Goal: Task Accomplishment & Management: Use online tool/utility

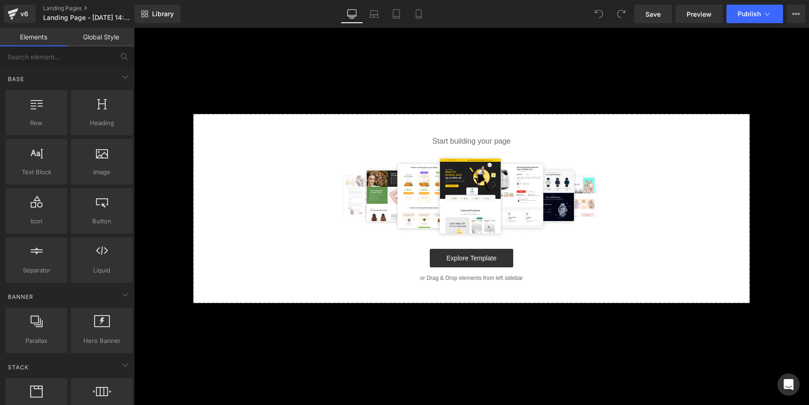
drag, startPoint x: 578, startPoint y: 135, endPoint x: 590, endPoint y: 140, distance: 13.4
click at [578, 135] on div "Start building your page Explore Template or Drag & Drop elements from left sid…" at bounding box center [471, 208] width 555 height 187
click at [471, 254] on link "Explore Template" at bounding box center [471, 258] width 83 height 19
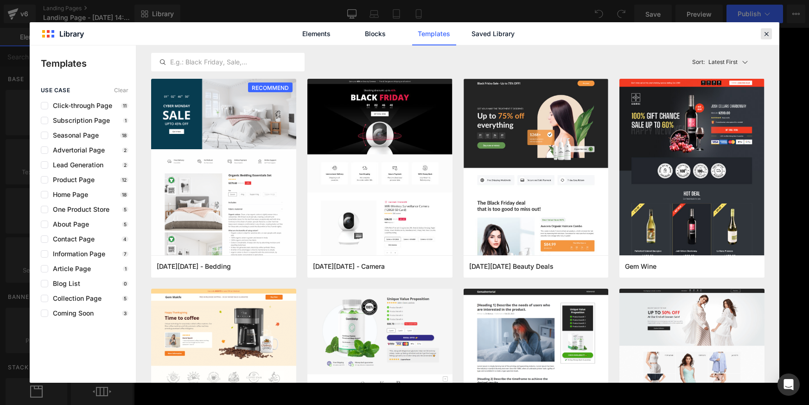
drag, startPoint x: 768, startPoint y: 33, endPoint x: 634, endPoint y: 6, distance: 137.3
click at [768, 33] on icon at bounding box center [767, 34] width 8 height 8
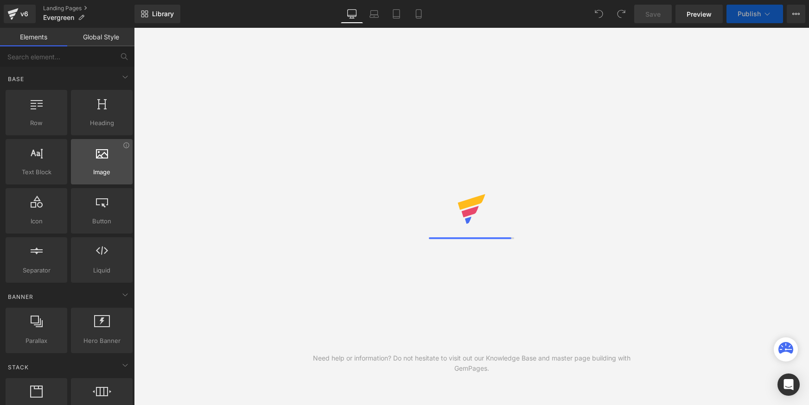
click at [111, 169] on span "Image" at bounding box center [102, 172] width 56 height 10
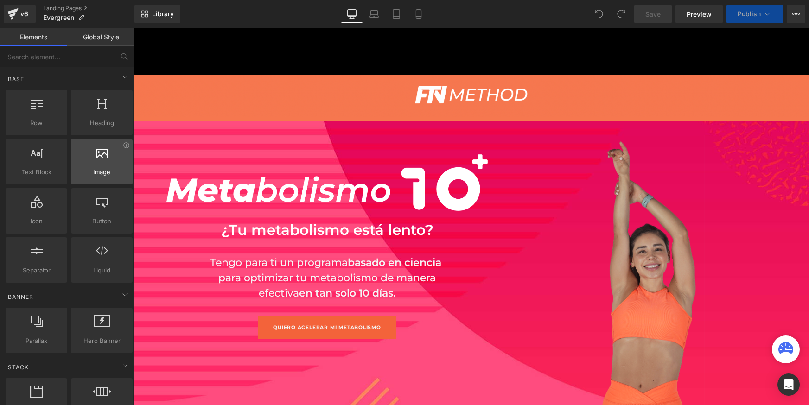
click at [103, 159] on div at bounding box center [102, 157] width 56 height 21
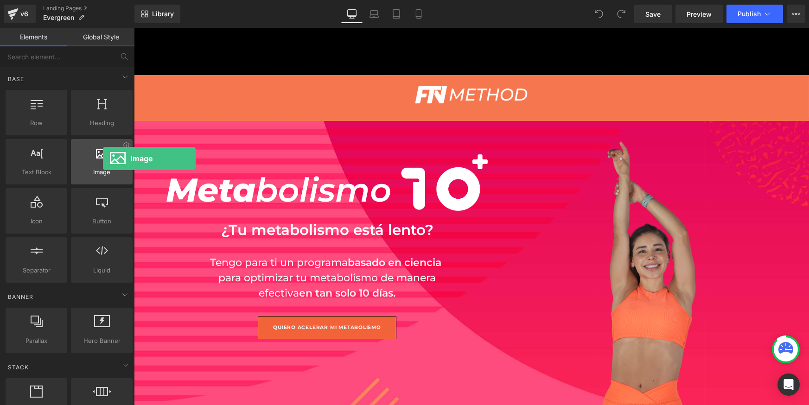
click at [103, 159] on div at bounding box center [102, 157] width 56 height 21
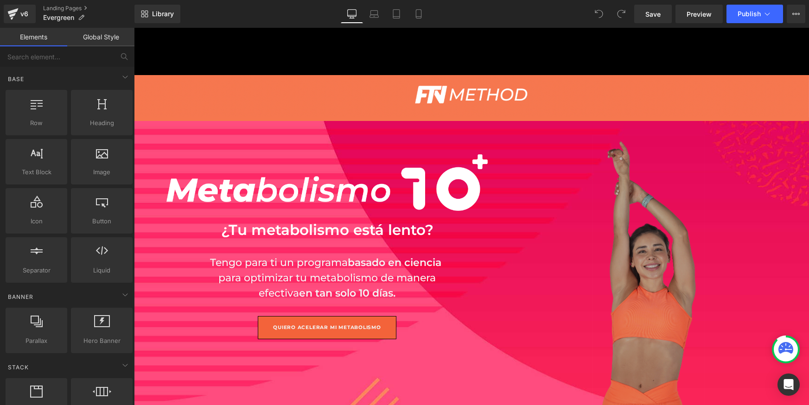
click at [665, 283] on img at bounding box center [648, 275] width 113 height 280
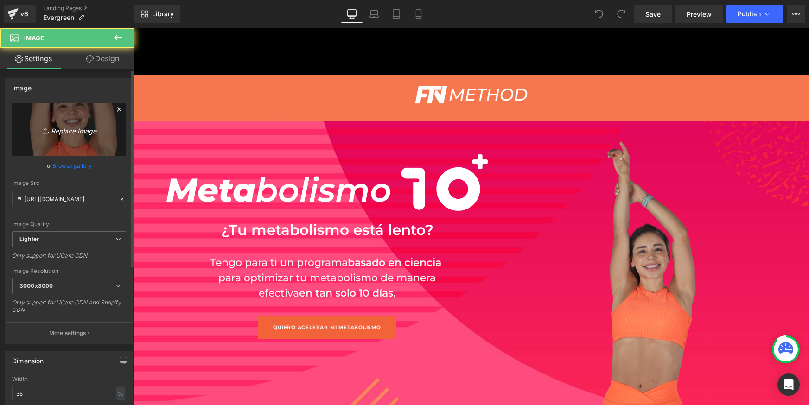
click at [64, 119] on link "Replace Image" at bounding box center [69, 129] width 114 height 53
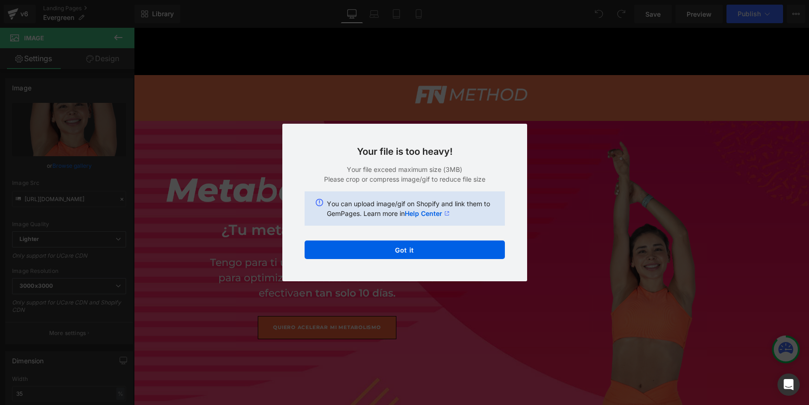
click at [581, 160] on div "Back to Library Insert Your file is too heavy! Your file exceed maximum size (3…" at bounding box center [404, 202] width 809 height 405
click at [449, 167] on p "Your file exceed maximum size (3MB)" at bounding box center [405, 170] width 200 height 10
click at [586, 177] on div "Back to Library Insert Your file is too heavy! Your file exceed maximum size (3…" at bounding box center [404, 202] width 809 height 405
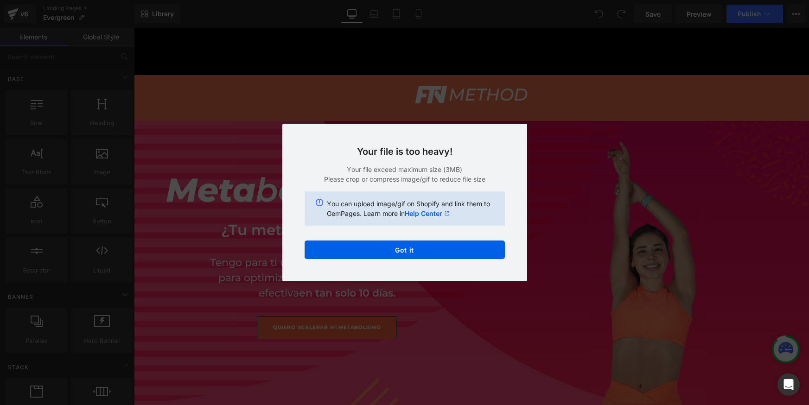
click at [582, 170] on div "Back to Library Insert Your file is too heavy! Your file exceed maximum size (3…" at bounding box center [404, 202] width 809 height 405
click at [545, 166] on div "Back to Library Insert Your file is too heavy! Your file exceed maximum size (3…" at bounding box center [404, 202] width 809 height 405
click at [546, 166] on div "Back to Library Insert Your file is too heavy! Your file exceed maximum size (3…" at bounding box center [404, 202] width 809 height 405
click at [549, 166] on div "Back to Library Insert Your file is too heavy! Your file exceed maximum size (3…" at bounding box center [404, 202] width 809 height 405
click at [560, 164] on div "Back to Library Insert Your file is too heavy! Your file exceed maximum size (3…" at bounding box center [404, 202] width 809 height 405
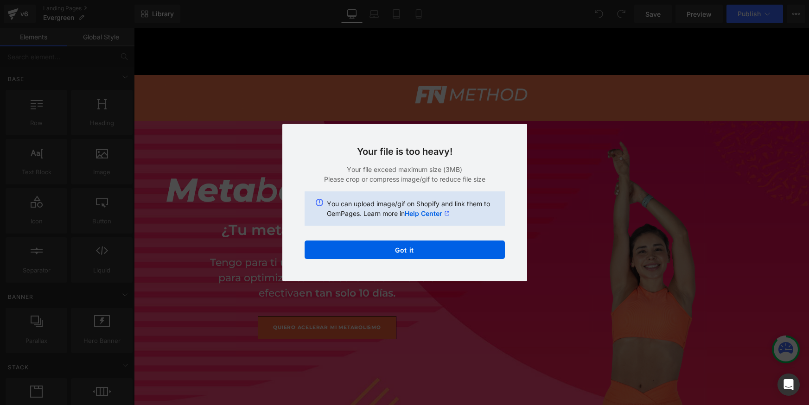
drag, startPoint x: 563, startPoint y: 164, endPoint x: 496, endPoint y: 222, distance: 88.8
click at [559, 173] on div "Back to Library Insert Your file is too heavy! Your file exceed maximum size (3…" at bounding box center [404, 202] width 809 height 405
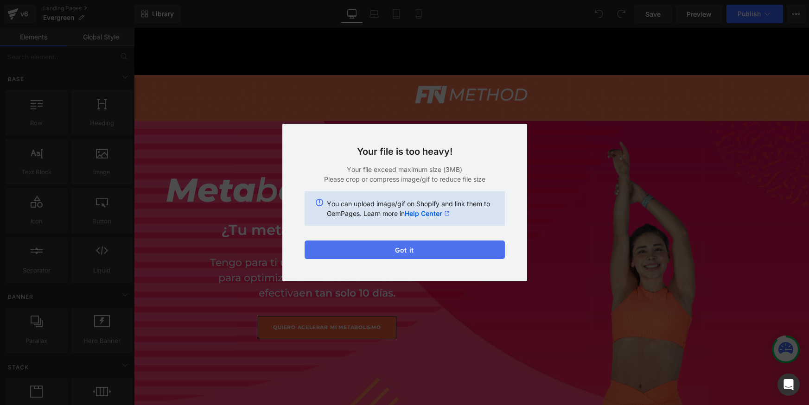
click at [474, 250] on button "Got it" at bounding box center [405, 250] width 200 height 19
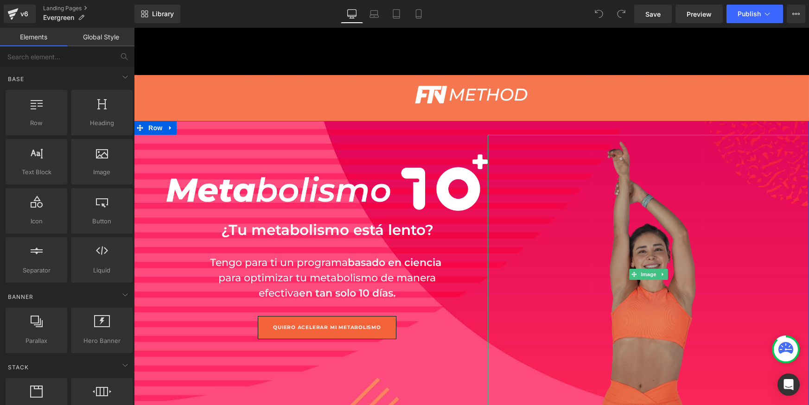
click at [645, 256] on img at bounding box center [648, 275] width 113 height 280
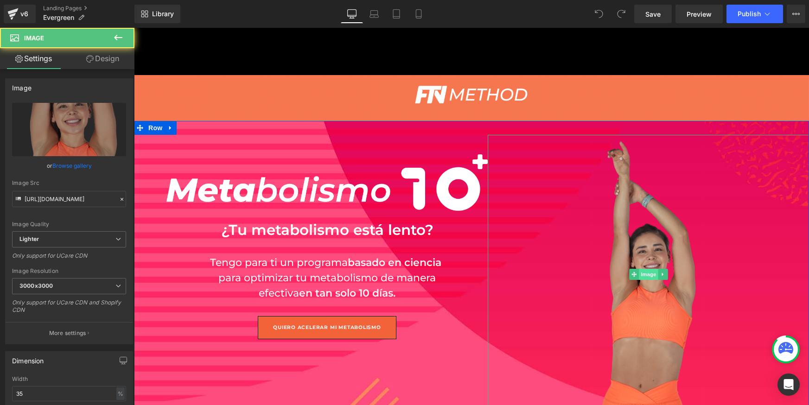
click at [647, 272] on span "Image" at bounding box center [648, 274] width 19 height 11
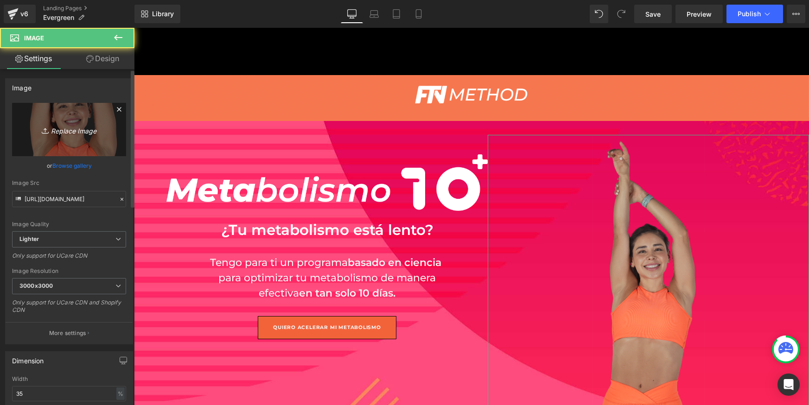
click at [83, 128] on icon "Replace Image" at bounding box center [69, 130] width 74 height 12
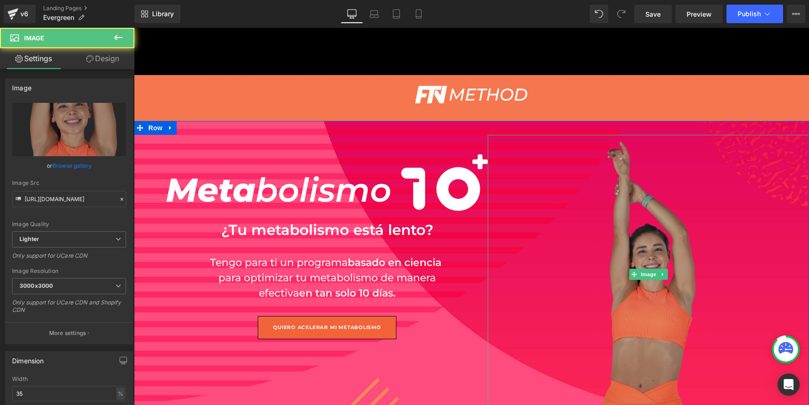
click at [622, 256] on img at bounding box center [648, 275] width 113 height 280
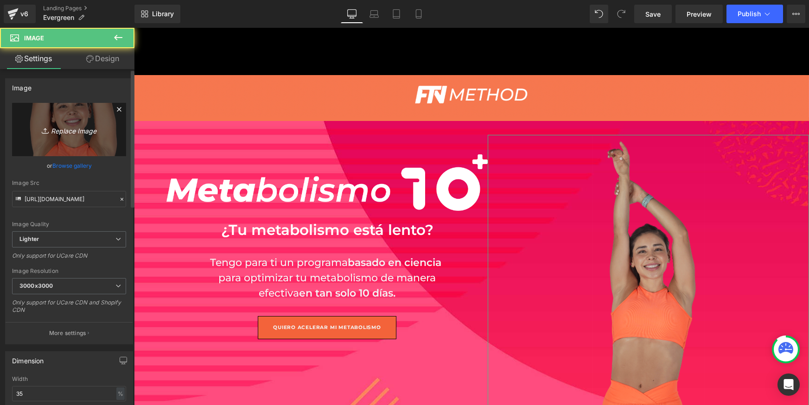
click at [80, 131] on icon "Replace Image" at bounding box center [69, 130] width 74 height 12
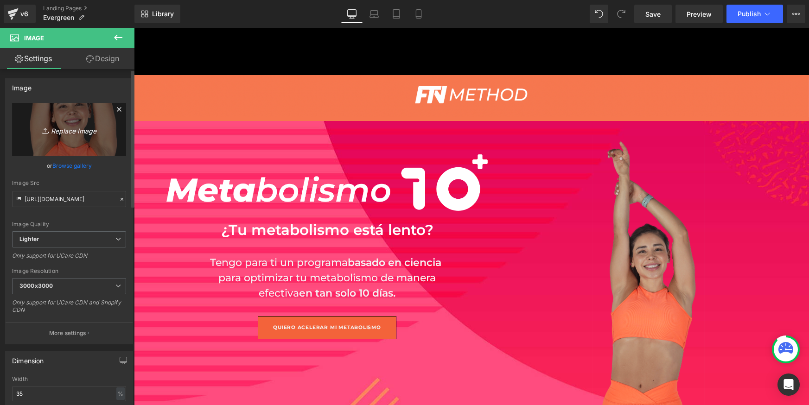
type input "C:\fakepath\brend copia.png"
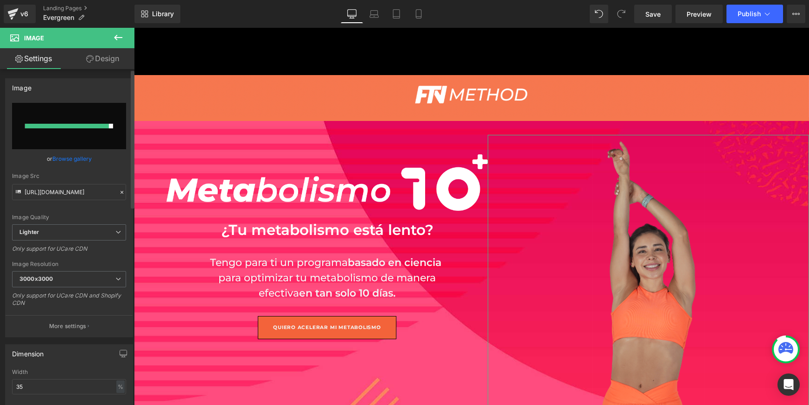
click at [83, 162] on link "Browse gallery" at bounding box center [71, 159] width 39 height 16
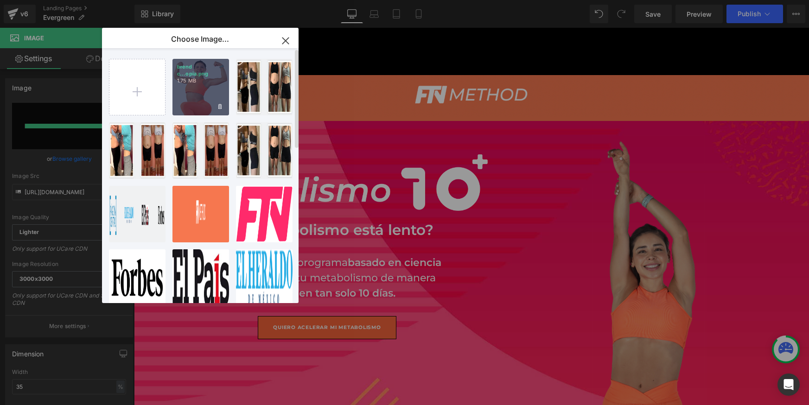
click at [206, 78] on div "brend c...opia.png 1.75 MB" at bounding box center [201, 87] width 57 height 57
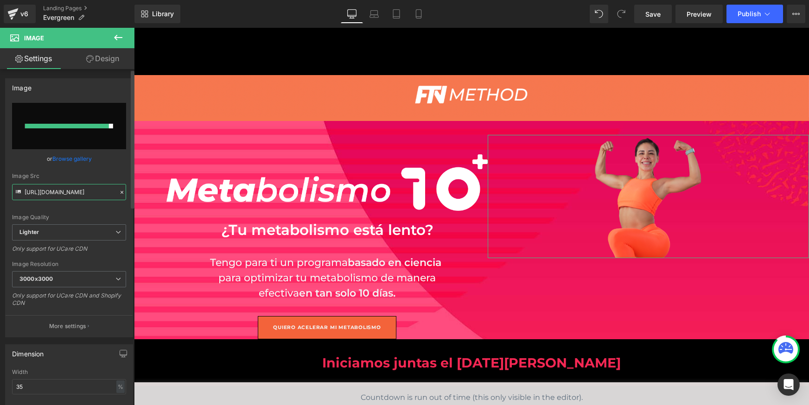
click at [54, 192] on input "[URL][DOMAIN_NAME]" at bounding box center [69, 192] width 114 height 16
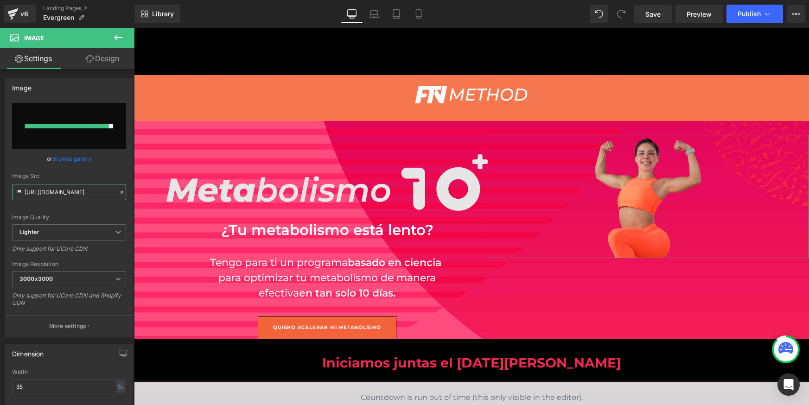
type input "[URL][DOMAIN_NAME]"
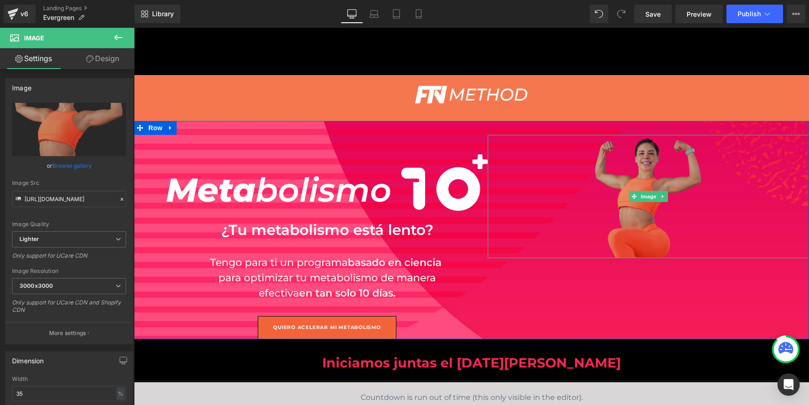
click at [650, 222] on img at bounding box center [648, 196] width 113 height 123
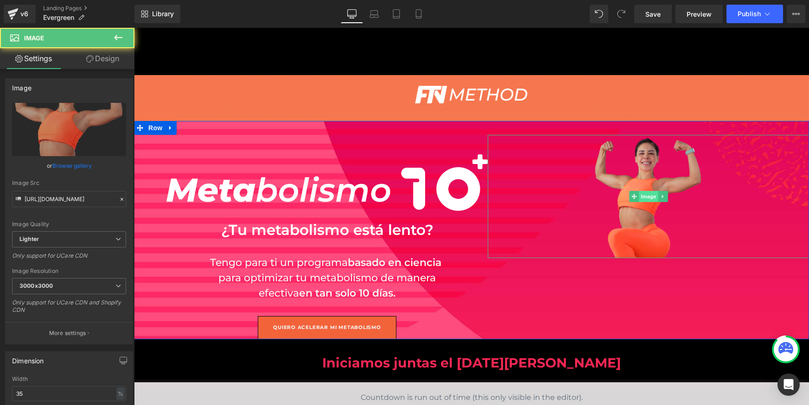
click at [641, 198] on span "Image" at bounding box center [648, 196] width 19 height 11
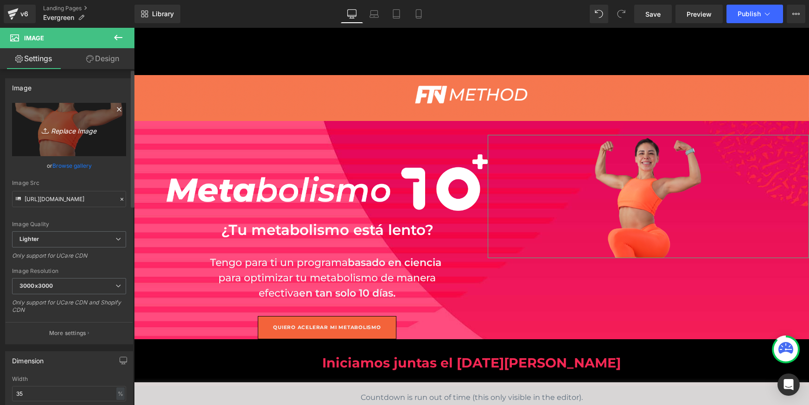
click at [78, 134] on icon "Replace Image" at bounding box center [69, 130] width 74 height 12
type input "C:\fakepath\firstback.png"
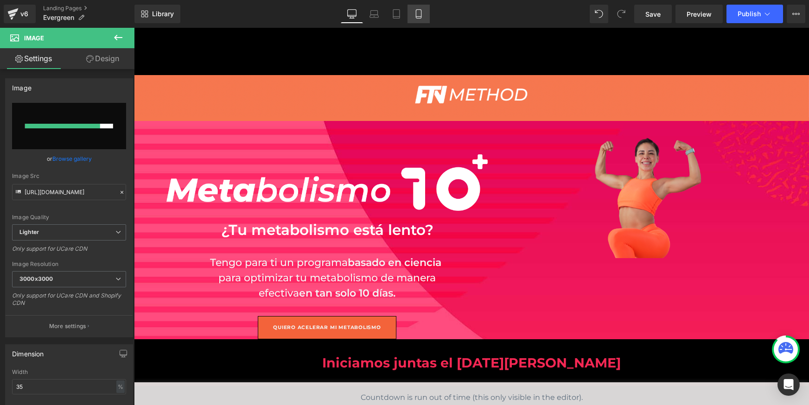
click at [425, 13] on link "Mobile" at bounding box center [419, 14] width 22 height 19
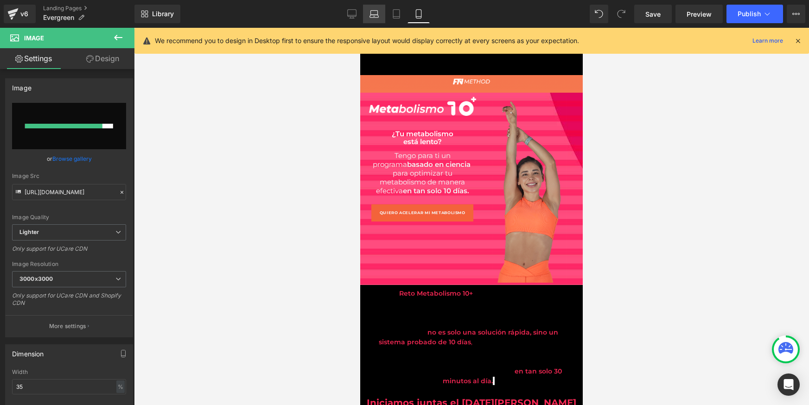
click at [377, 18] on icon at bounding box center [374, 13] width 9 height 9
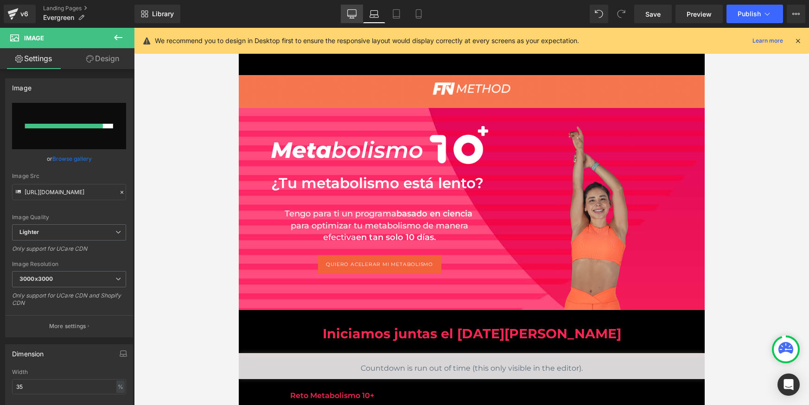
click at [353, 18] on icon at bounding box center [352, 18] width 5 height 0
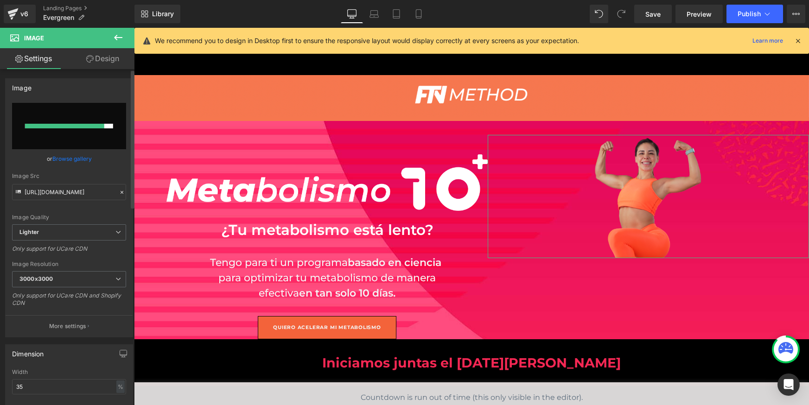
click at [77, 158] on link "Browse gallery" at bounding box center [71, 159] width 39 height 16
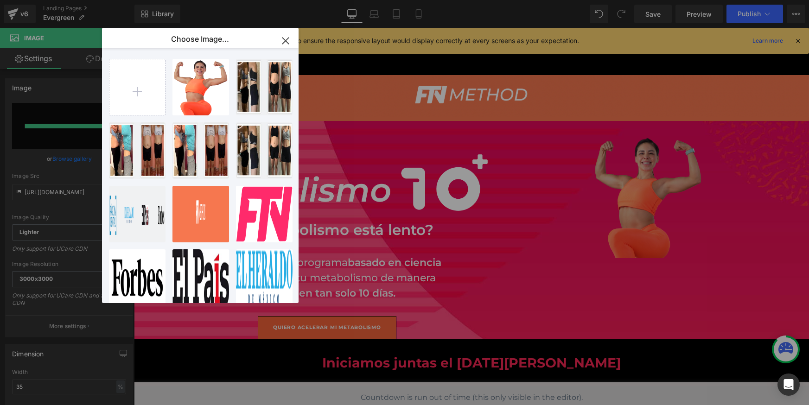
click at [292, 40] on icon "button" at bounding box center [285, 40] width 15 height 15
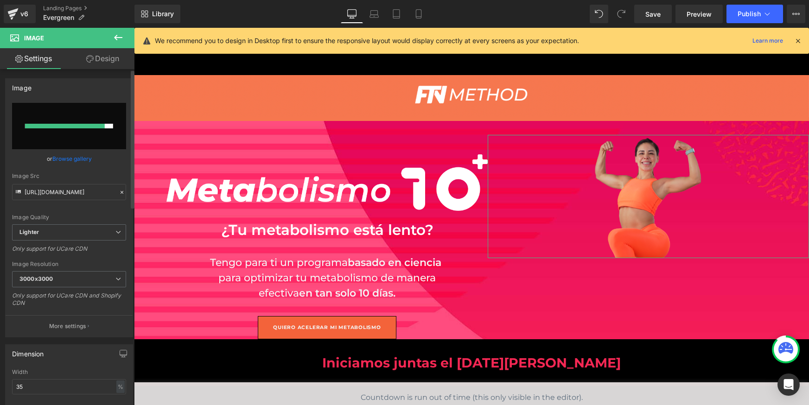
click at [82, 161] on link "Browse gallery" at bounding box center [71, 159] width 39 height 16
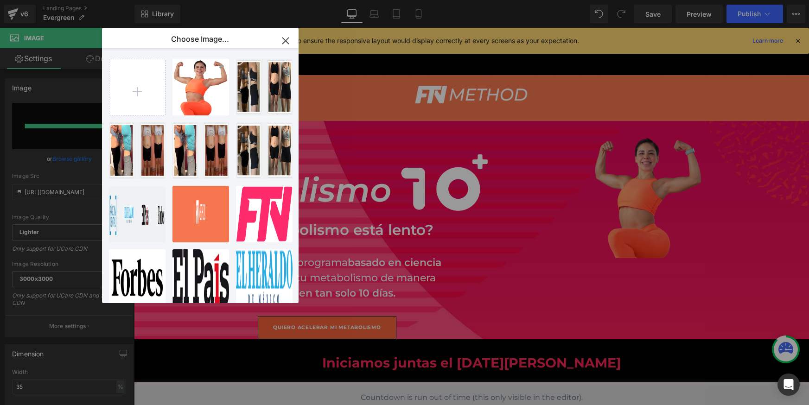
click at [284, 43] on icon "button" at bounding box center [285, 41] width 6 height 6
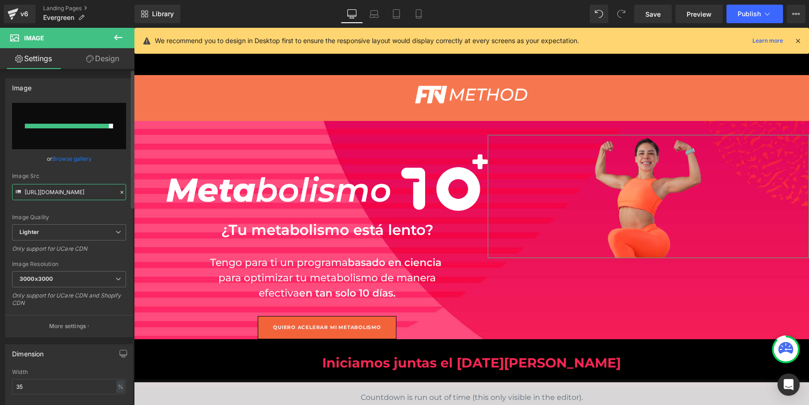
click at [79, 189] on input "[URL][DOMAIN_NAME]" at bounding box center [69, 192] width 114 height 16
click at [83, 158] on link "Browse gallery" at bounding box center [71, 159] width 39 height 16
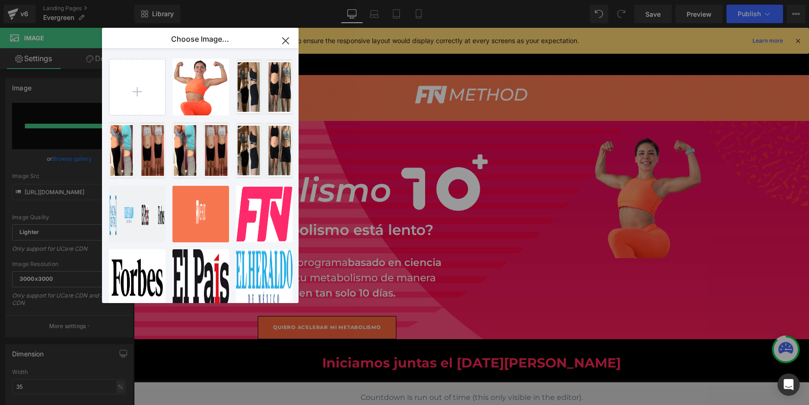
click at [66, 0] on div "Image You are previewing how the will restyle your page. You can not edit Eleme…" at bounding box center [404, 0] width 809 height 0
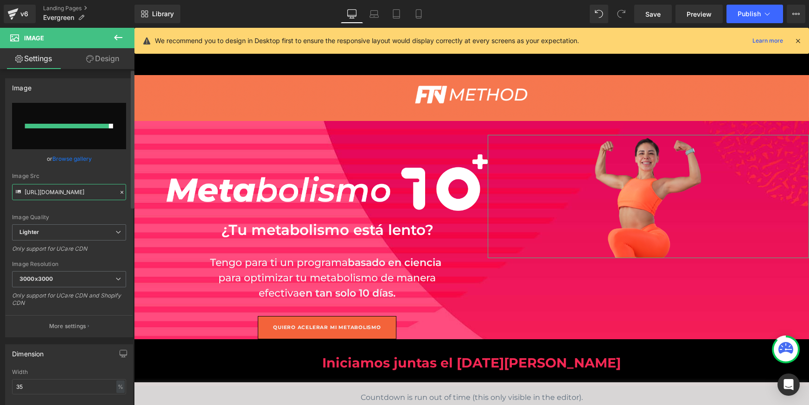
click at [86, 198] on input "[URL][DOMAIN_NAME]" at bounding box center [69, 192] width 114 height 16
click at [89, 192] on input "[URL][DOMAIN_NAME]" at bounding box center [69, 192] width 114 height 16
click at [798, 38] on icon at bounding box center [798, 41] width 8 height 8
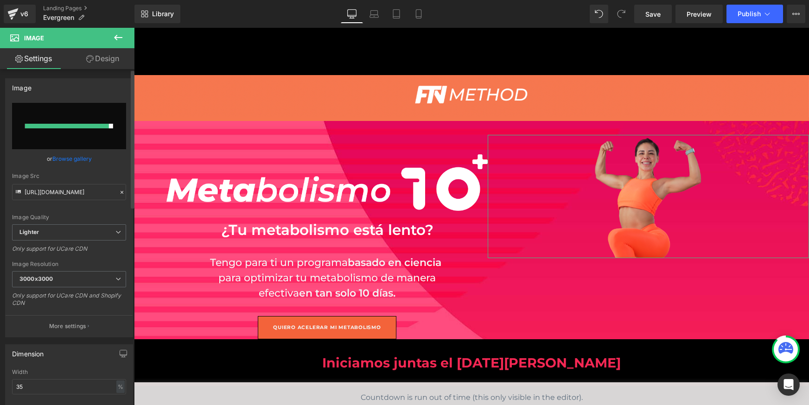
click at [83, 120] on input "file" at bounding box center [69, 126] width 114 height 46
click at [45, 158] on div "or Browse gallery" at bounding box center [69, 159] width 114 height 10
click at [54, 186] on input "[URL][DOMAIN_NAME]" at bounding box center [69, 192] width 114 height 16
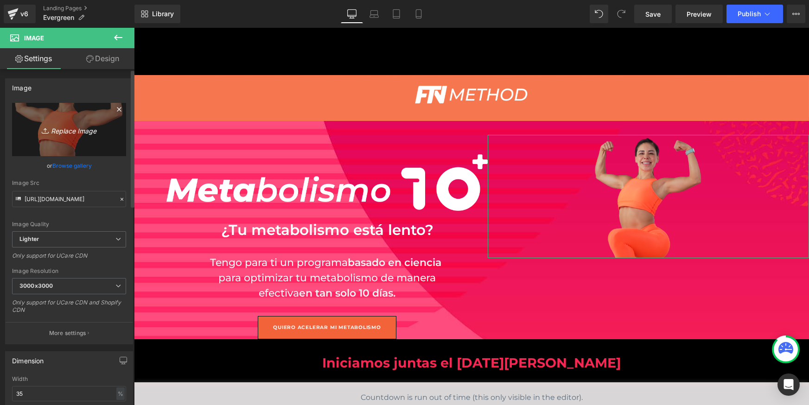
click at [77, 147] on link "Replace Image" at bounding box center [69, 129] width 114 height 53
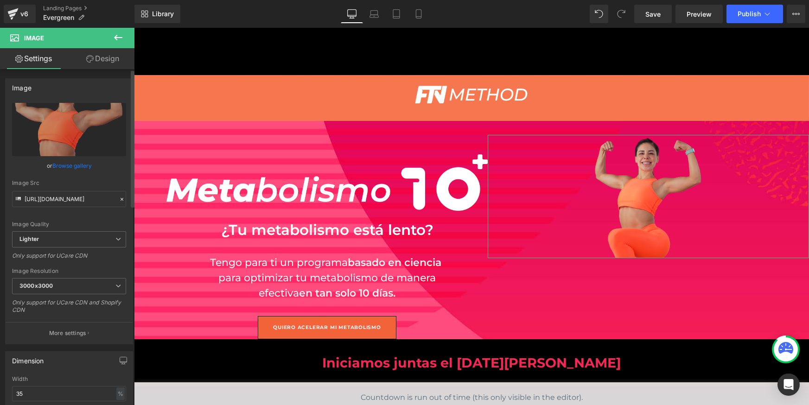
click at [75, 165] on link "Browse gallery" at bounding box center [71, 166] width 39 height 16
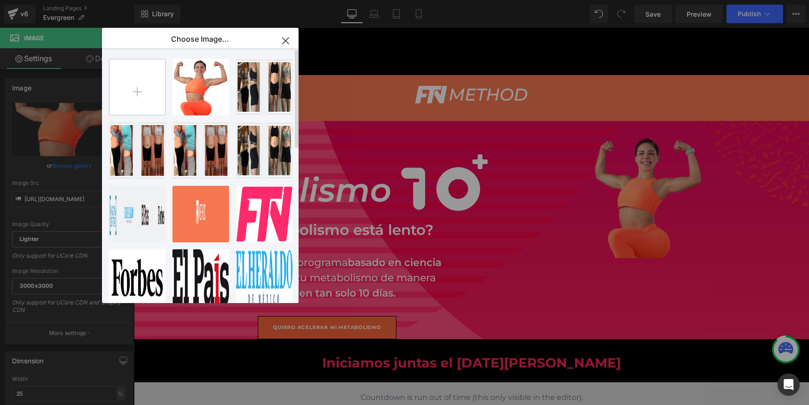
click at [142, 100] on input "file" at bounding box center [137, 87] width 56 height 56
type input "C:\fakepath\firstback.png"
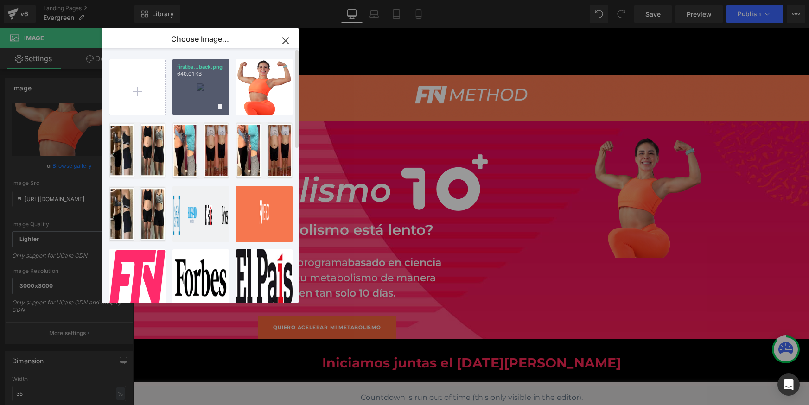
click at [218, 99] on div "firstba...back.png 640.01 KB" at bounding box center [201, 87] width 57 height 57
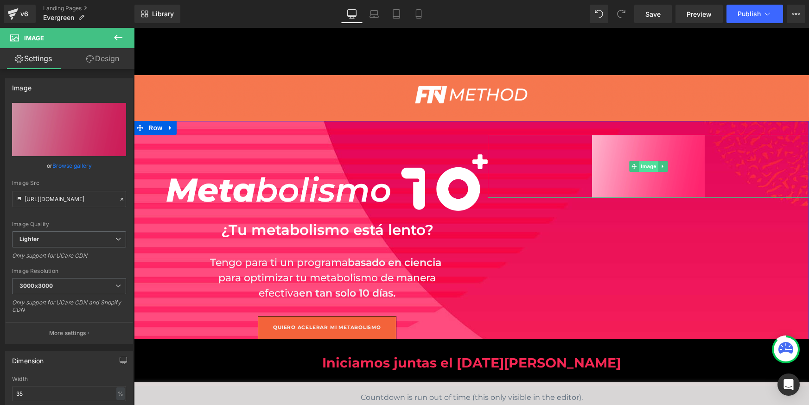
click at [639, 162] on span "Image" at bounding box center [648, 166] width 19 height 11
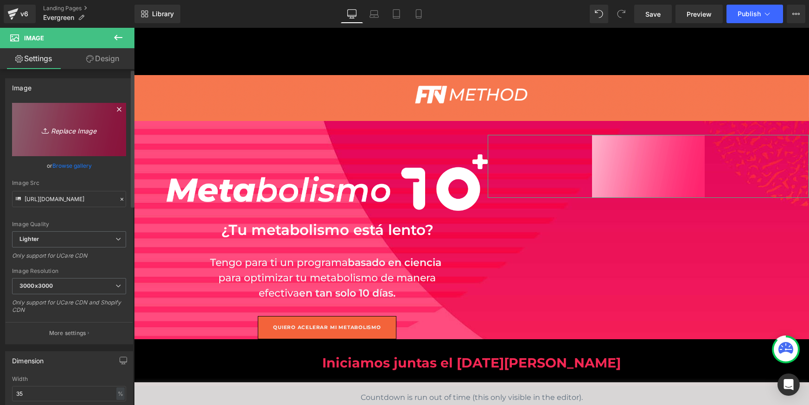
click at [60, 143] on link "Replace Image" at bounding box center [69, 129] width 114 height 53
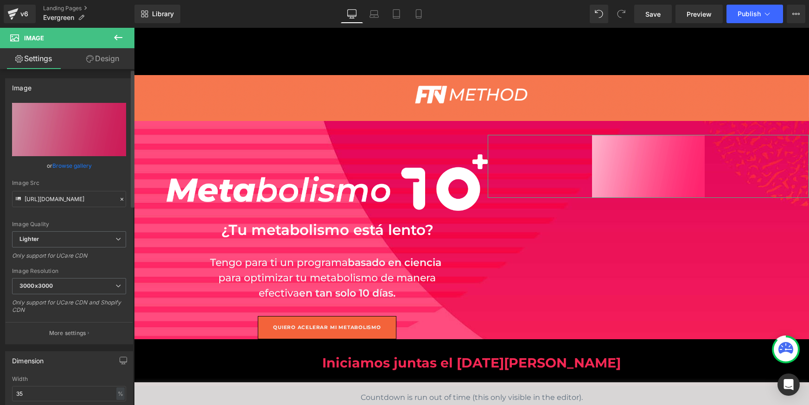
click at [76, 168] on link "Browse gallery" at bounding box center [71, 166] width 39 height 16
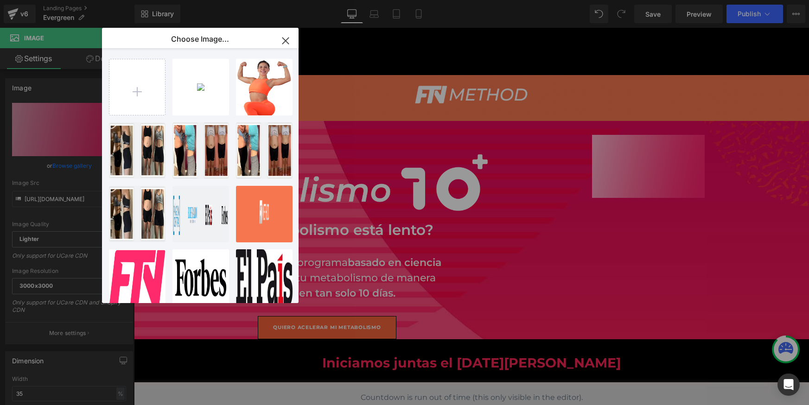
drag, startPoint x: 284, startPoint y: 43, endPoint x: 215, endPoint y: 165, distance: 140.8
click at [284, 43] on icon "button" at bounding box center [285, 41] width 6 height 6
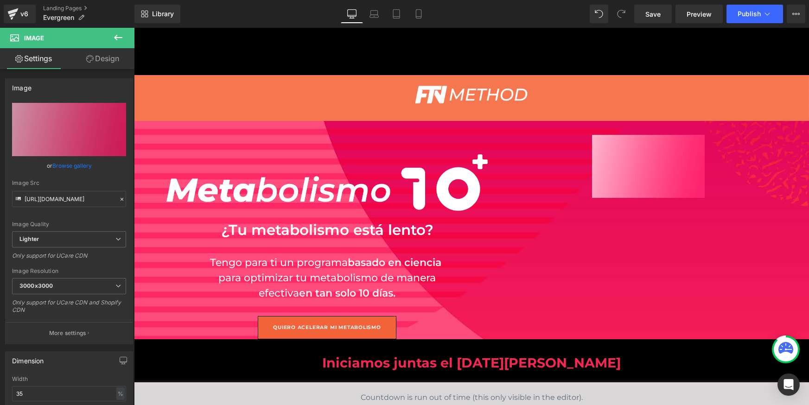
click at [119, 37] on icon at bounding box center [118, 37] width 11 height 11
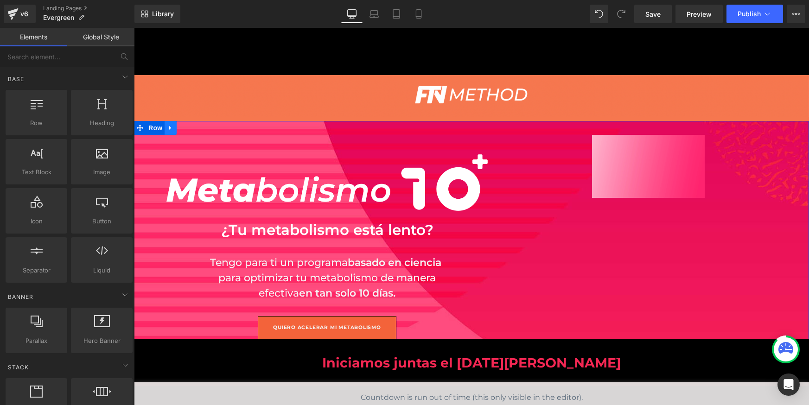
click at [167, 128] on icon at bounding box center [170, 127] width 6 height 7
click at [180, 130] on icon at bounding box center [183, 127] width 6 height 7
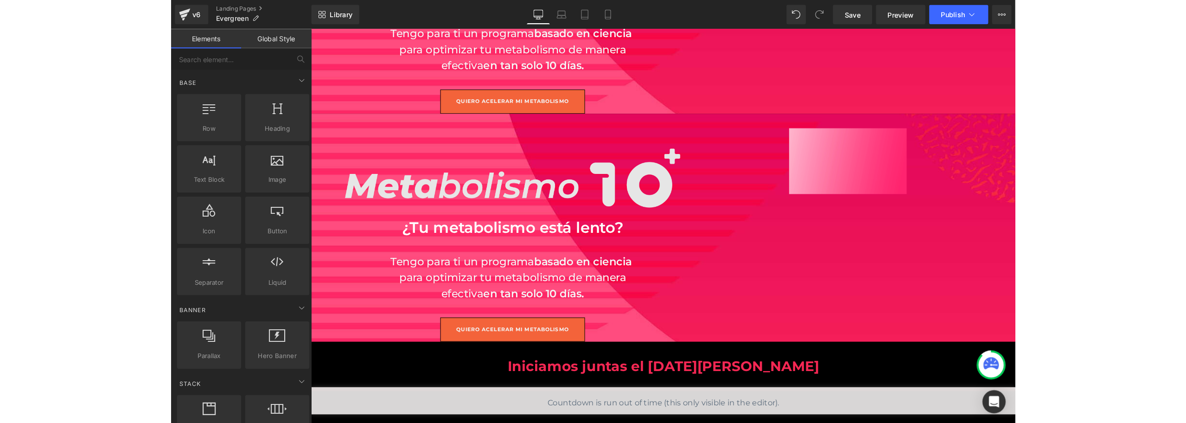
scroll to position [42, 0]
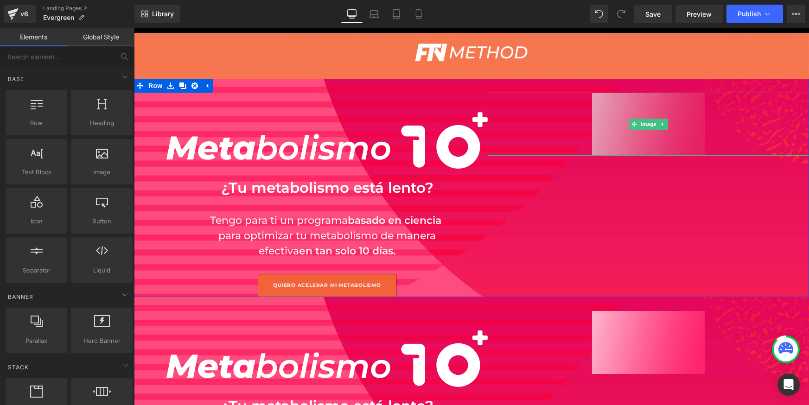
click at [681, 123] on img at bounding box center [648, 124] width 113 height 63
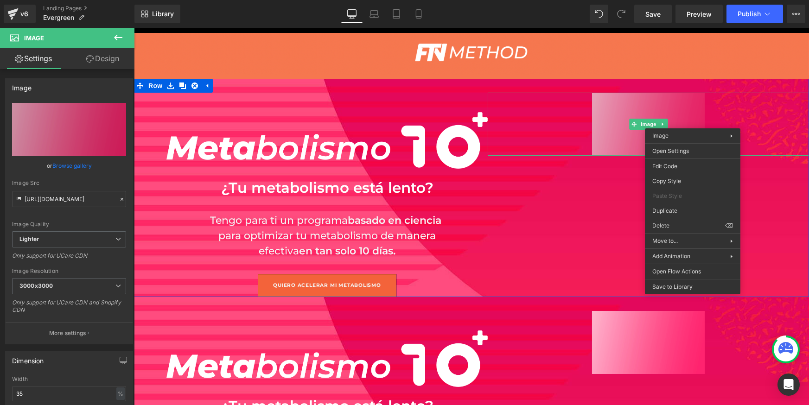
click at [689, 110] on img at bounding box center [648, 124] width 113 height 63
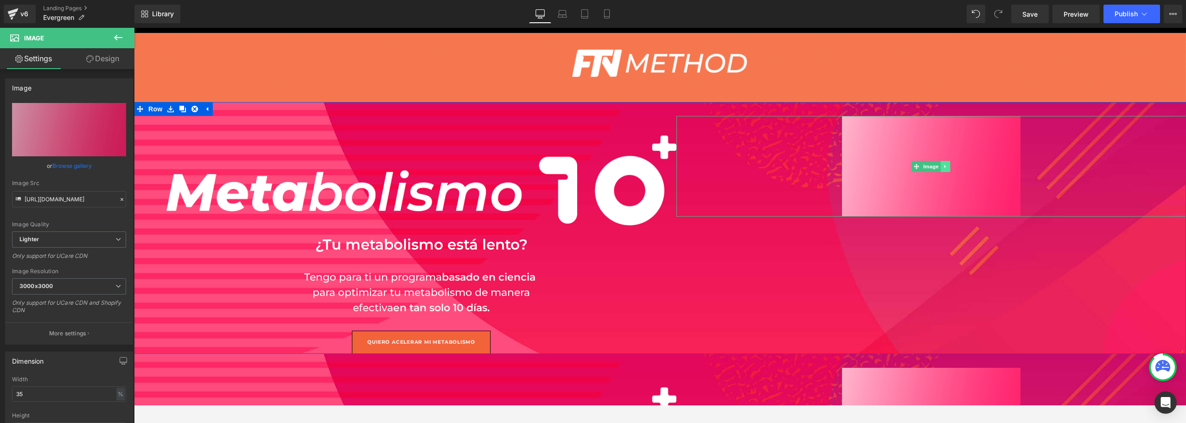
click at [809, 166] on icon at bounding box center [945, 166] width 1 height 3
click at [809, 166] on link at bounding box center [951, 166] width 10 height 11
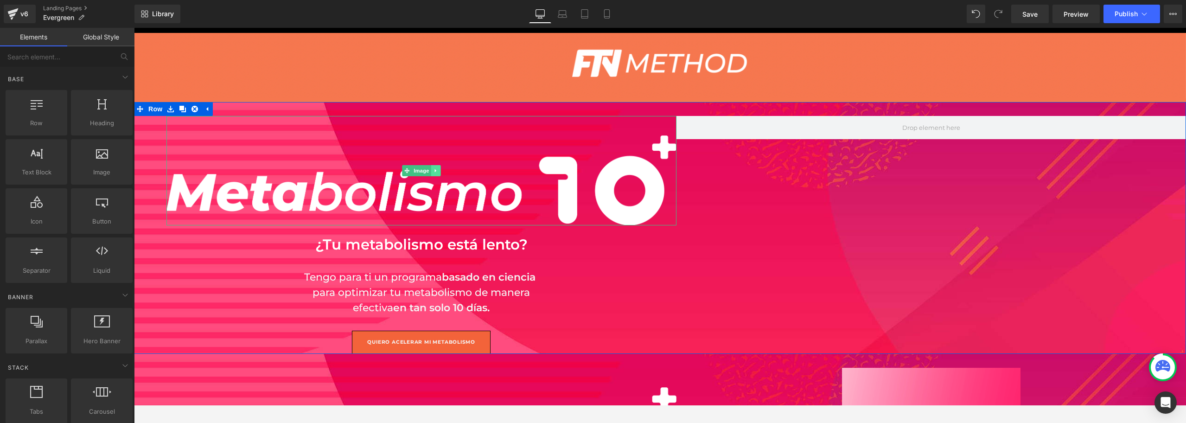
click at [435, 170] on icon at bounding box center [435, 170] width 1 height 3
click at [438, 170] on icon at bounding box center [440, 170] width 5 height 5
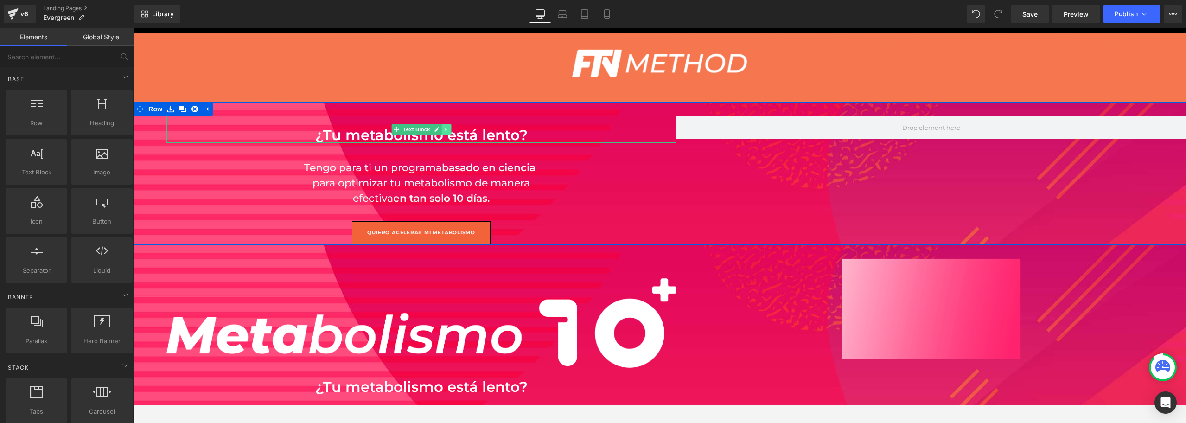
click at [444, 127] on icon at bounding box center [446, 130] width 5 height 6
click at [447, 132] on link at bounding box center [452, 129] width 10 height 11
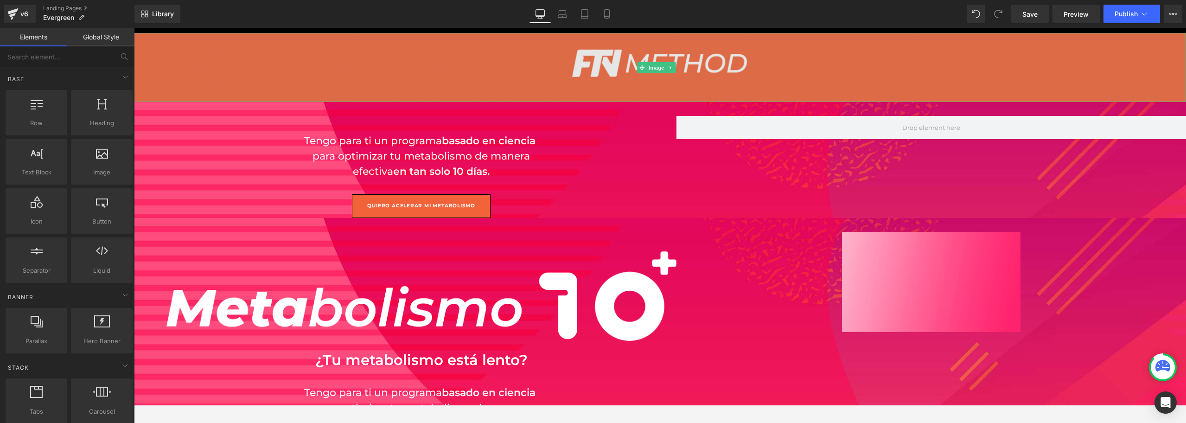
click at [809, 47] on img at bounding box center [660, 67] width 1052 height 69
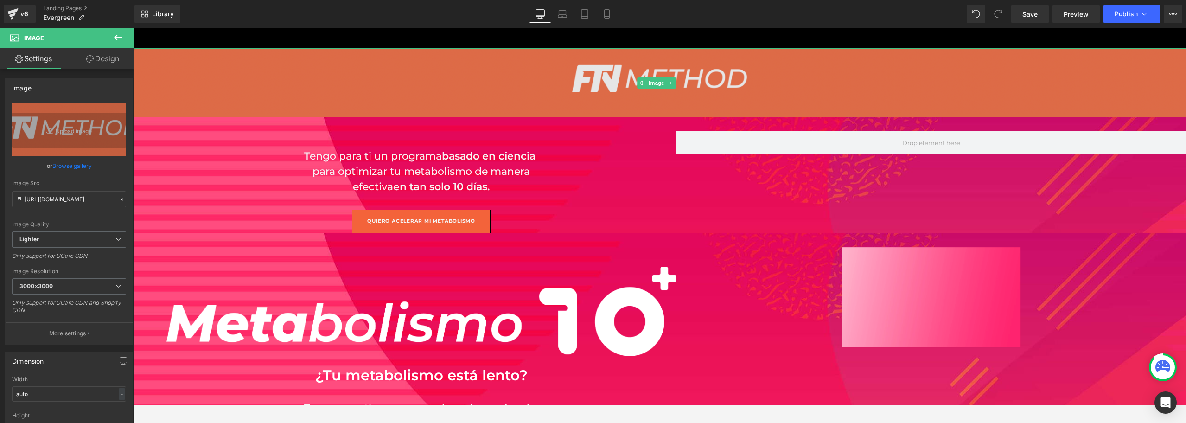
scroll to position [0, 0]
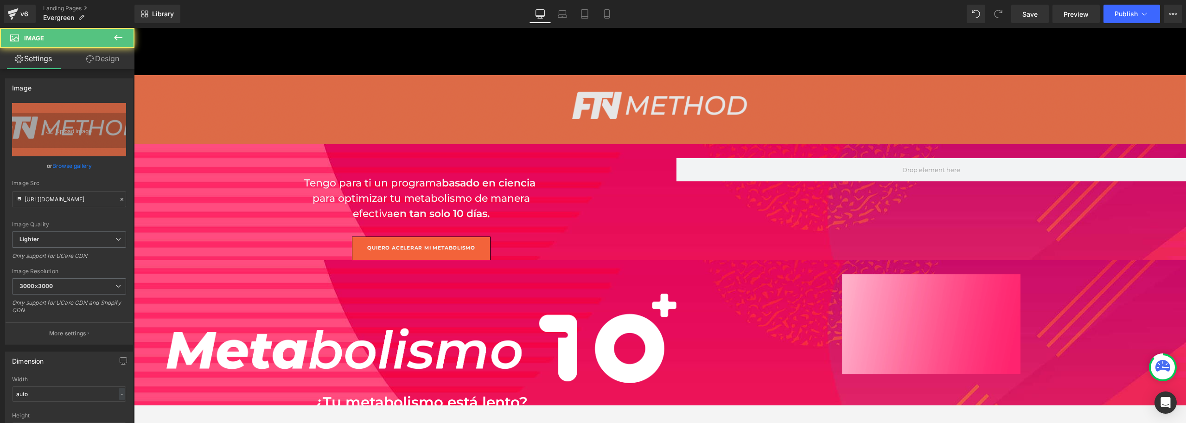
click at [809, 93] on img at bounding box center [660, 109] width 1052 height 69
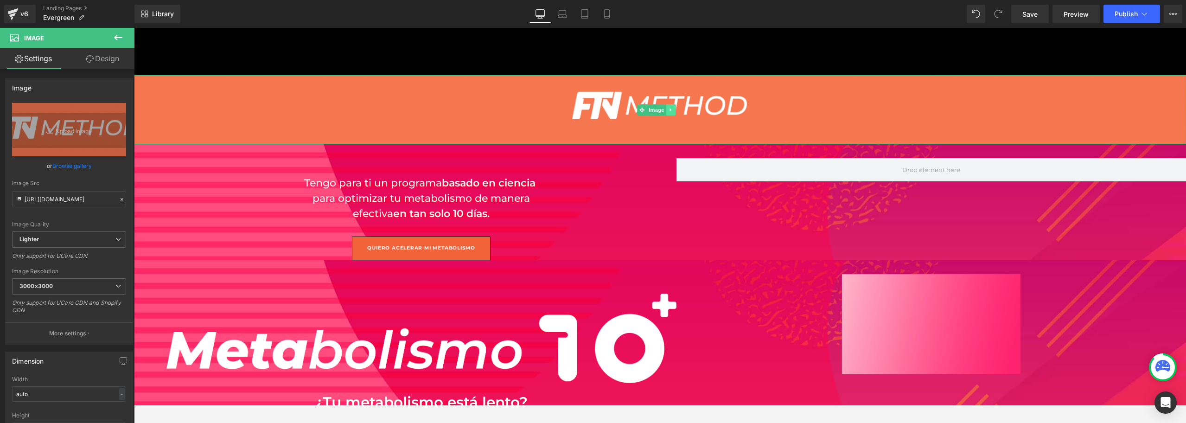
click at [669, 110] on icon at bounding box center [671, 110] width 5 height 6
click at [673, 109] on icon at bounding box center [675, 109] width 5 height 5
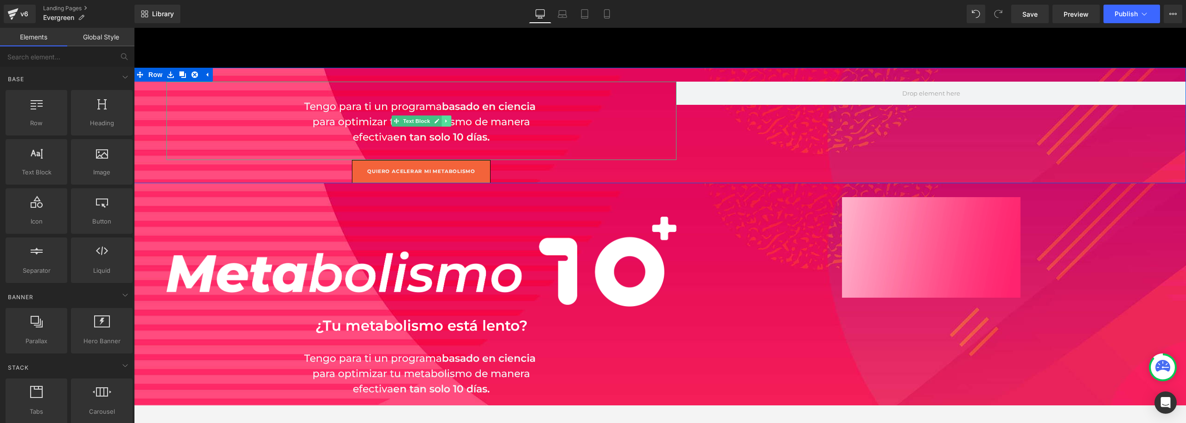
click at [445, 122] on icon at bounding box center [446, 121] width 5 height 6
click at [449, 122] on icon at bounding box center [451, 120] width 5 height 5
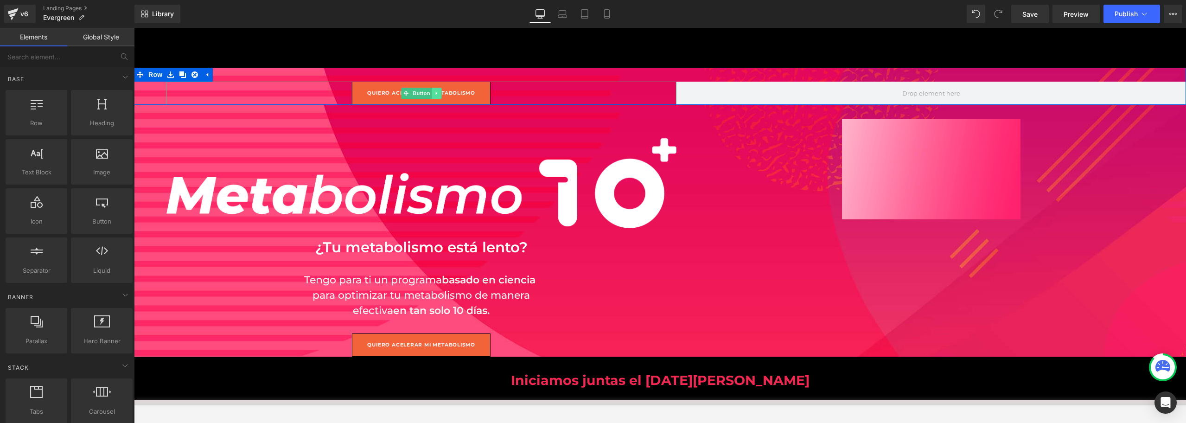
click at [434, 92] on icon at bounding box center [436, 93] width 5 height 6
click at [439, 94] on icon at bounding box center [441, 92] width 5 height 5
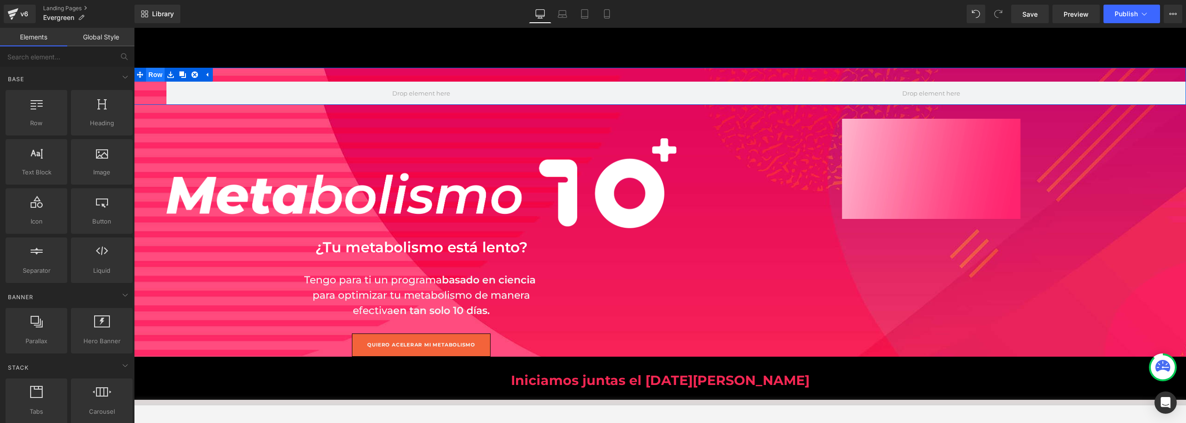
click at [152, 74] on span "Row" at bounding box center [155, 75] width 19 height 14
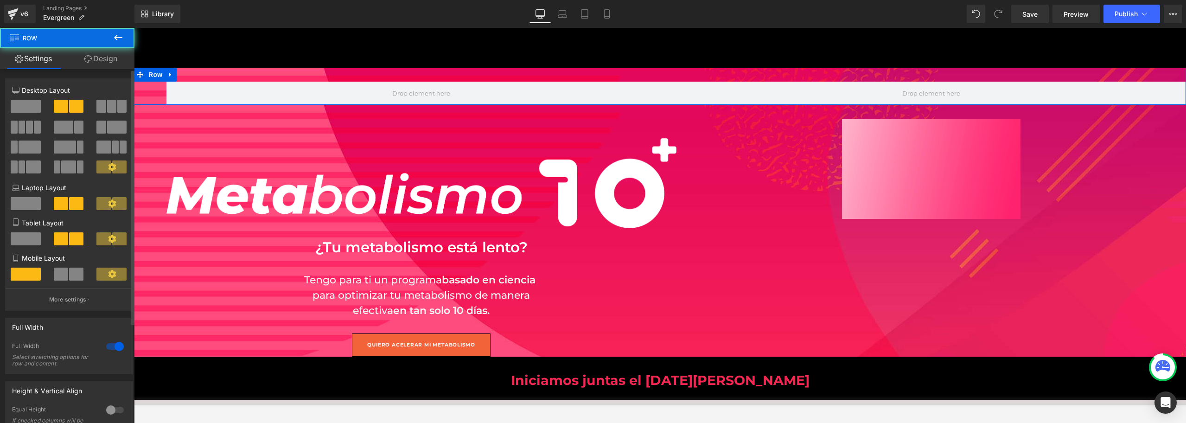
click at [18, 108] on span at bounding box center [26, 106] width 30 height 13
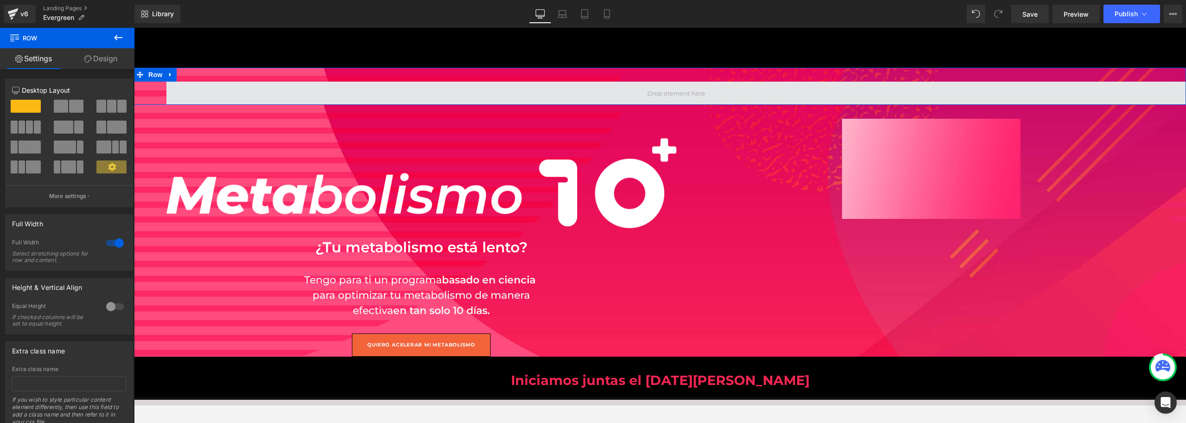
click at [664, 96] on span at bounding box center [676, 93] width 64 height 14
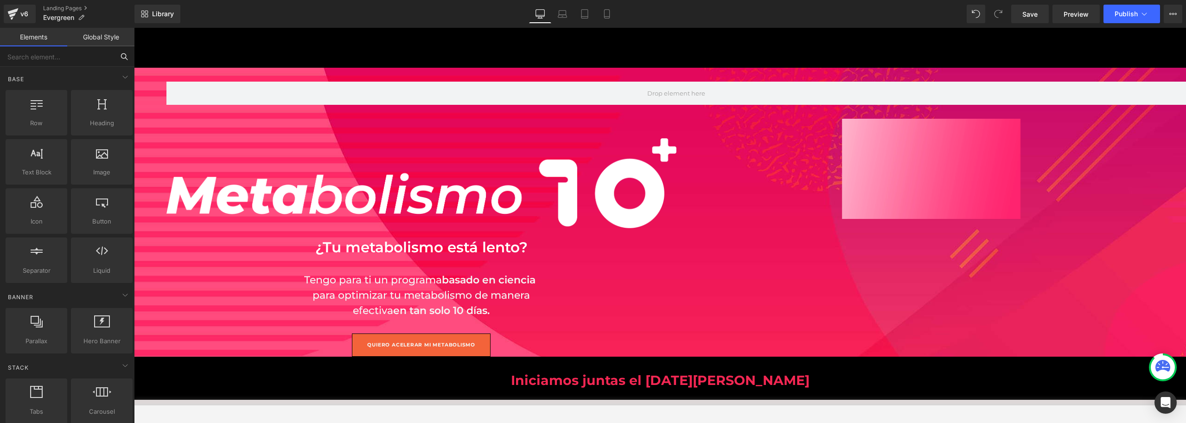
click at [64, 62] on input "text" at bounding box center [57, 56] width 114 height 20
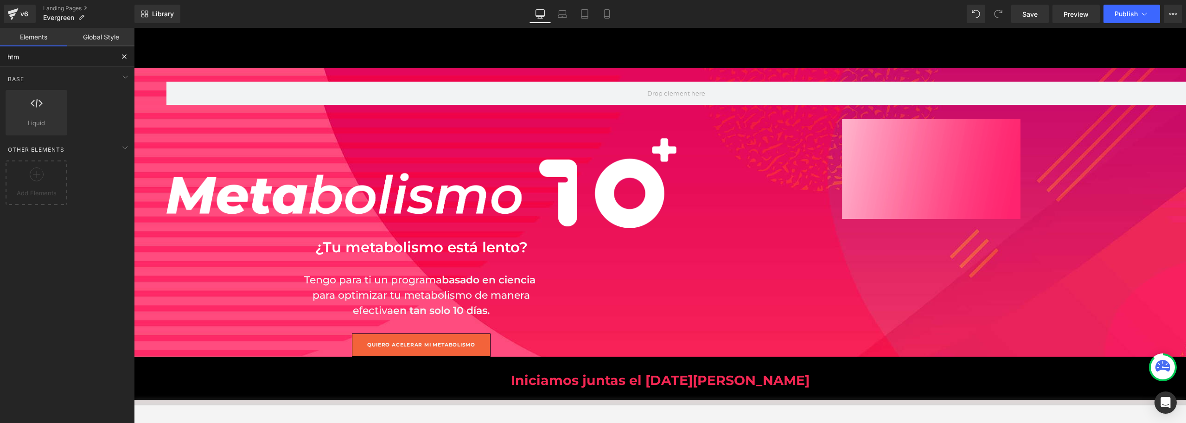
type input "html"
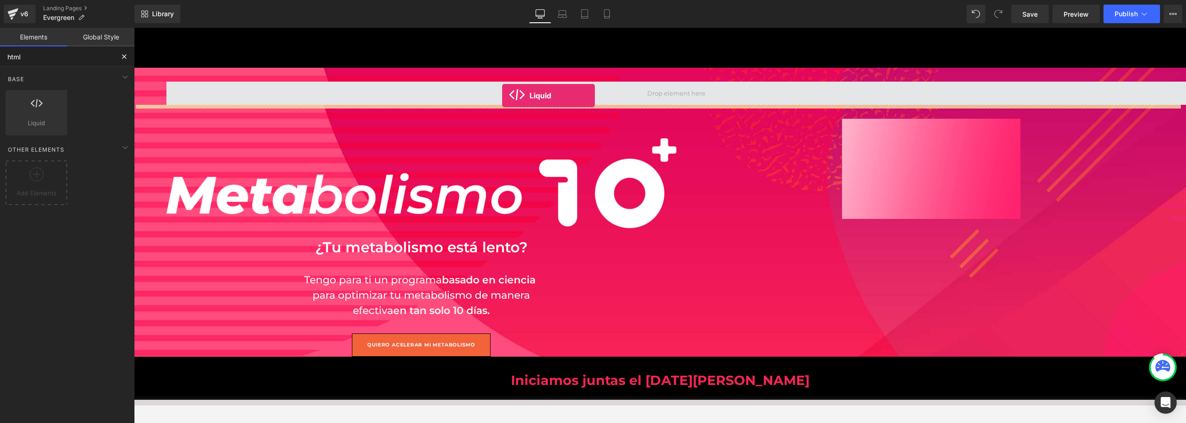
drag, startPoint x: 332, startPoint y: 113, endPoint x: 506, endPoint y: 96, distance: 175.7
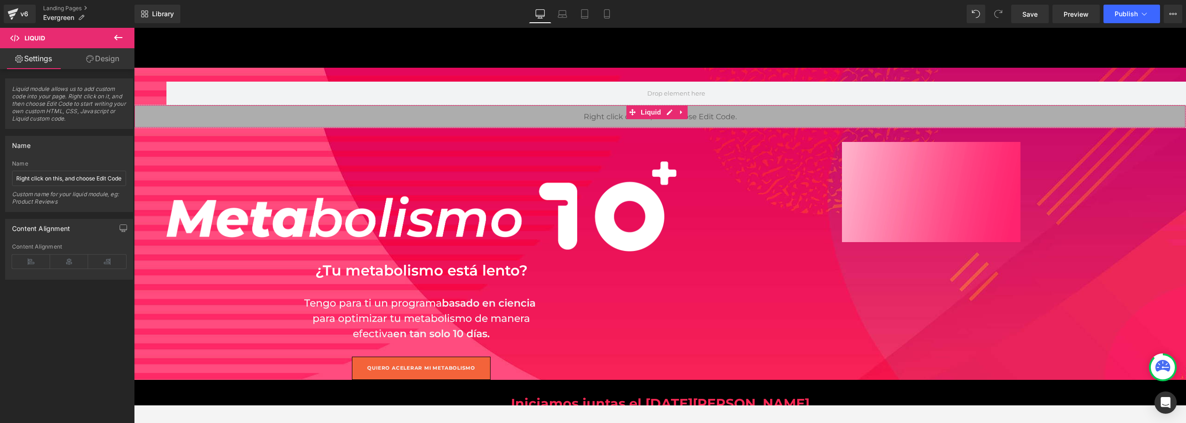
click at [54, 165] on div "Name" at bounding box center [69, 163] width 114 height 6
click at [57, 100] on span "Liquid module allows us to add custom code into your page. Right click on it, a…" at bounding box center [69, 106] width 114 height 43
click at [59, 93] on span "Liquid module allows us to add custom code into your page. Right click on it, a…" at bounding box center [69, 106] width 114 height 43
click at [640, 125] on div "Liquid" at bounding box center [660, 116] width 1052 height 23
click at [120, 38] on icon at bounding box center [118, 38] width 8 height 6
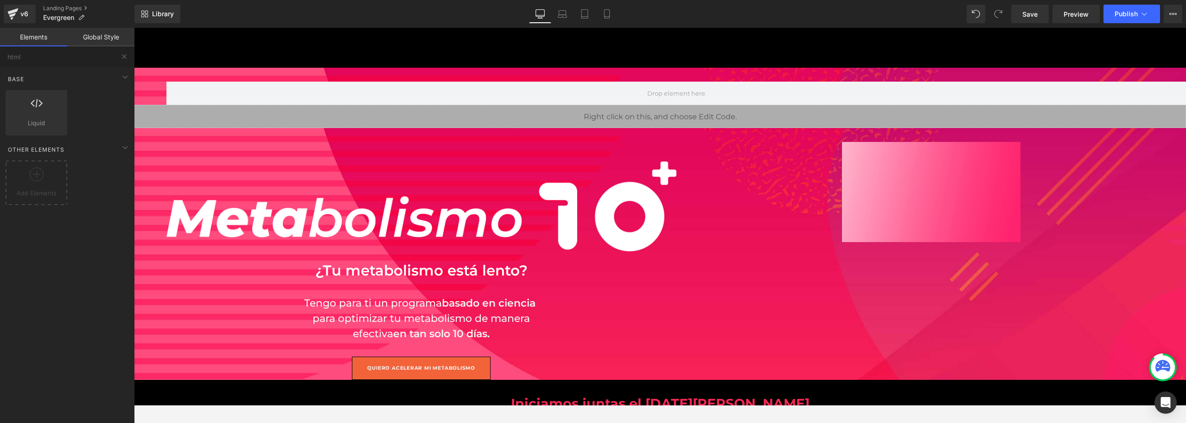
click at [648, 120] on div "Liquid" at bounding box center [660, 116] width 1052 height 23
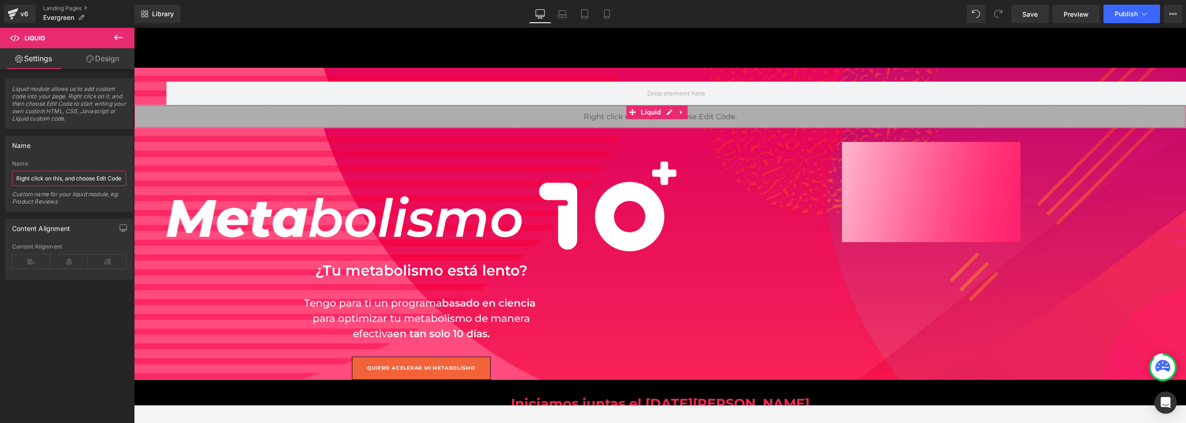
click at [65, 181] on input "Right click on this, and choose Edit Code." at bounding box center [69, 178] width 114 height 15
click at [74, 203] on div "Custom name for your liquid module, eg: Product Reviews" at bounding box center [69, 201] width 114 height 21
click at [71, 93] on span "Liquid module allows us to add custom code into your page. Right click on it, a…" at bounding box center [69, 106] width 114 height 43
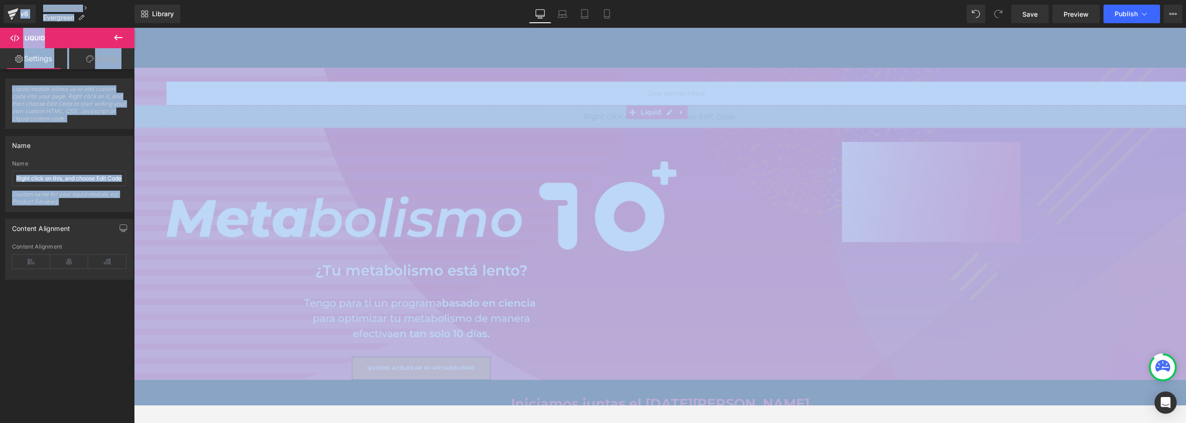
click at [75, 94] on span "Liquid module allows us to add custom code into your page. Right click on it, a…" at bounding box center [69, 106] width 114 height 43
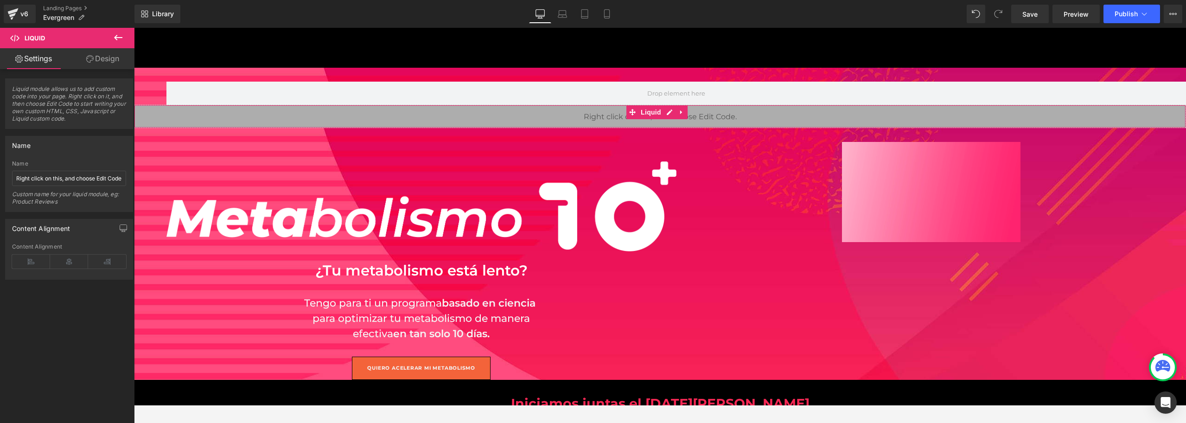
click at [108, 60] on link "Design" at bounding box center [102, 58] width 67 height 21
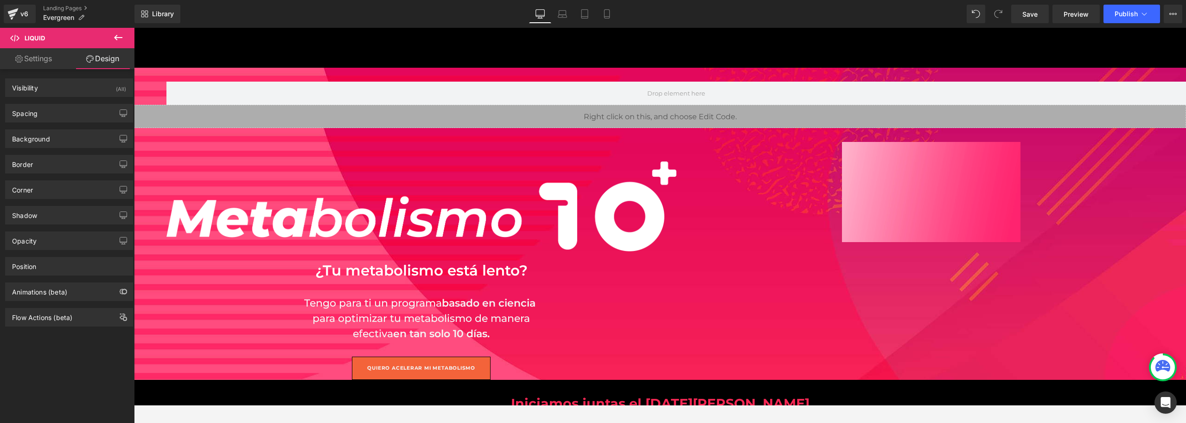
click at [121, 41] on icon at bounding box center [118, 37] width 11 height 11
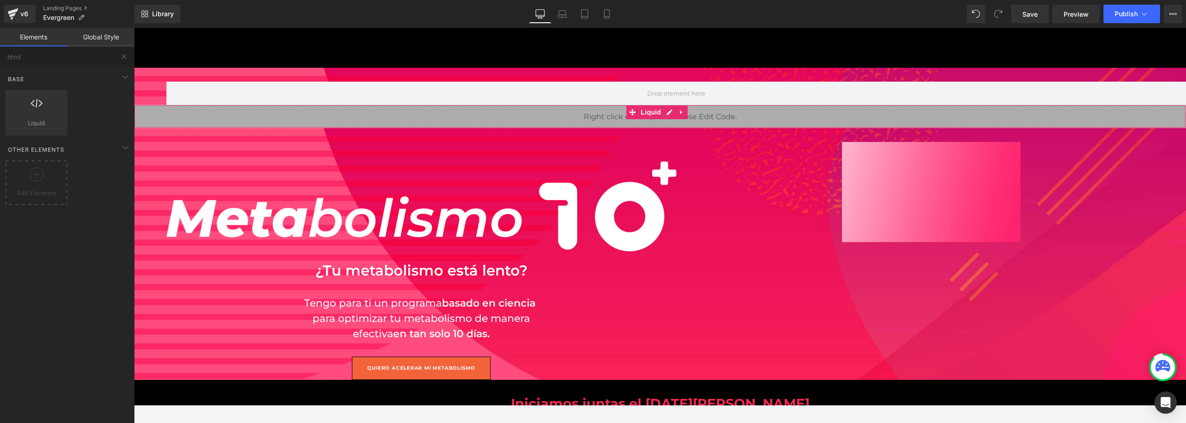
click at [702, 119] on div "Liquid" at bounding box center [660, 116] width 1052 height 23
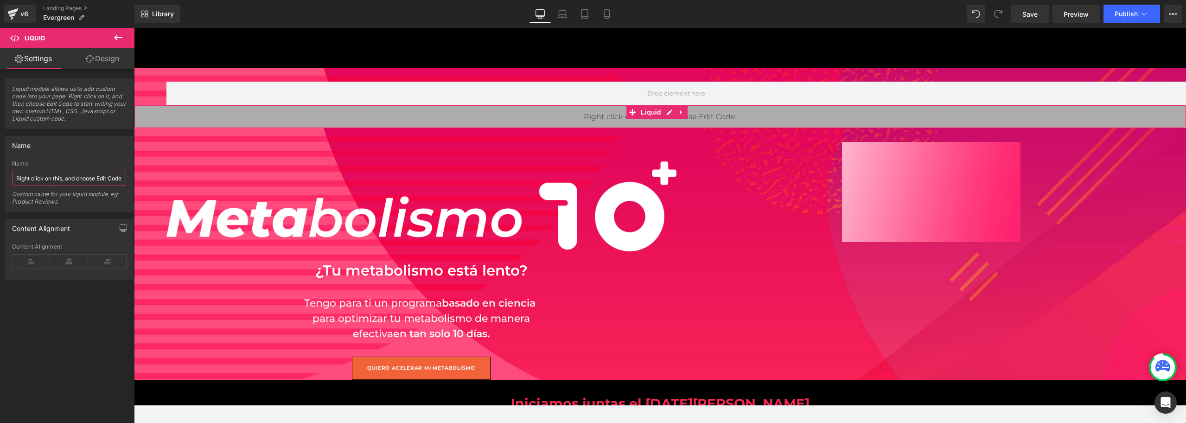
click at [89, 178] on input "Right click on this, and choose Edit Code." at bounding box center [69, 178] width 114 height 15
paste input "<!-- FTN Shopify Widget (single-file, responsive) --> <div id="ftn-widget" clas…"
type input "<!-- FTN Shopify Widget (single-file, responsive) --> <div id="ftn-widget" clas…"
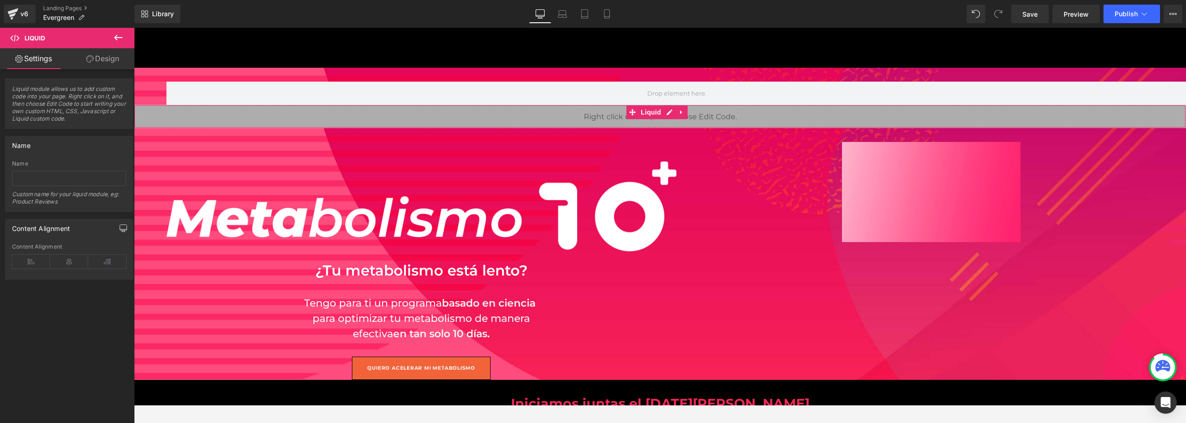
click at [120, 225] on icon "button" at bounding box center [123, 227] width 7 height 7
click at [55, 271] on div "Content Alignment" at bounding box center [69, 269] width 114 height 6
click at [57, 270] on div "Content Alignment" at bounding box center [69, 269] width 114 height 6
click at [55, 268] on div "Content Alignment" at bounding box center [69, 269] width 114 height 6
click at [69, 95] on span "Liquid module allows us to add custom code into your page. Right click on it, a…" at bounding box center [69, 106] width 114 height 43
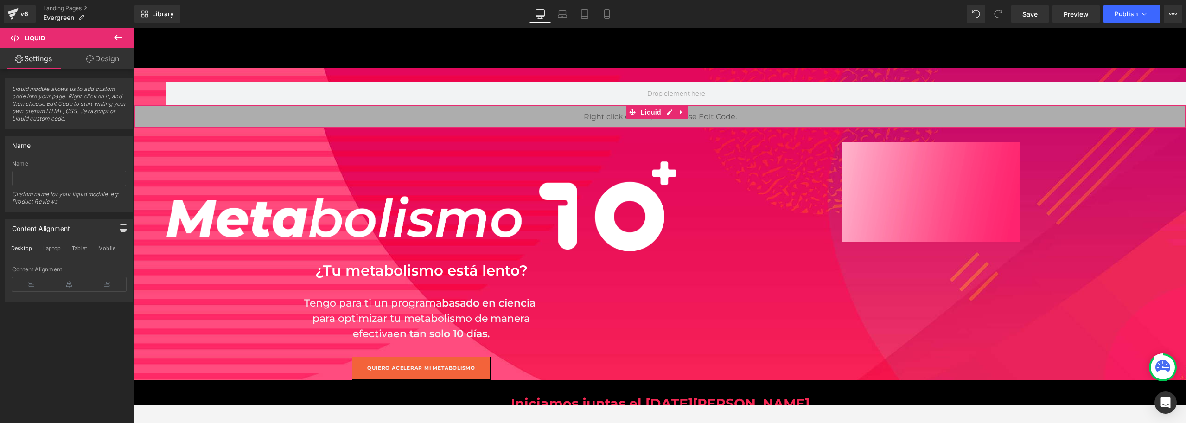
click at [107, 60] on link "Design" at bounding box center [102, 58] width 67 height 21
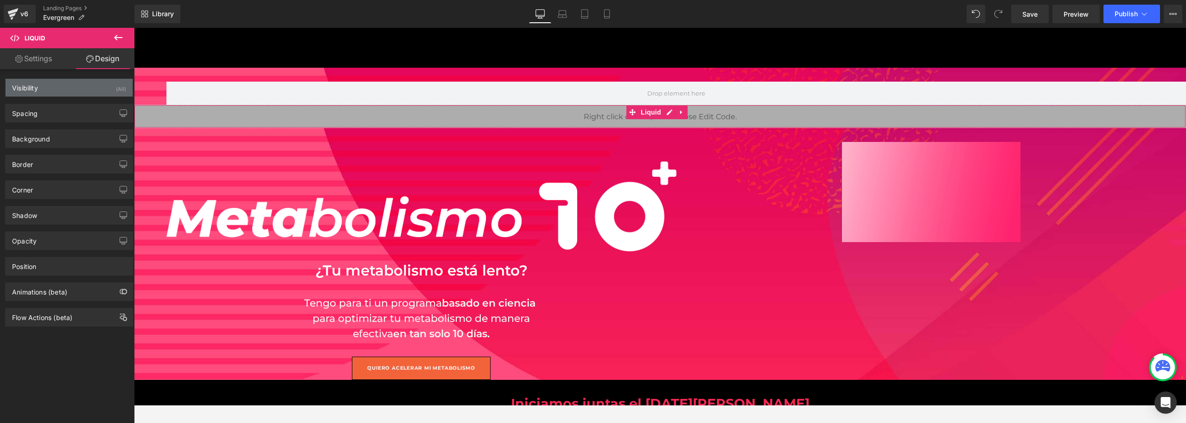
click at [83, 87] on div "Visibility (All)" at bounding box center [69, 88] width 127 height 18
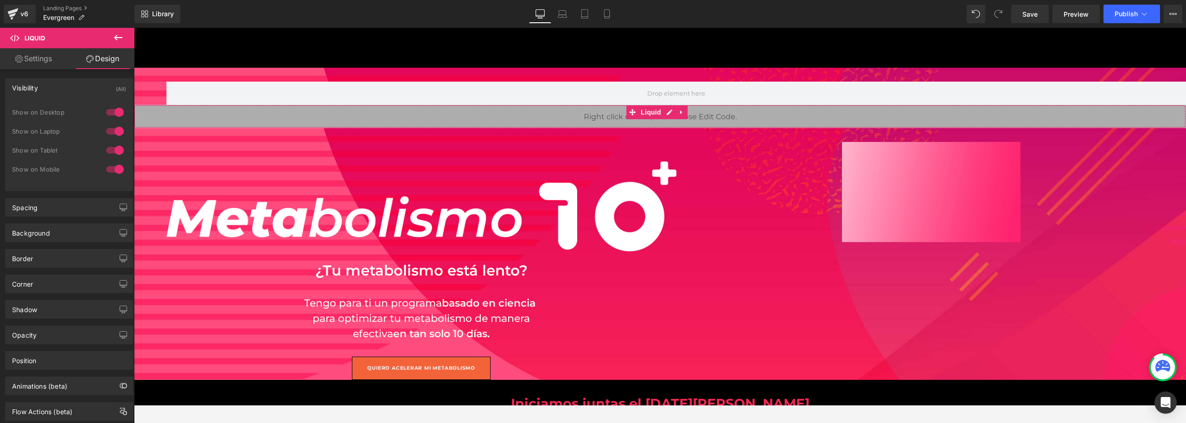
click at [83, 87] on div "Visibility (All)" at bounding box center [69, 88] width 127 height 18
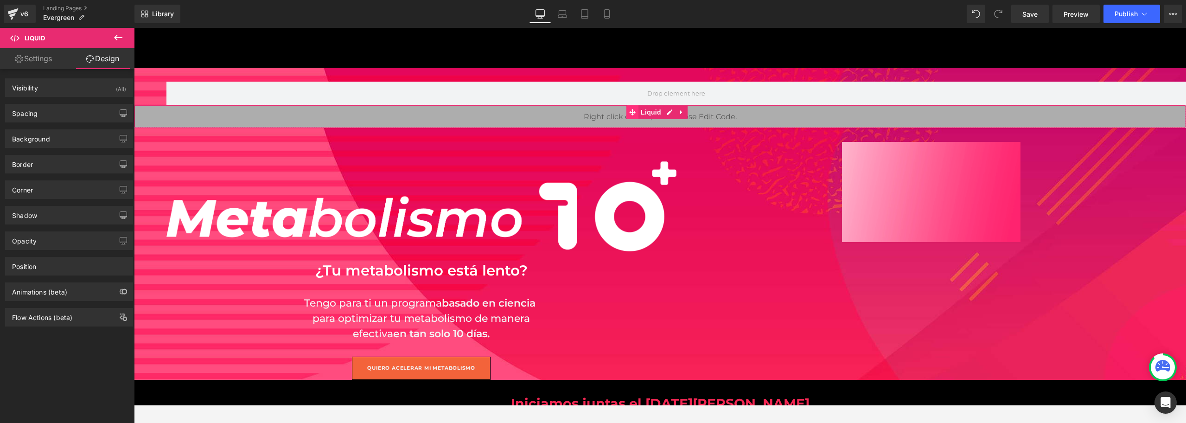
click at [630, 114] on icon at bounding box center [632, 112] width 6 height 7
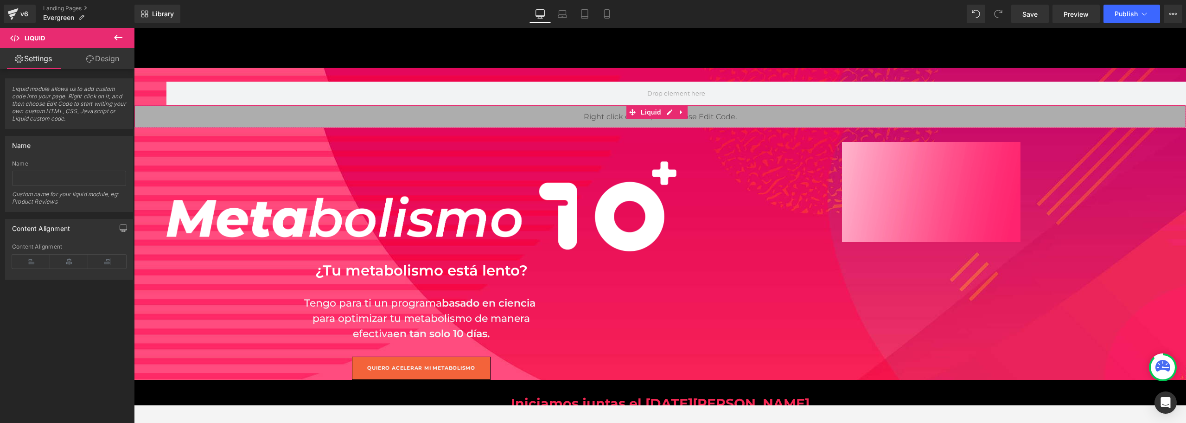
click at [712, 108] on div "Liquid" at bounding box center [660, 116] width 1052 height 23
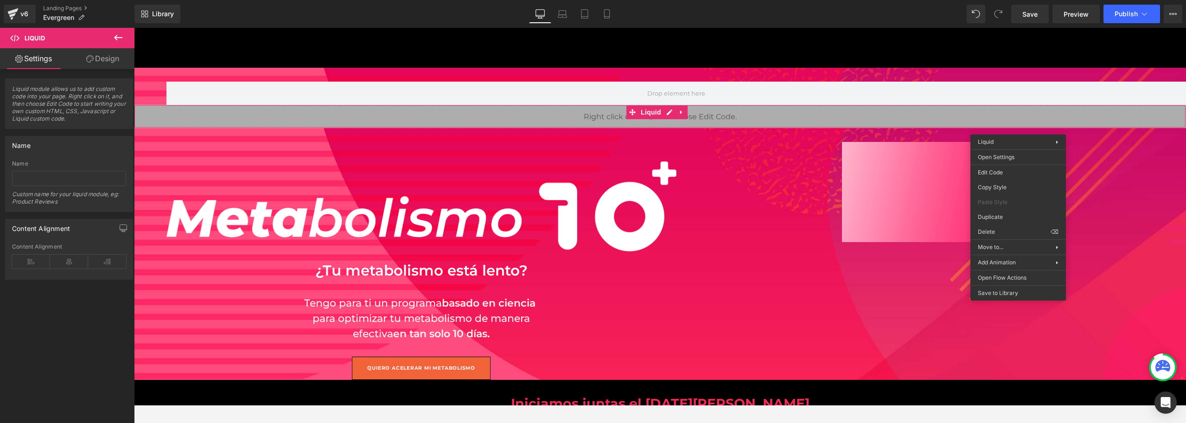
click at [809, 125] on div "Liquid" at bounding box center [660, 116] width 1052 height 23
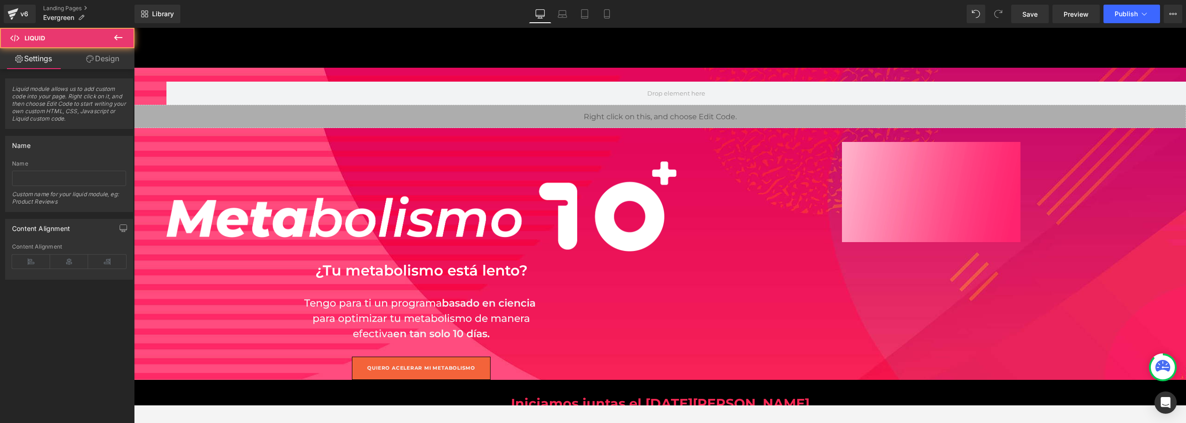
click at [737, 111] on div "Liquid" at bounding box center [660, 116] width 1052 height 23
click at [682, 112] on icon at bounding box center [682, 112] width 6 height 7
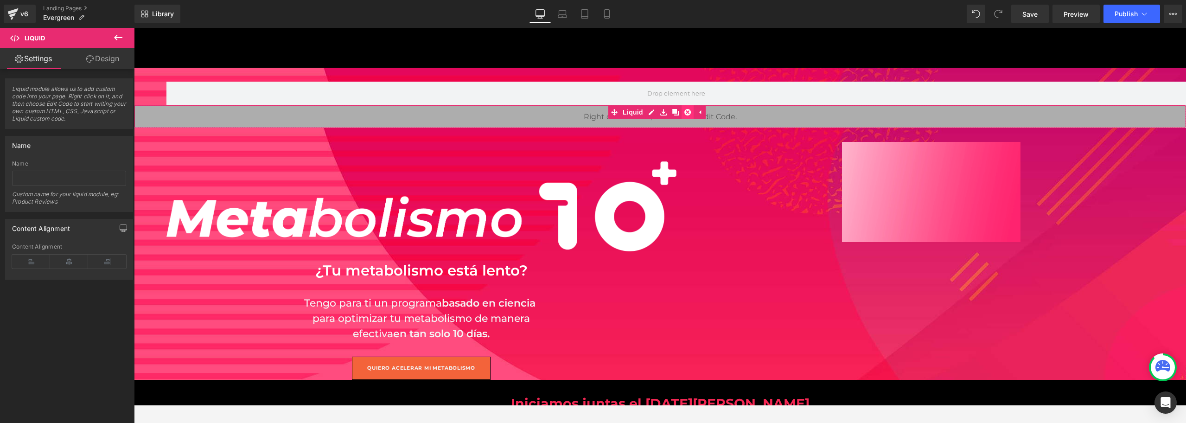
click at [685, 111] on icon at bounding box center [688, 112] width 6 height 6
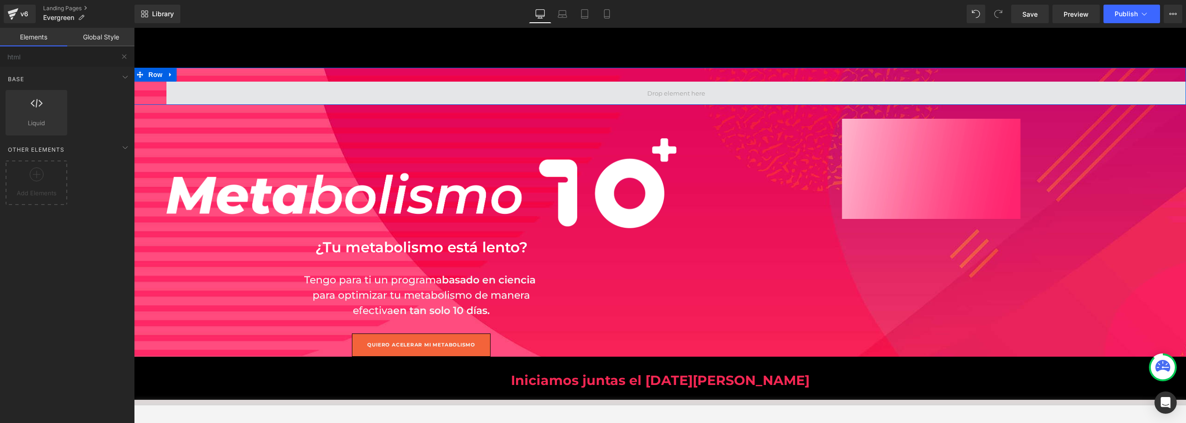
click at [487, 94] on span at bounding box center [677, 93] width 1020 height 23
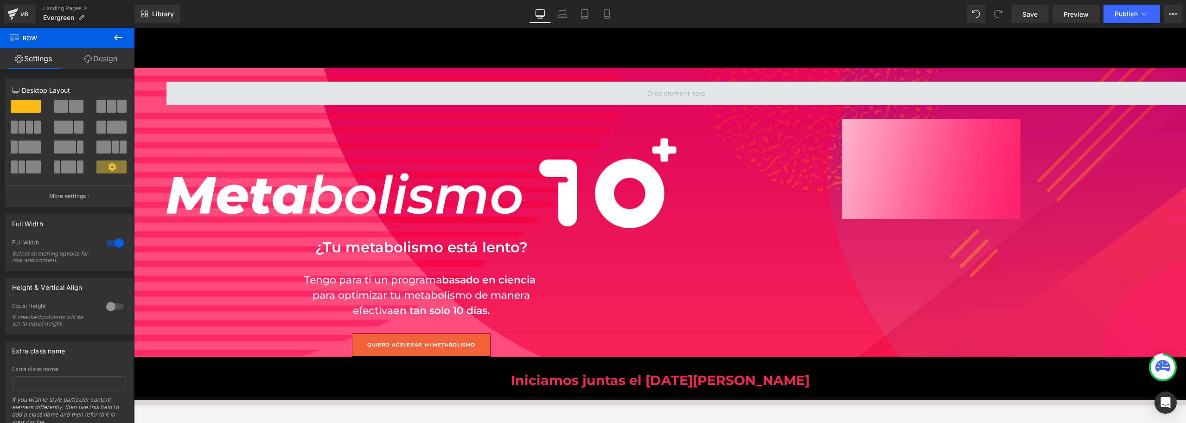
click at [540, 94] on span at bounding box center [677, 93] width 1020 height 23
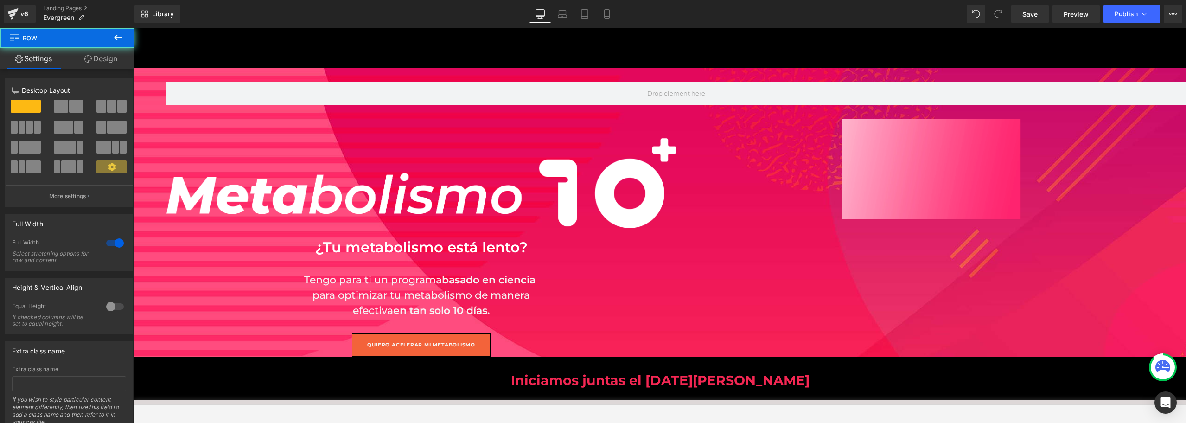
click at [119, 36] on icon at bounding box center [118, 37] width 11 height 11
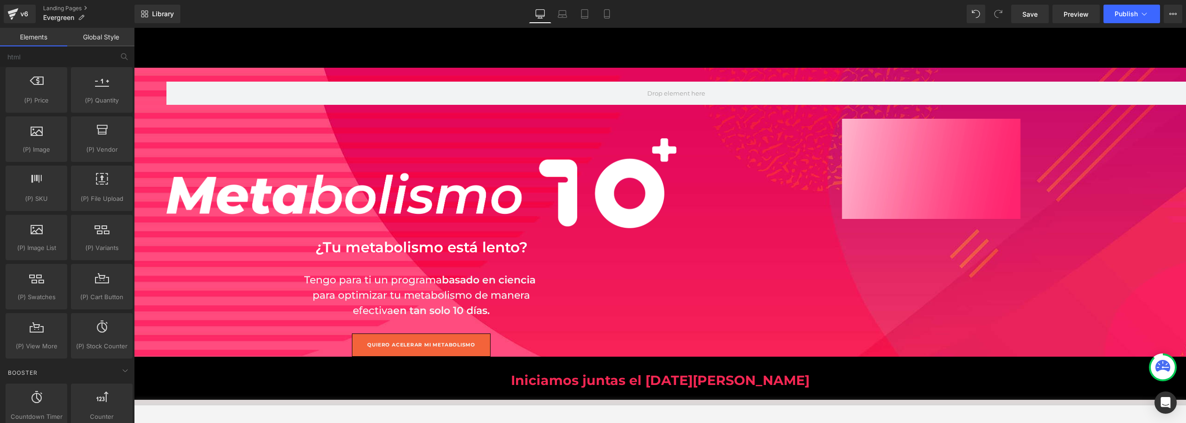
scroll to position [742, 0]
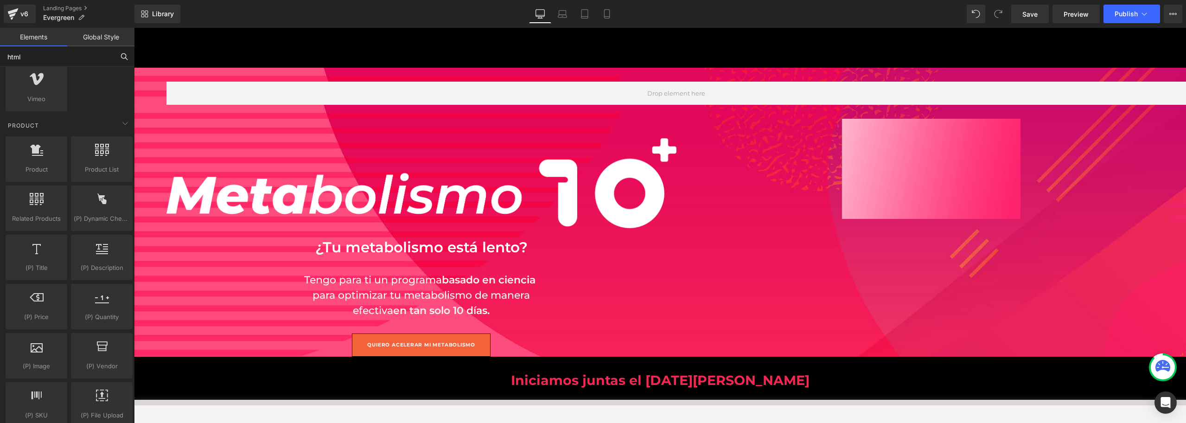
click at [45, 56] on input "html" at bounding box center [57, 56] width 114 height 20
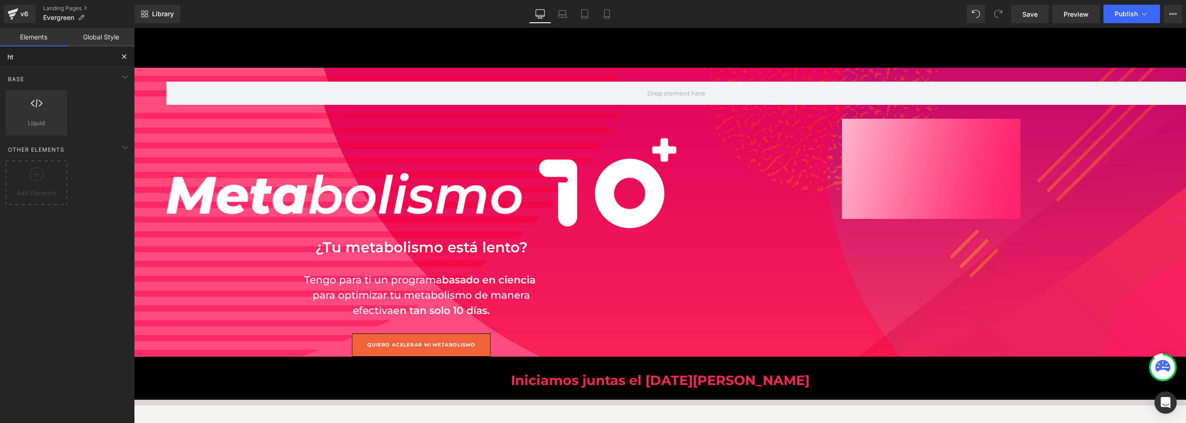
scroll to position [0, 0]
type input "htm"
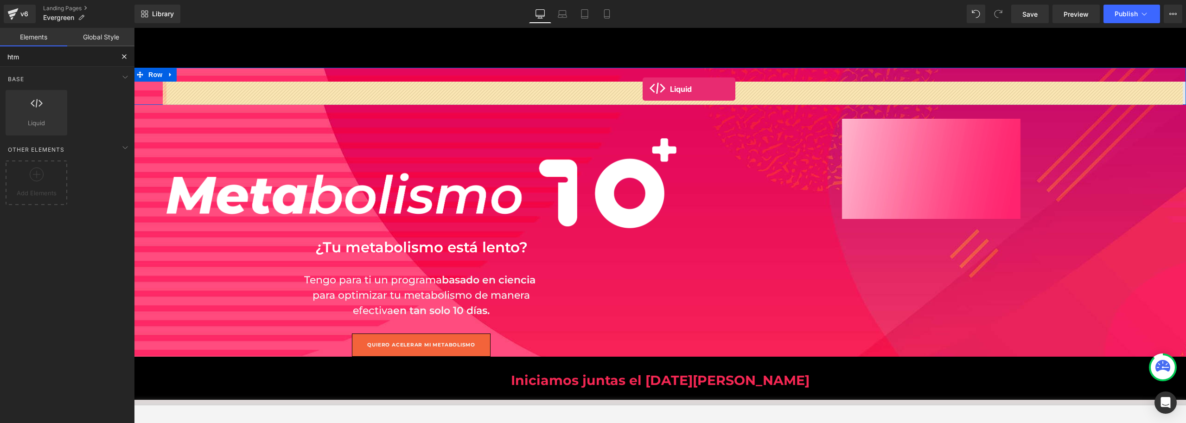
drag, startPoint x: 165, startPoint y: 132, endPoint x: 643, endPoint y: 90, distance: 480.1
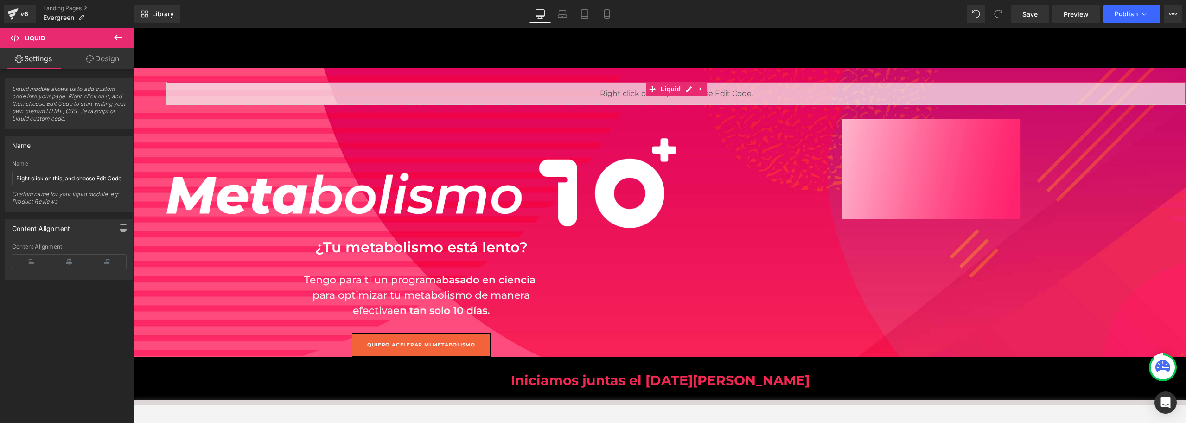
click at [104, 93] on span "Liquid module allows us to add custom code into your page. Right click on it, a…" at bounding box center [69, 106] width 114 height 43
click at [90, 98] on span "Liquid module allows us to add custom code into your page. Right click on it, a…" at bounding box center [69, 106] width 114 height 43
click at [83, 111] on span "Liquid module allows us to add custom code into your page. Right click on it, a…" at bounding box center [69, 106] width 114 height 43
click at [115, 58] on link "Design" at bounding box center [102, 58] width 67 height 21
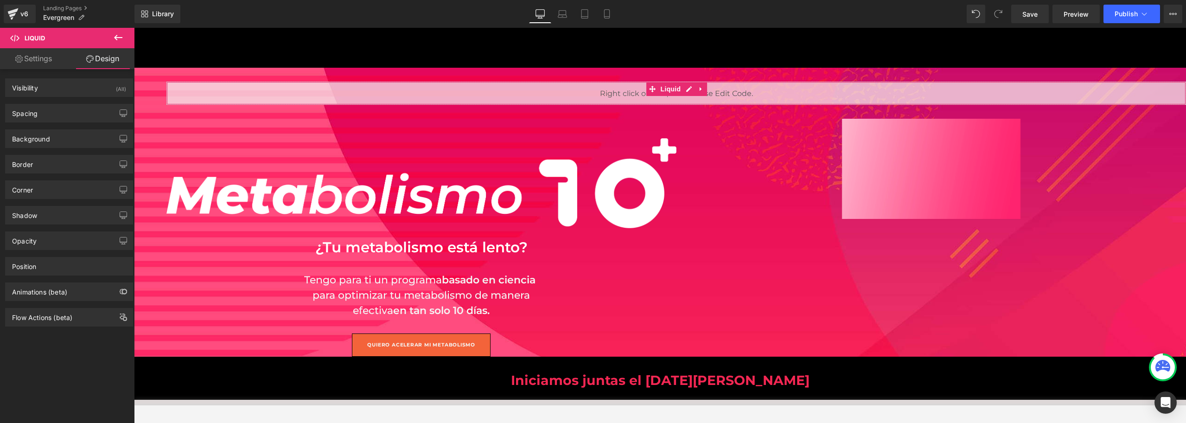
click at [41, 58] on link "Settings" at bounding box center [33, 58] width 67 height 21
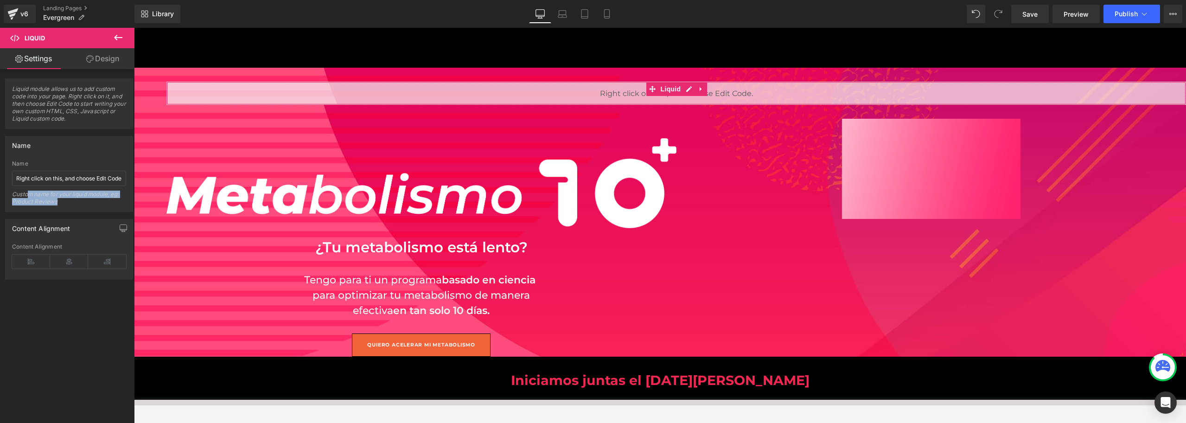
drag, startPoint x: 69, startPoint y: 204, endPoint x: 26, endPoint y: 193, distance: 43.7
click at [26, 193] on div "Custom name for your liquid module, eg: Product Reviews" at bounding box center [69, 201] width 114 height 21
drag, startPoint x: 53, startPoint y: 223, endPoint x: 53, endPoint y: 228, distance: 5.1
click at [53, 223] on div "Content Alignment" at bounding box center [41, 225] width 58 height 13
click at [49, 229] on div "Content Alignment" at bounding box center [41, 225] width 58 height 13
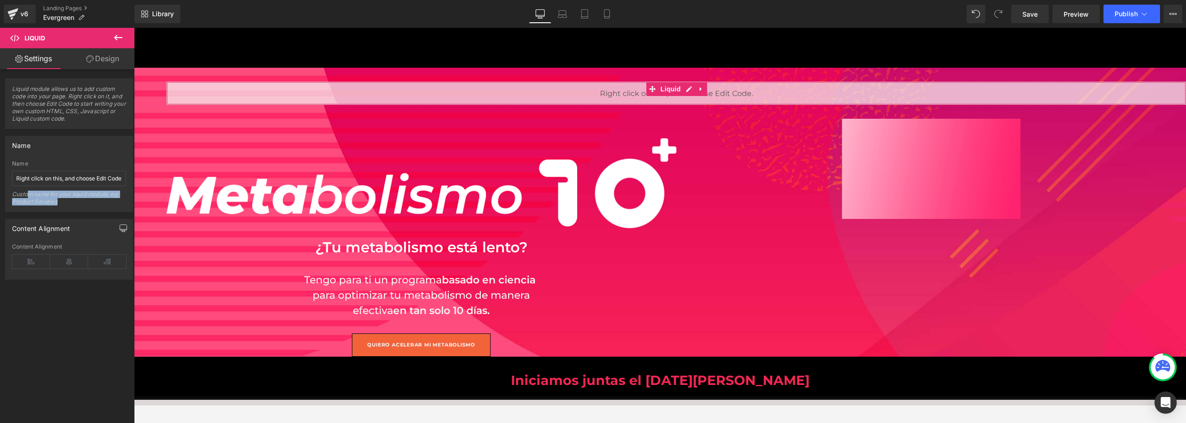
click at [122, 230] on icon "button" at bounding box center [123, 230] width 7 height 0
click at [122, 230] on button "button" at bounding box center [123, 228] width 15 height 18
click at [31, 246] on button "Desktop" at bounding box center [22, 248] width 32 height 16
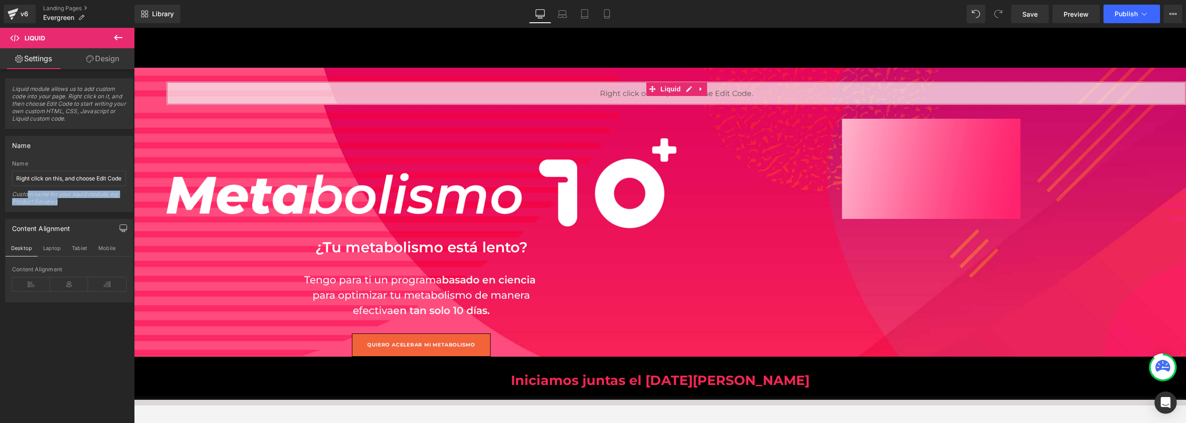
click at [42, 272] on div "Content Alignment" at bounding box center [69, 269] width 114 height 6
click at [52, 270] on div "Content Alignment" at bounding box center [69, 269] width 114 height 6
click at [72, 103] on span "Liquid module allows us to add custom code into your page. Right click on it, a…" at bounding box center [69, 106] width 114 height 43
click at [56, 116] on span "Liquid module allows us to add custom code into your page. Right click on it, a…" at bounding box center [69, 106] width 114 height 43
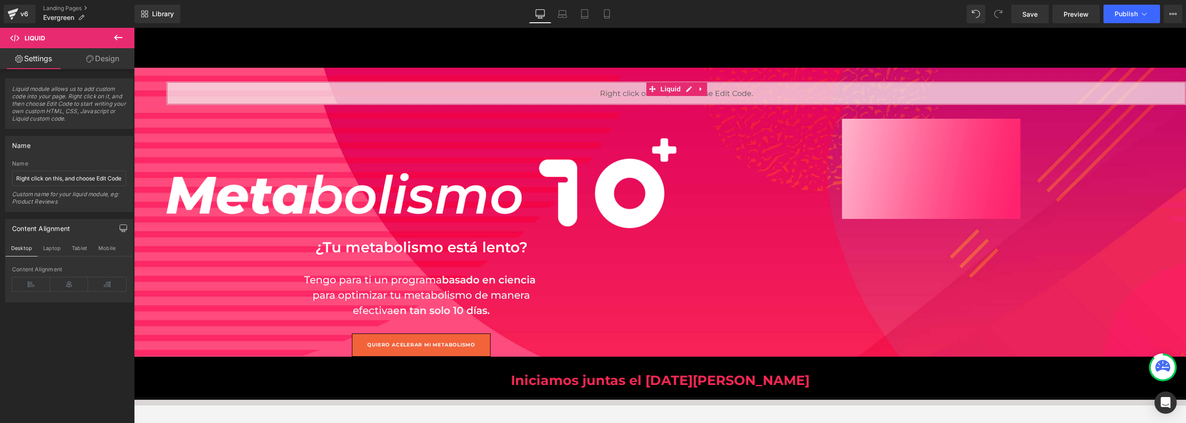
click at [78, 108] on span "Liquid module allows us to add custom code into your page. Right click on it, a…" at bounding box center [69, 106] width 114 height 43
copy div "Liquid module allows us to add custom code into your page. Right click on it, a…"
click at [78, 147] on div "Name" at bounding box center [69, 145] width 127 height 18
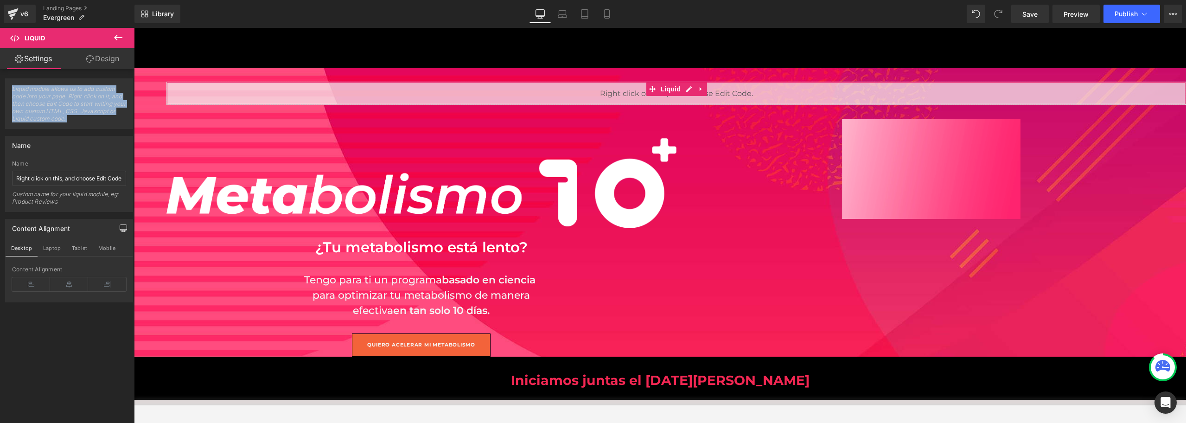
click at [88, 53] on link "Design" at bounding box center [102, 58] width 67 height 21
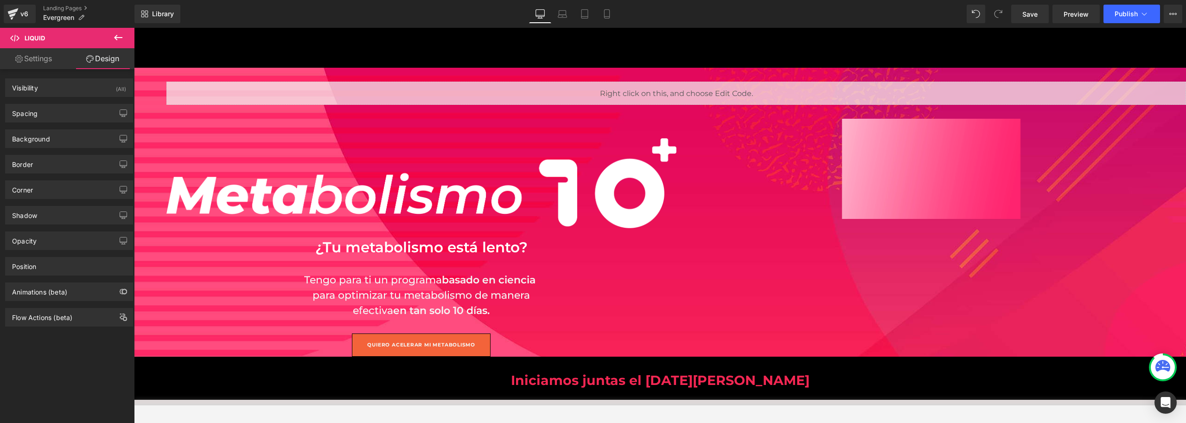
click at [119, 37] on icon at bounding box center [118, 38] width 8 height 6
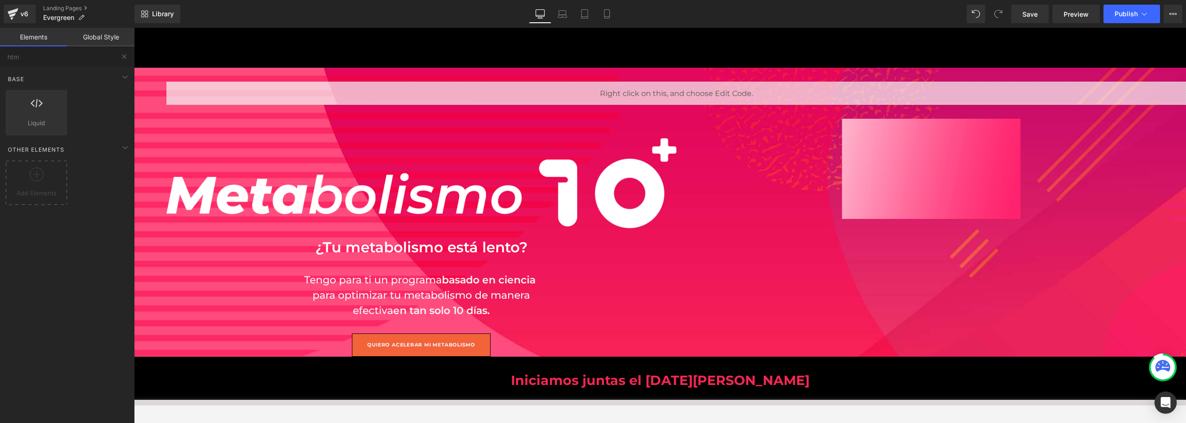
click at [29, 38] on link "Elements" at bounding box center [33, 37] width 67 height 19
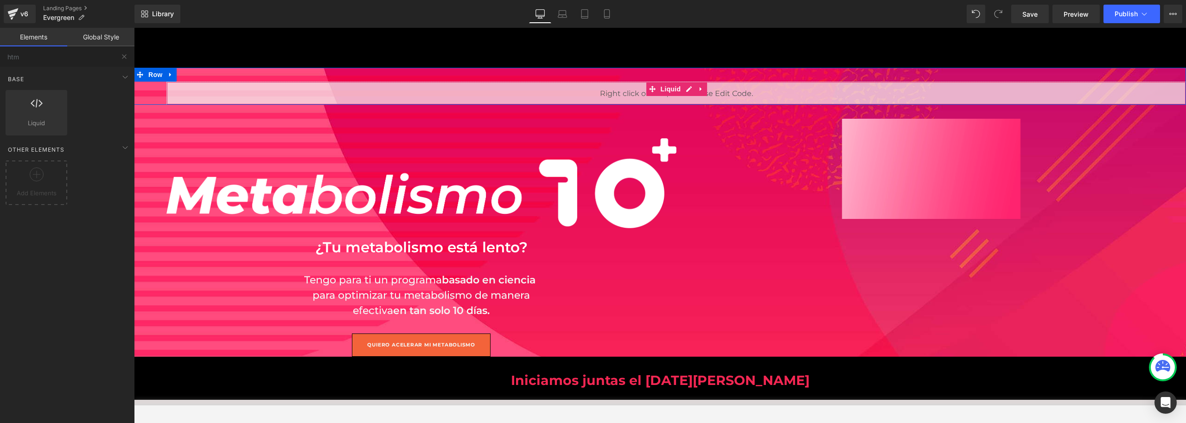
drag, startPoint x: 579, startPoint y: 97, endPoint x: 602, endPoint y: 94, distance: 23.0
click at [581, 97] on div "Liquid" at bounding box center [677, 93] width 1020 height 23
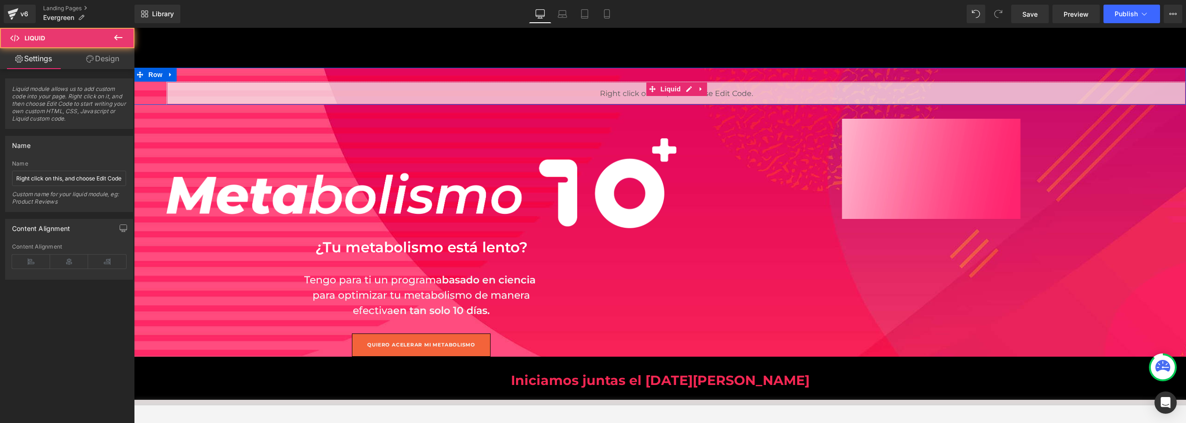
click at [612, 89] on div "Liquid" at bounding box center [677, 93] width 1020 height 23
click at [612, 91] on div "Liquid" at bounding box center [677, 93] width 1020 height 23
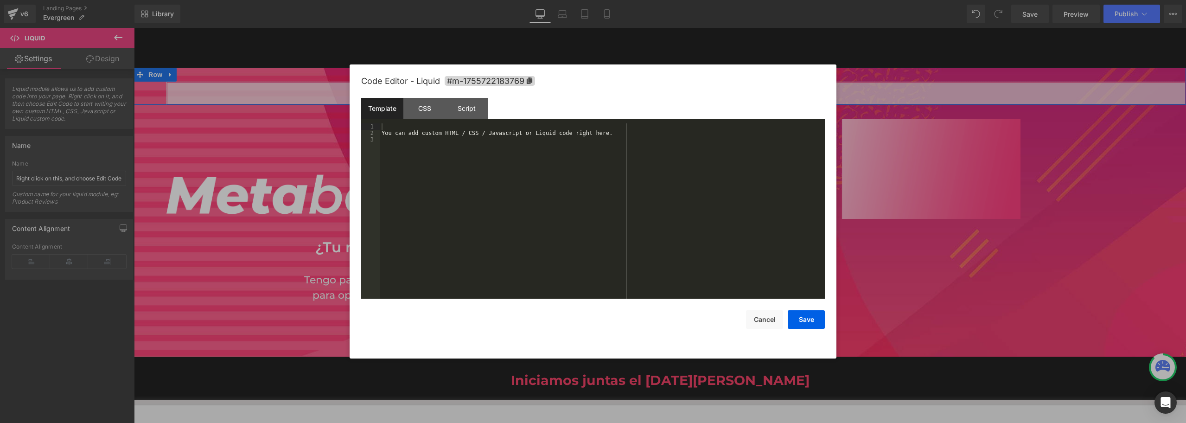
click at [689, 89] on div "Liquid" at bounding box center [677, 93] width 1020 height 23
click at [550, 174] on div "You can add custom HTML / CSS / Javascript or Liquid code right here." at bounding box center [602, 217] width 445 height 188
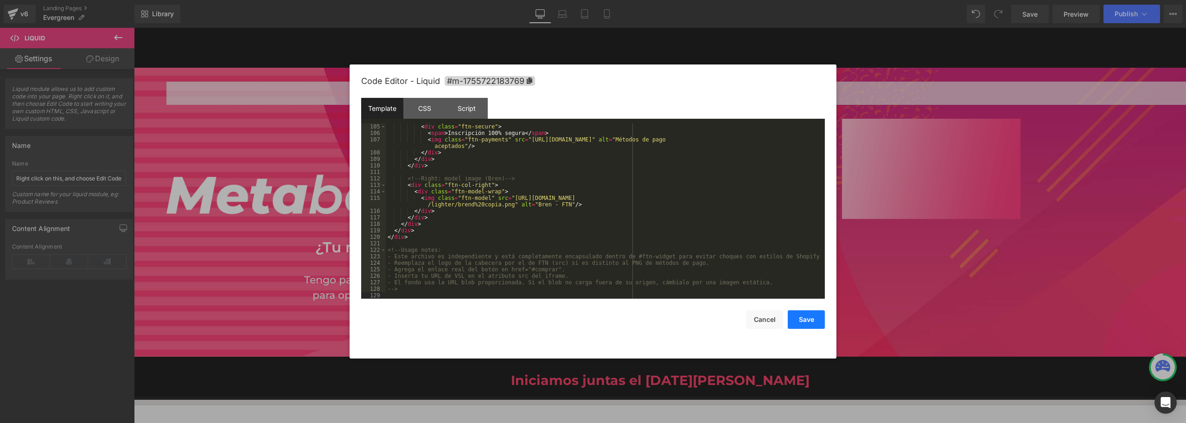
click at [796, 319] on button "Save" at bounding box center [806, 319] width 37 height 19
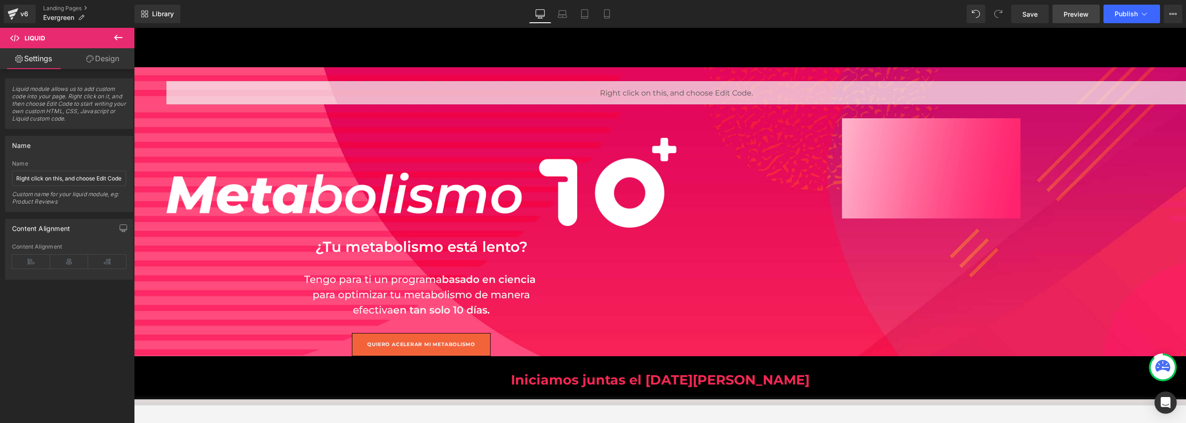
scroll to position [0, 0]
click at [809, 8] on link "Preview" at bounding box center [1076, 14] width 47 height 19
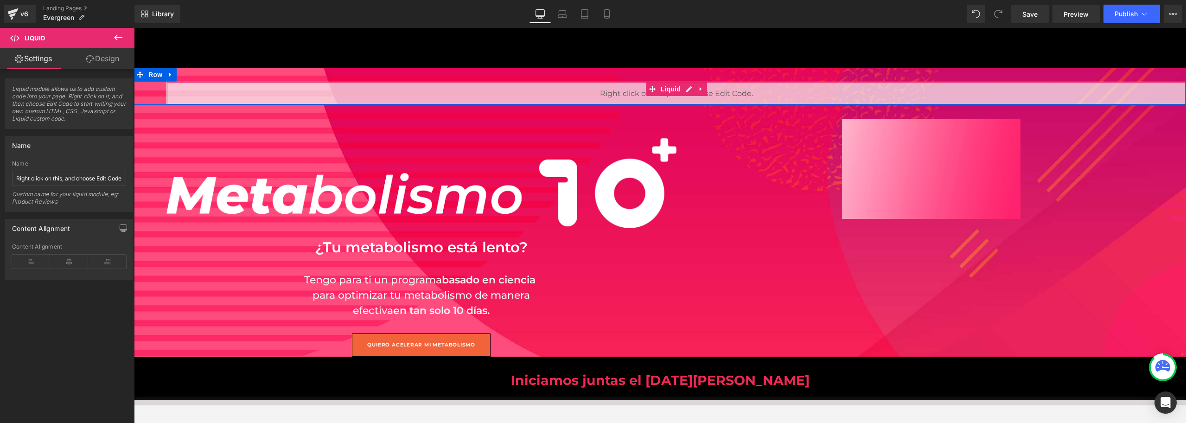
click at [631, 94] on div "Liquid" at bounding box center [677, 93] width 1020 height 23
click at [680, 90] on div "Liquid" at bounding box center [677, 93] width 1020 height 23
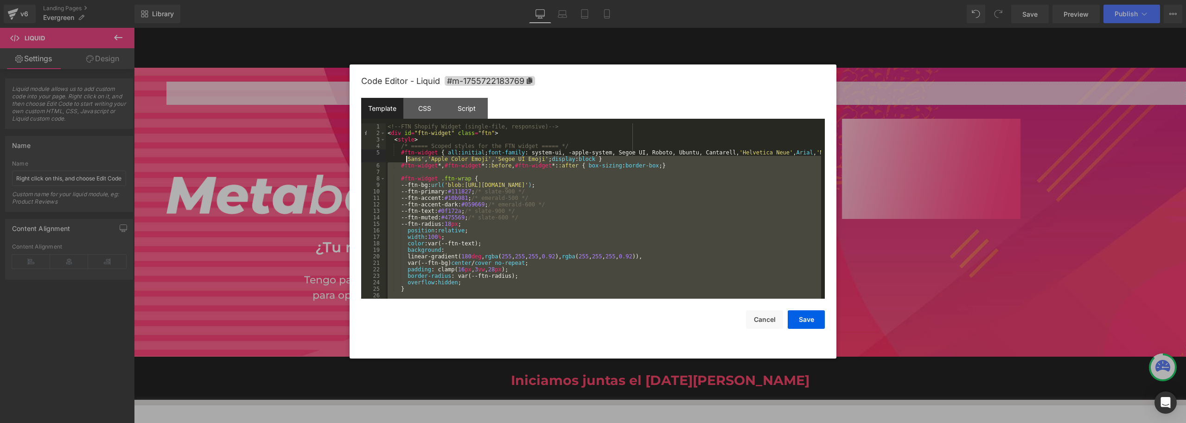
drag, startPoint x: 550, startPoint y: 227, endPoint x: 423, endPoint y: 168, distance: 139.5
click at [415, 161] on div "<!-- FTN Shopify Widget (single-file, responsive) --> < div id = "ftn-widget" c…" at bounding box center [604, 217] width 436 height 188
click at [443, 198] on div "<!-- FTN Shopify Widget (single-file, responsive) --> < div id = "ftn-widget" c…" at bounding box center [604, 210] width 436 height 175
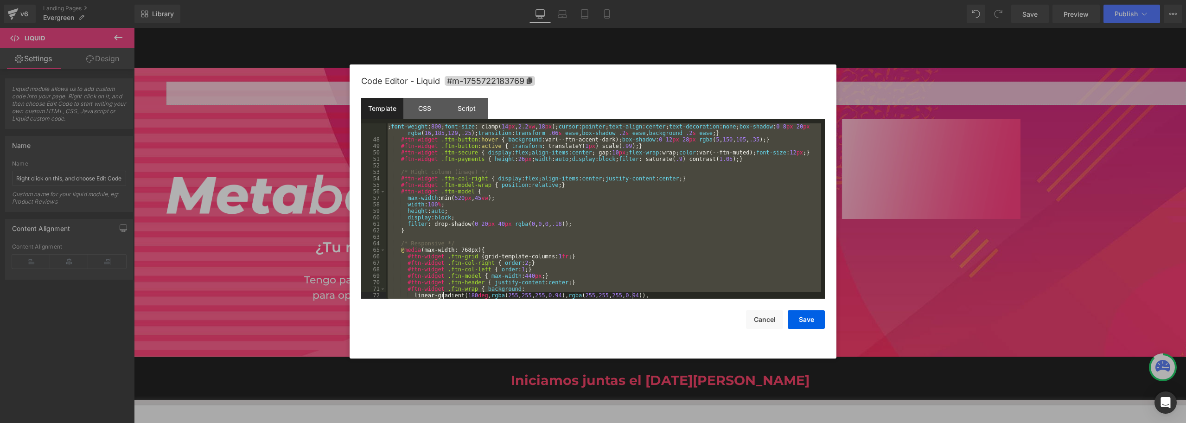
scroll to position [435, 0]
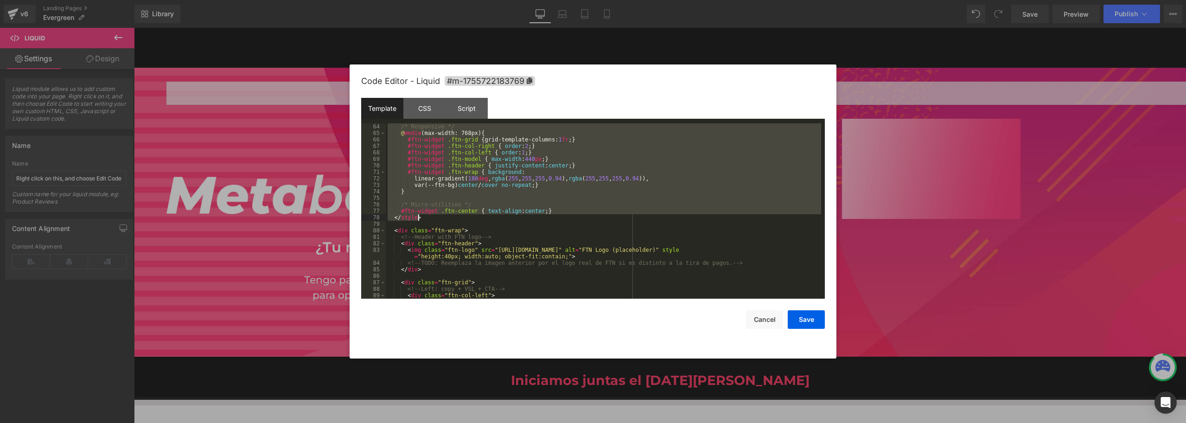
drag, startPoint x: 395, startPoint y: 141, endPoint x: 440, endPoint y: 215, distance: 86.4
click at [440, 215] on div "/* Responsive */ @ media (max-width: 768px) { #ftn-widget .ftn-grid { grid-temp…" at bounding box center [604, 217] width 436 height 188
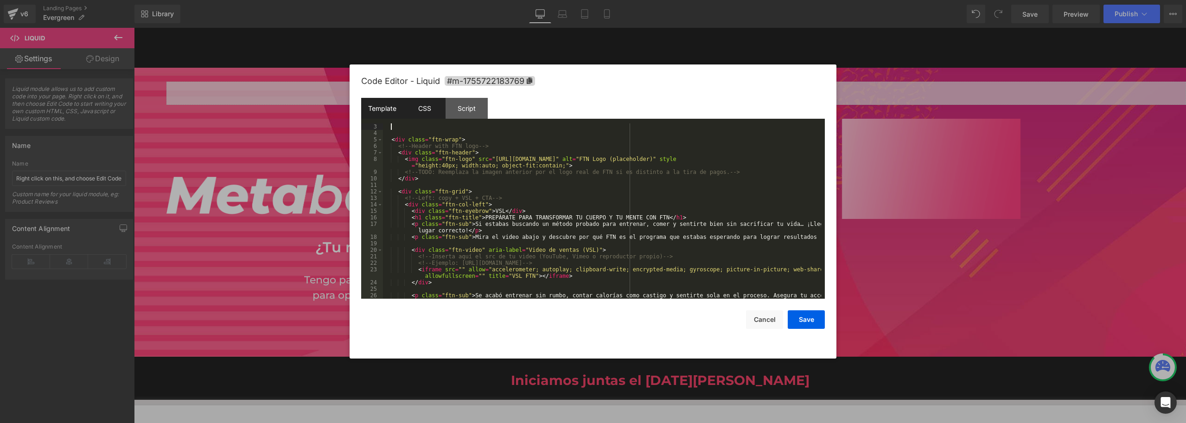
click at [430, 109] on div "CSS" at bounding box center [425, 108] width 42 height 21
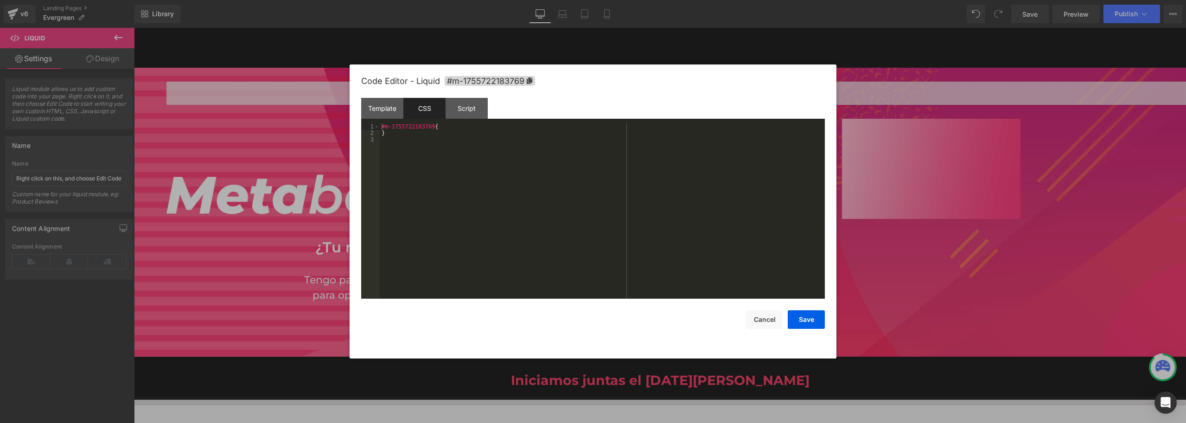
click at [486, 202] on div "#m-1755722183769 { }" at bounding box center [602, 217] width 445 height 188
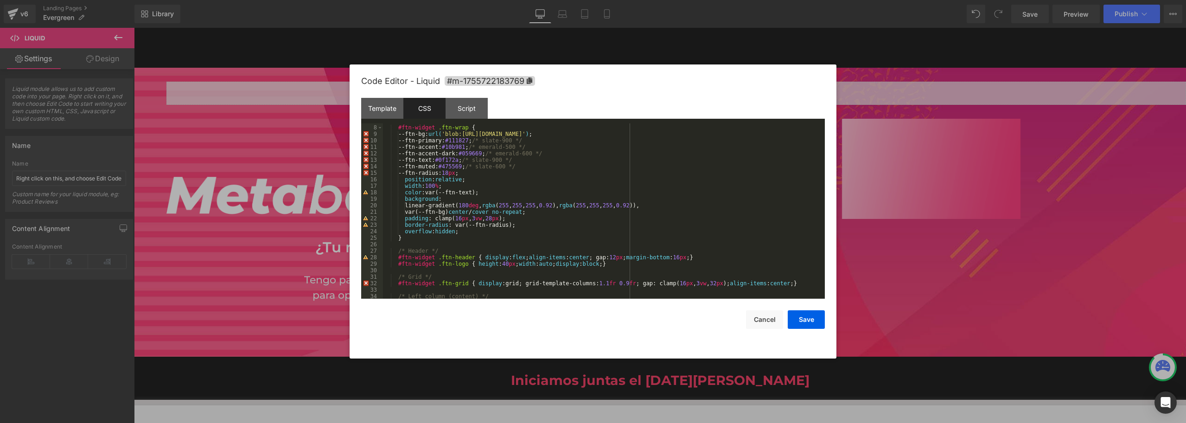
scroll to position [0, 0]
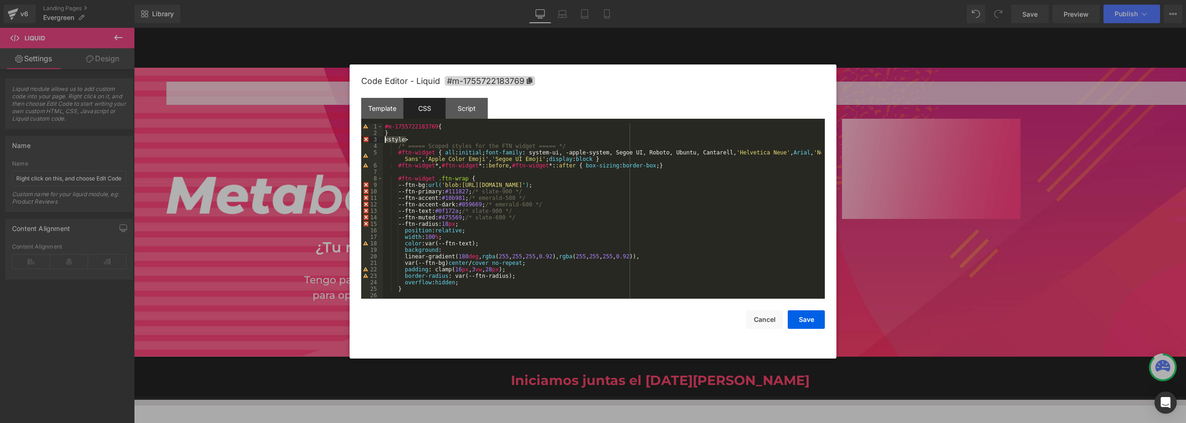
drag, startPoint x: 413, startPoint y: 140, endPoint x: 318, endPoint y: 141, distance: 94.6
click at [318, 141] on body "Liquid You are previewing how the will restyle your page. You can not edit Elem…" at bounding box center [593, 211] width 1186 height 423
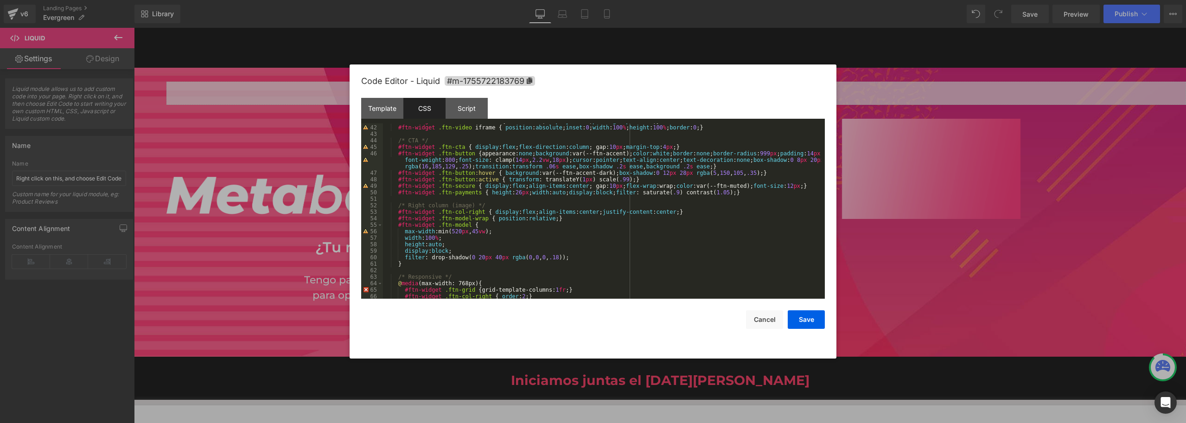
scroll to position [351, 0]
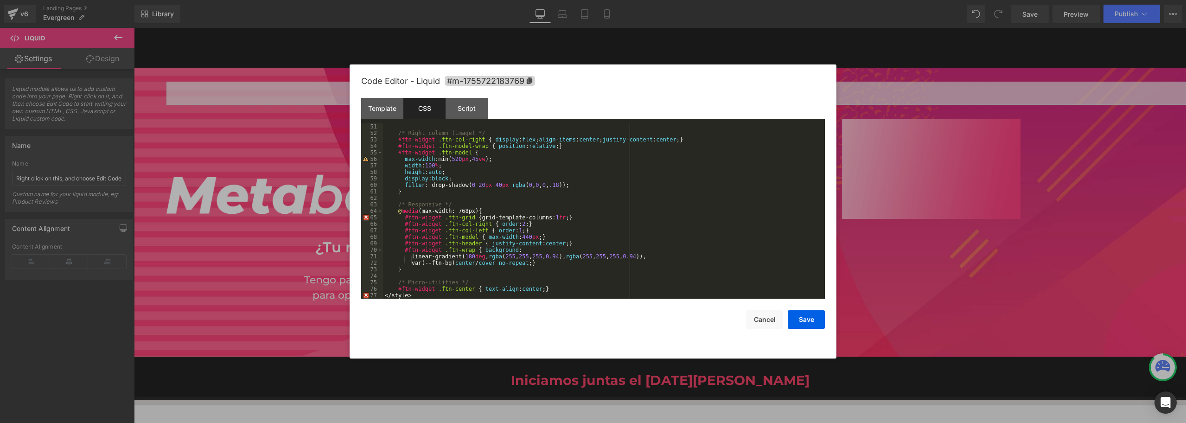
click at [429, 294] on div "/* Right column (image) */ #ftn-widget .ftn-col-right { display : flex ; align-…" at bounding box center [602, 217] width 438 height 188
click at [809, 325] on div "Code Editor - Liquid #m-1755722183769 Template CSS Script Data 3 4 5 6 7 8 9 10…" at bounding box center [593, 211] width 487 height 294
click at [809, 322] on button "Save" at bounding box center [806, 319] width 37 height 19
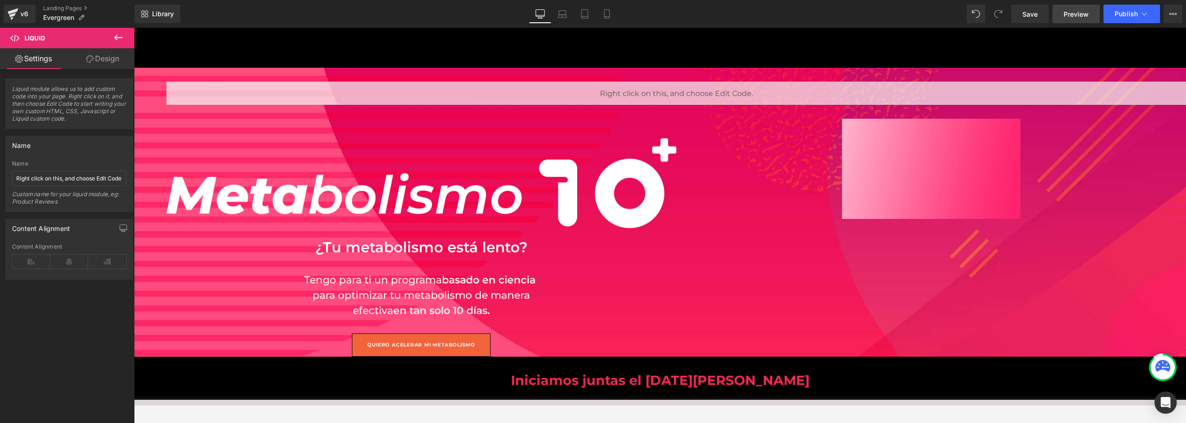
click at [809, 13] on link "Preview" at bounding box center [1076, 14] width 47 height 19
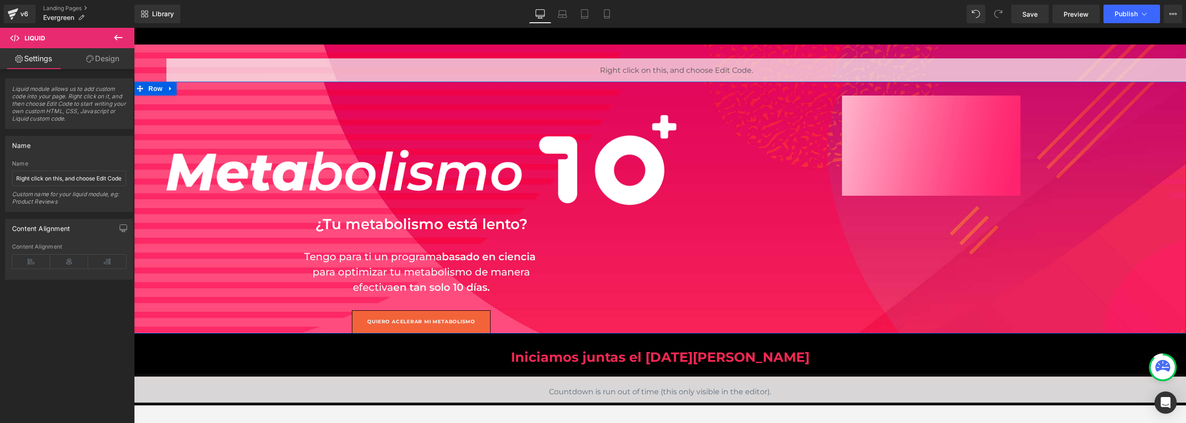
scroll to position [0, 0]
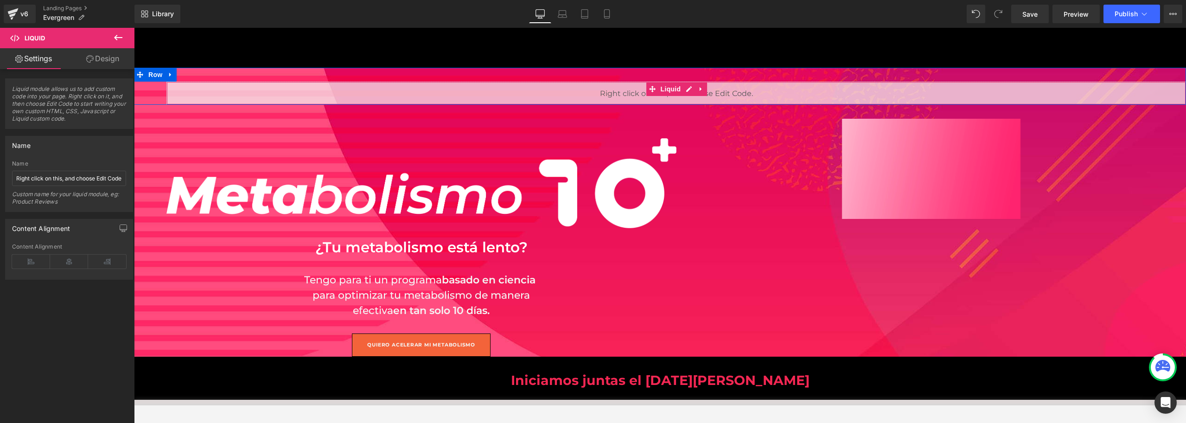
click at [746, 93] on div "Liquid" at bounding box center [677, 93] width 1020 height 23
click at [698, 90] on icon at bounding box center [701, 89] width 6 height 7
click at [122, 230] on icon "button" at bounding box center [123, 228] width 7 height 6
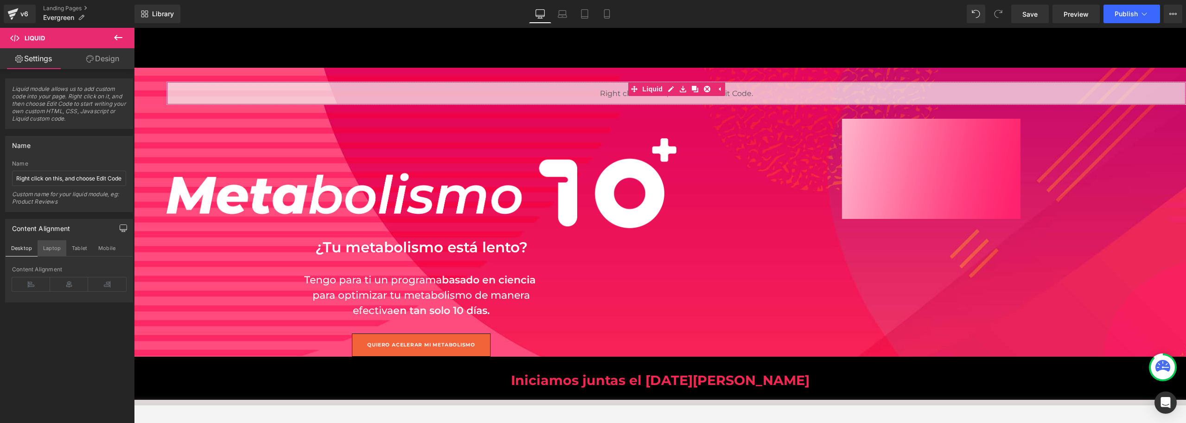
click at [43, 248] on button "Laptop" at bounding box center [52, 248] width 29 height 16
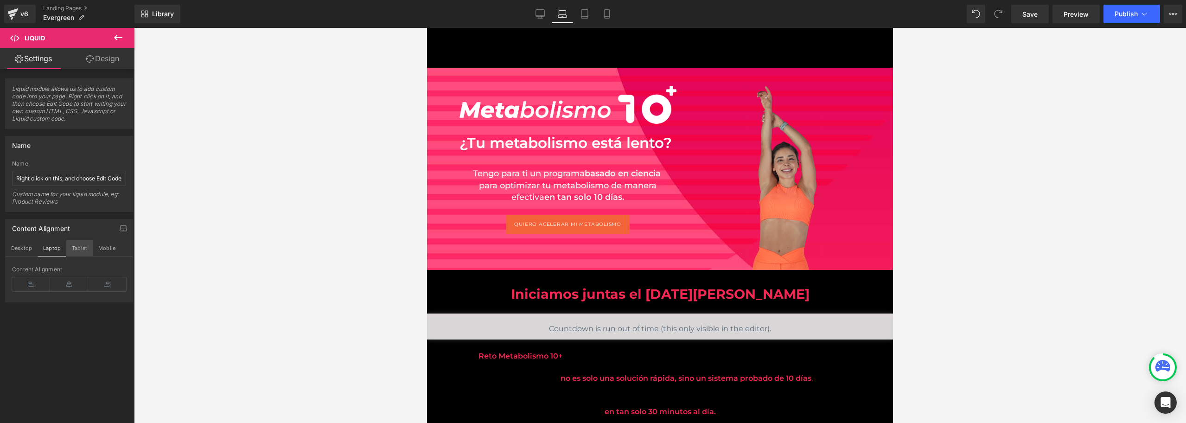
click at [80, 246] on button "Tablet" at bounding box center [79, 248] width 26 height 16
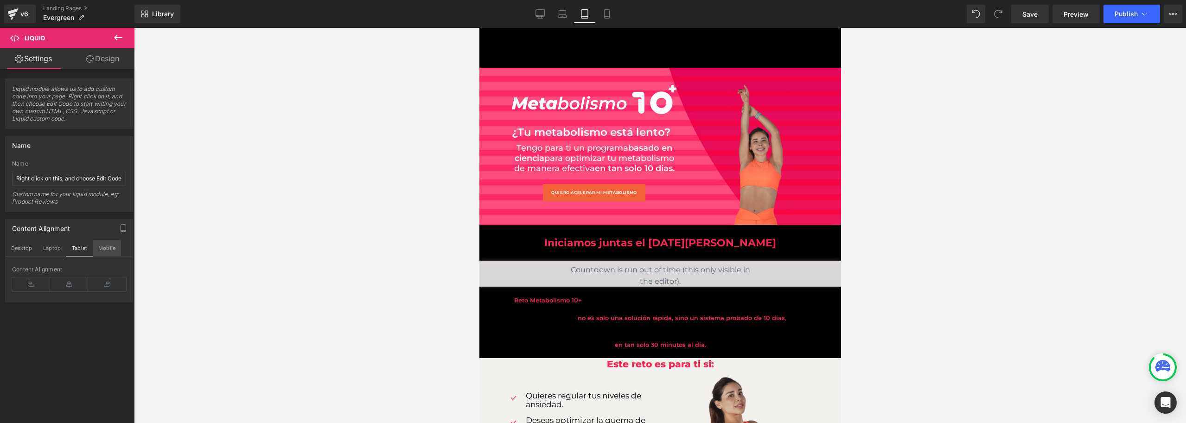
click at [101, 247] on button "Mobile" at bounding box center [107, 248] width 28 height 16
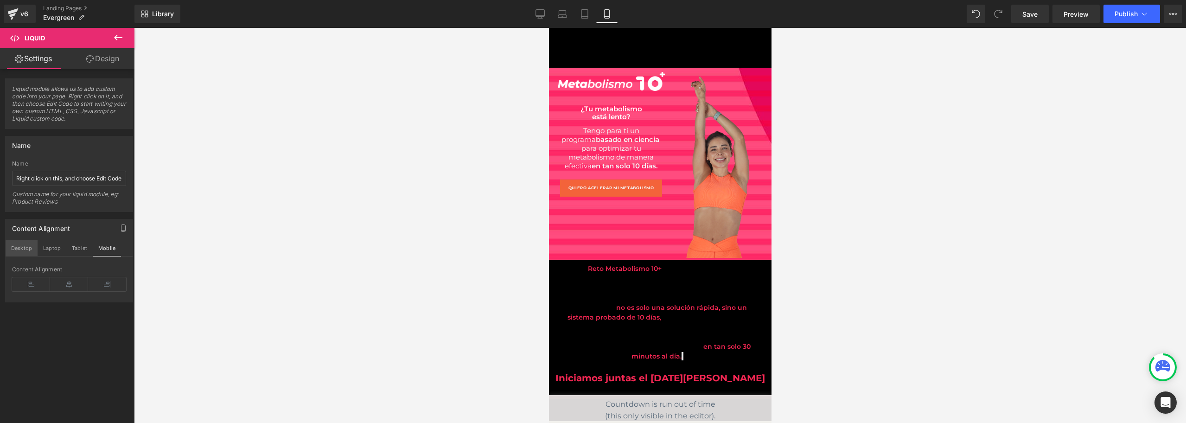
click at [28, 252] on button "Desktop" at bounding box center [22, 248] width 32 height 16
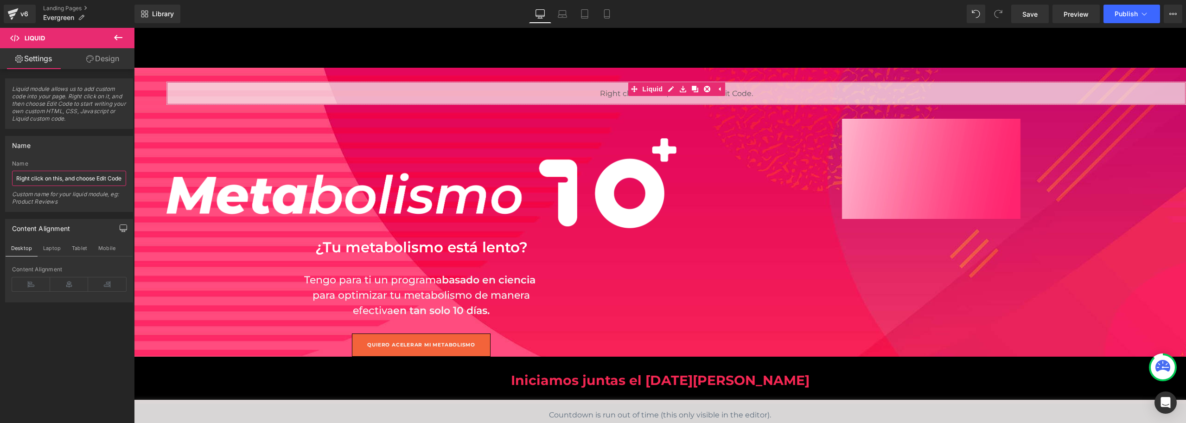
click at [89, 176] on input "Right click on this, and choose Edit Code." at bounding box center [69, 178] width 114 height 15
type input "code"
click at [687, 88] on div "Liquid" at bounding box center [677, 93] width 1020 height 23
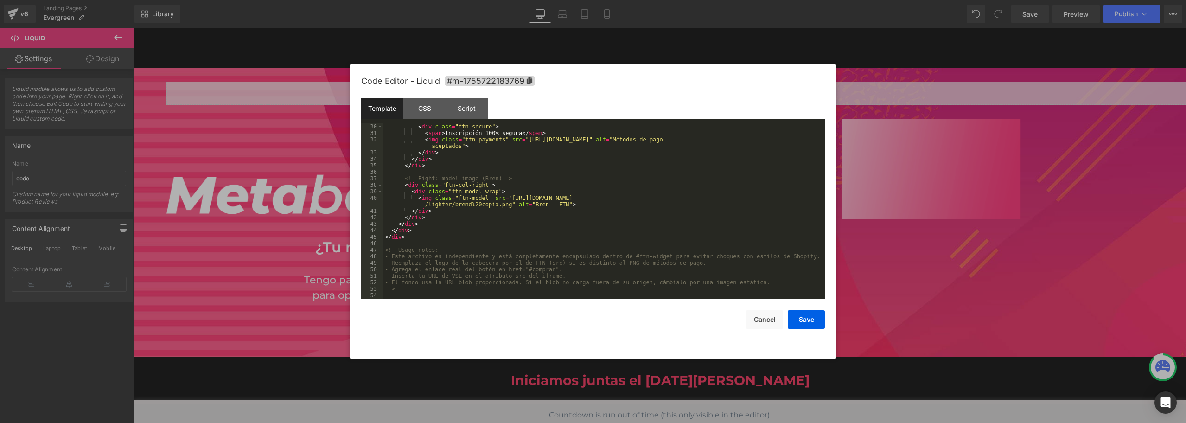
scroll to position [214, 0]
click at [809, 161] on div at bounding box center [593, 211] width 1186 height 423
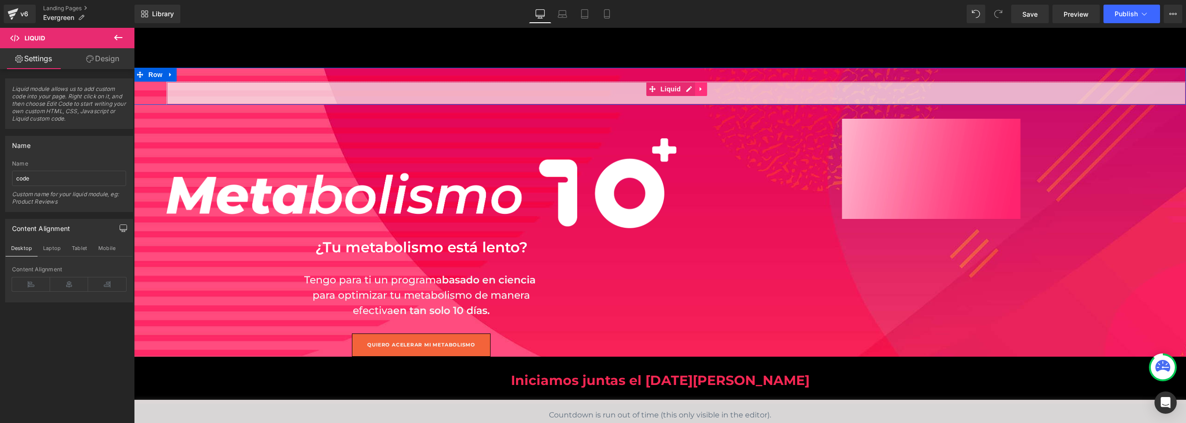
click at [698, 93] on link at bounding box center [701, 89] width 12 height 14
click at [704, 90] on icon at bounding box center [707, 89] width 6 height 6
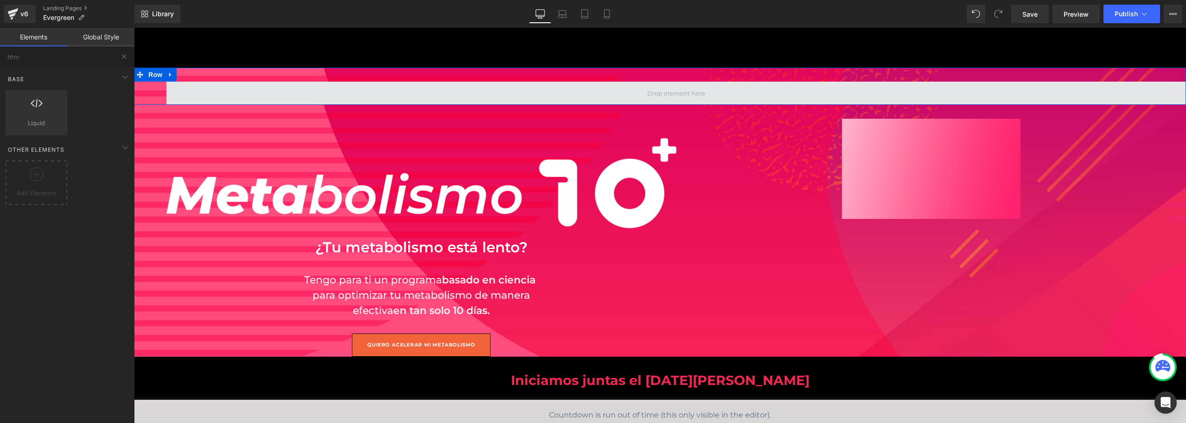
click at [693, 95] on span at bounding box center [676, 93] width 64 height 14
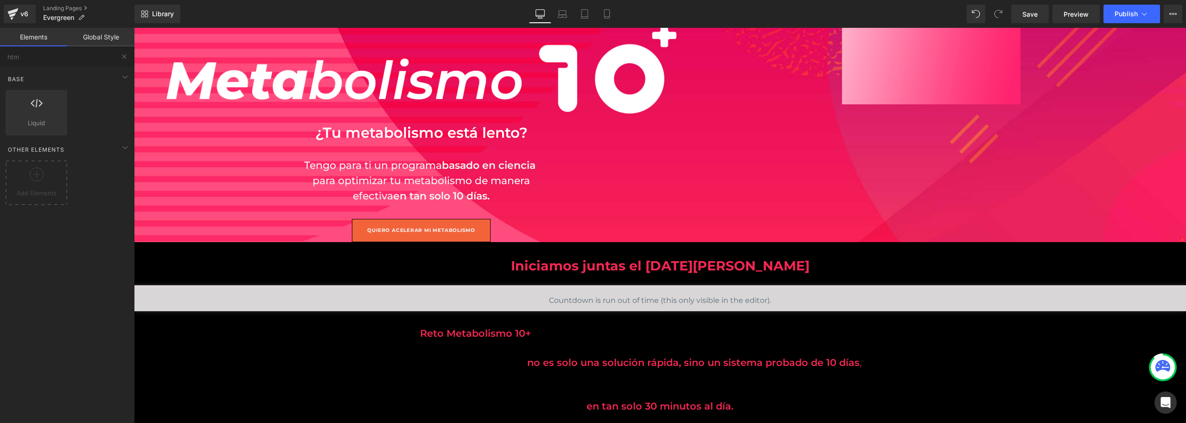
scroll to position [93, 0]
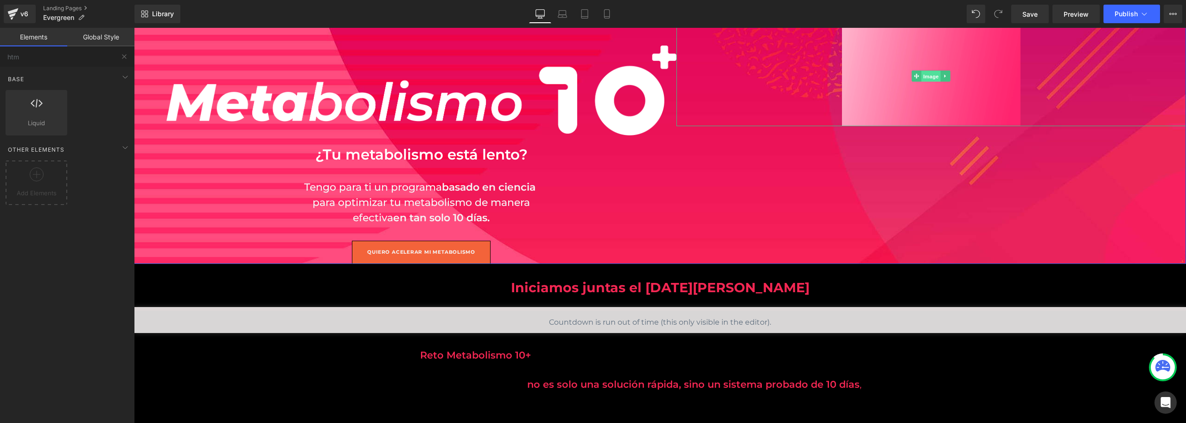
click at [809, 74] on span "Image" at bounding box center [931, 76] width 19 height 11
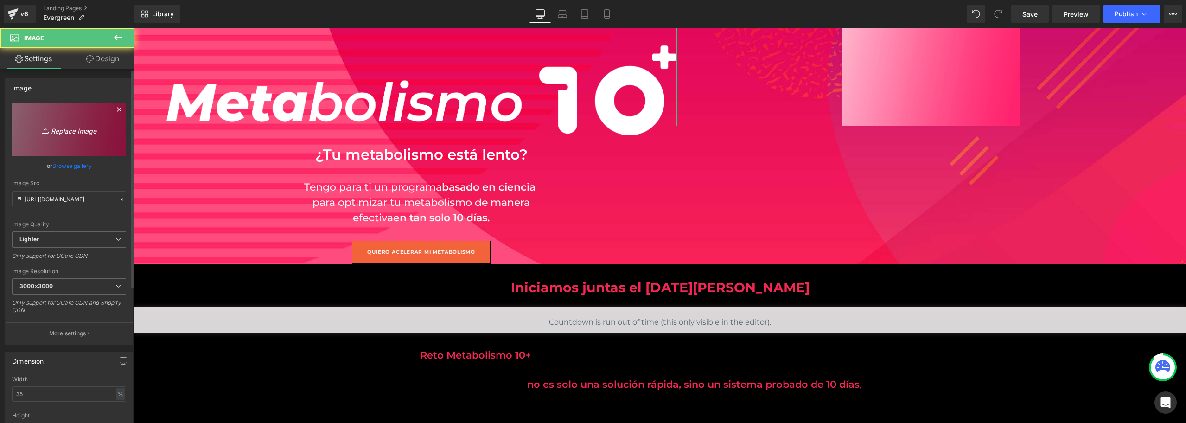
click at [112, 122] on link "Replace Image" at bounding box center [69, 129] width 114 height 53
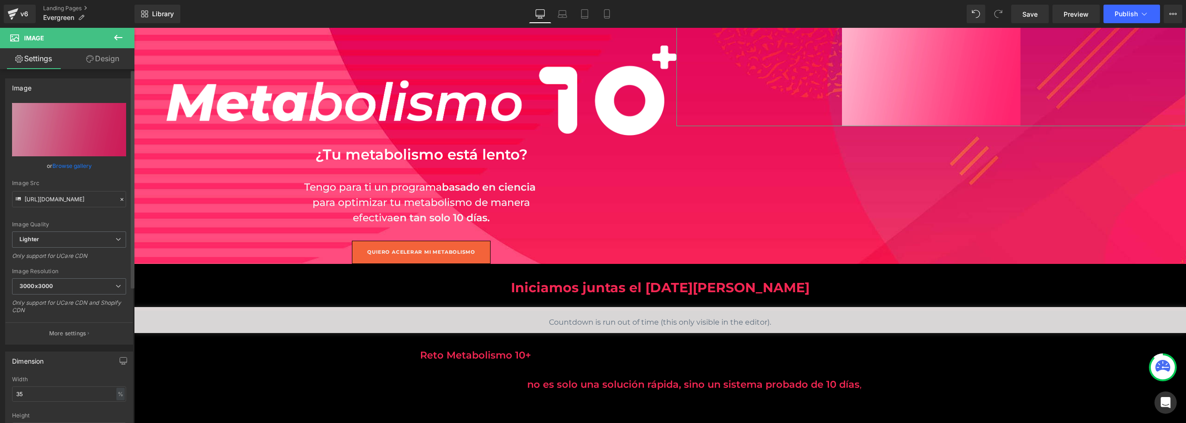
click at [66, 163] on link "Browse gallery" at bounding box center [71, 166] width 39 height 16
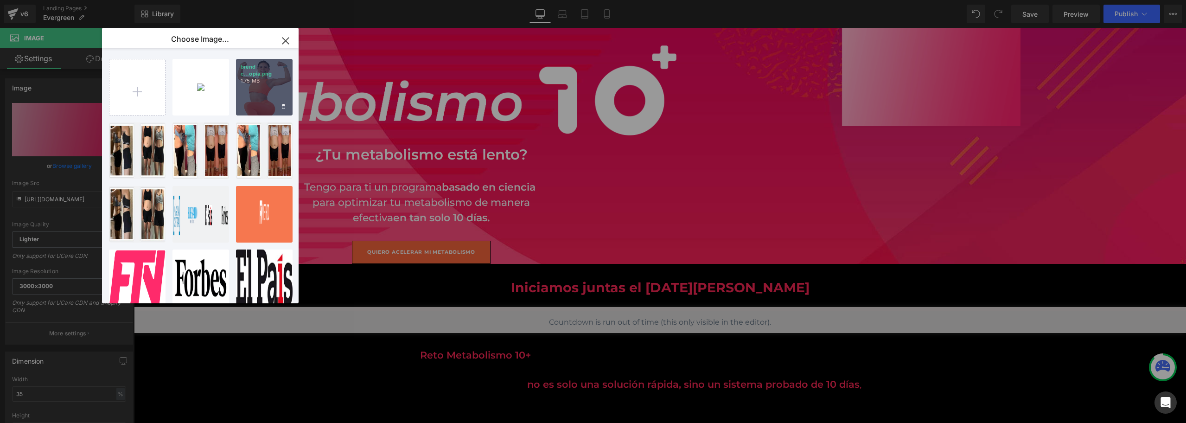
click at [267, 99] on div "brend c...opia.png 1.75 MB" at bounding box center [264, 87] width 57 height 57
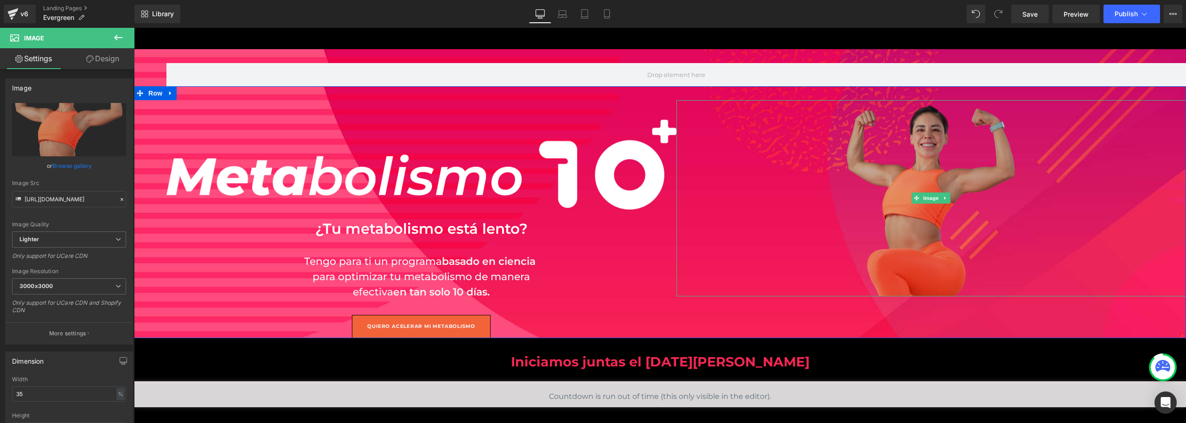
scroll to position [0, 0]
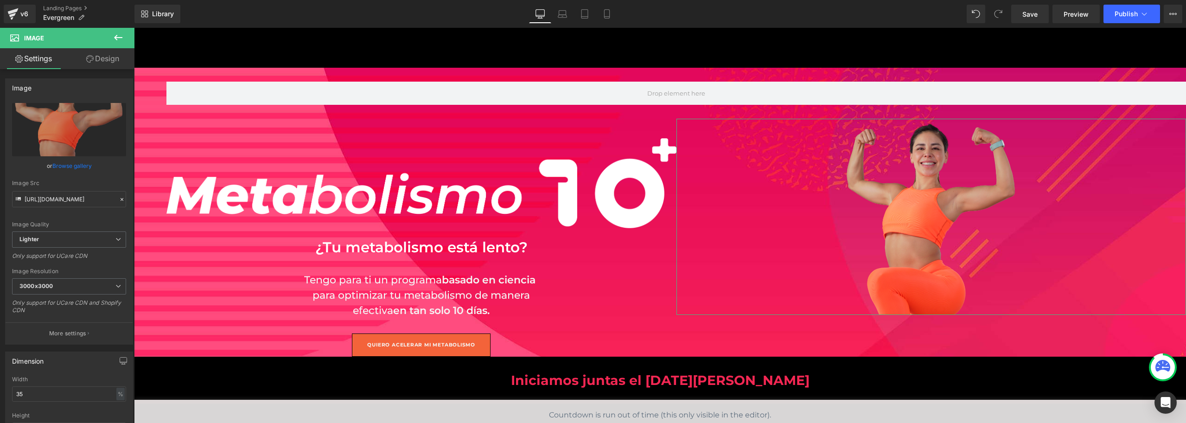
click at [104, 58] on link "Design" at bounding box center [102, 58] width 67 height 21
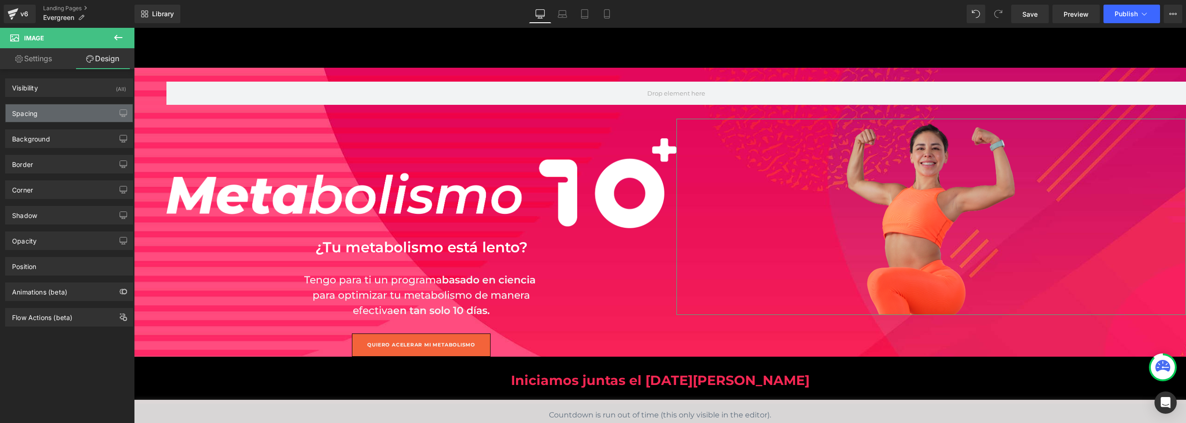
click at [61, 111] on div "Spacing" at bounding box center [69, 113] width 127 height 18
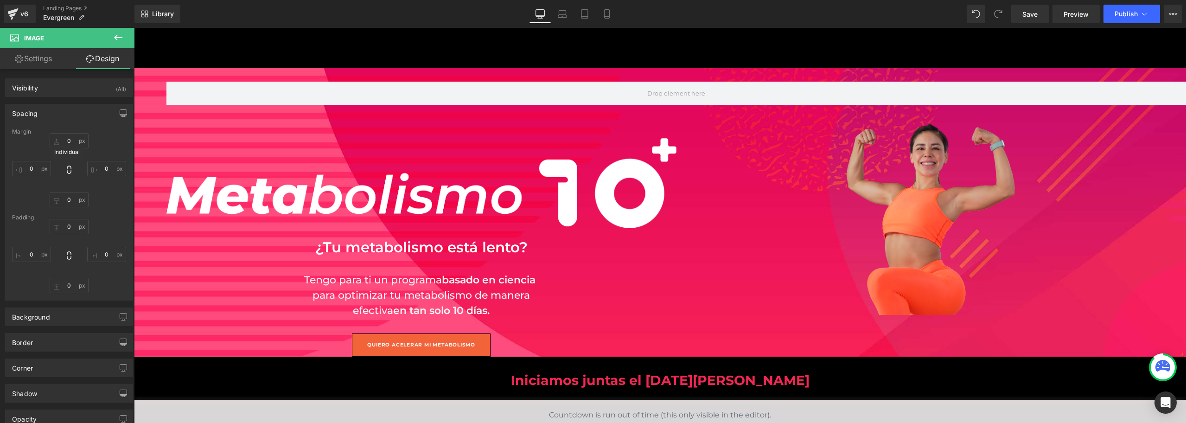
click at [68, 171] on icon at bounding box center [68, 169] width 9 height 9
click at [64, 171] on icon at bounding box center [68, 169] width 9 height 9
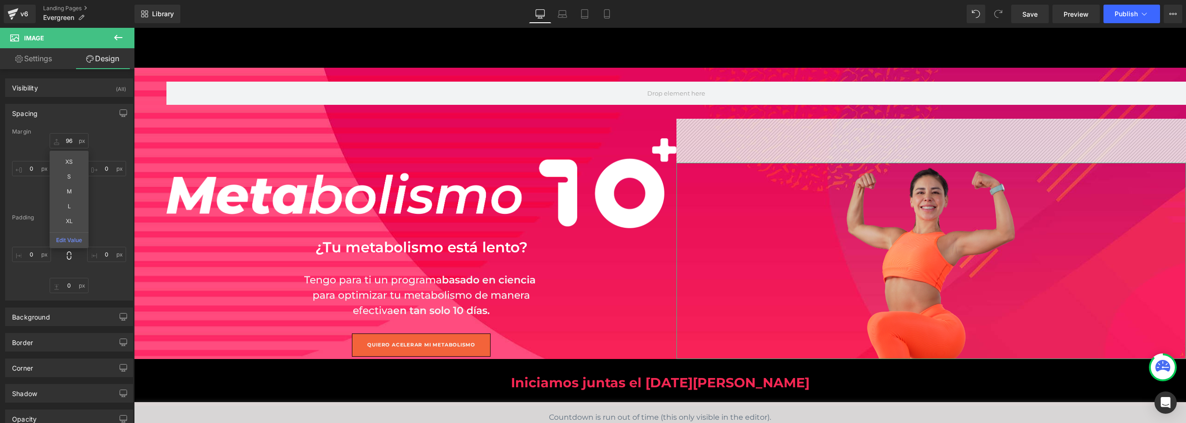
click at [89, 99] on div "Spacing [GEOGRAPHIC_DATA] 0 XS S M L XL Edit Value 0 0 0 [GEOGRAPHIC_DATA] 0 0 …" at bounding box center [69, 199] width 139 height 204
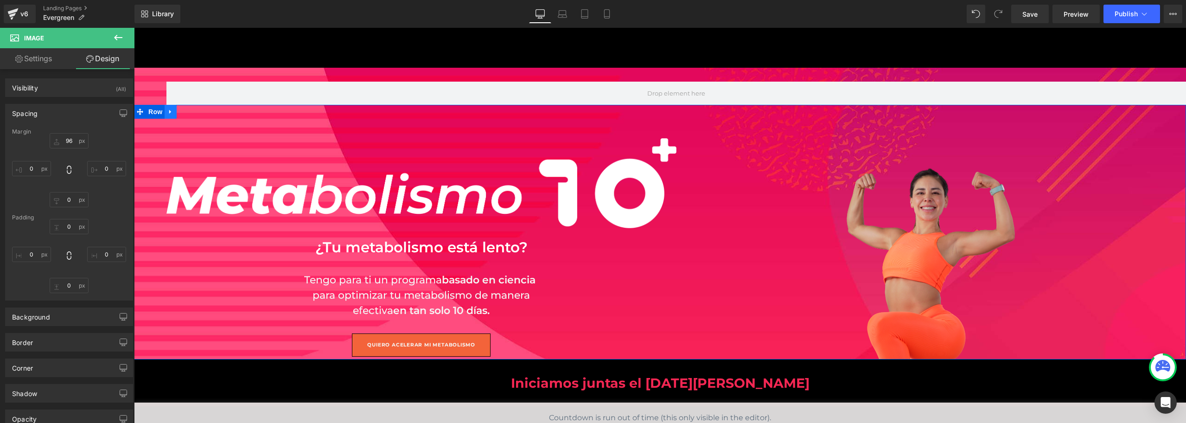
click at [165, 114] on link at bounding box center [171, 112] width 12 height 14
click at [148, 115] on span "Row" at bounding box center [155, 112] width 19 height 14
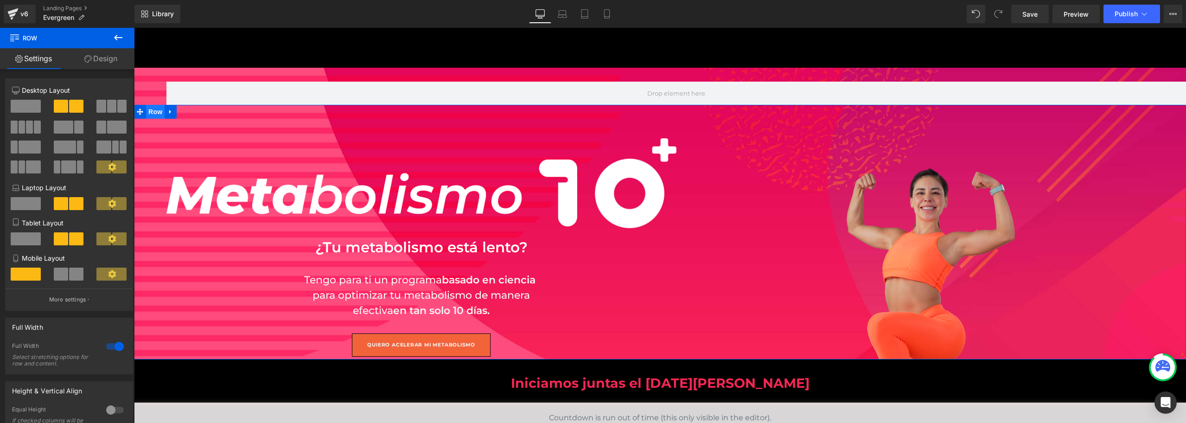
click at [148, 113] on span "Row" at bounding box center [155, 112] width 19 height 14
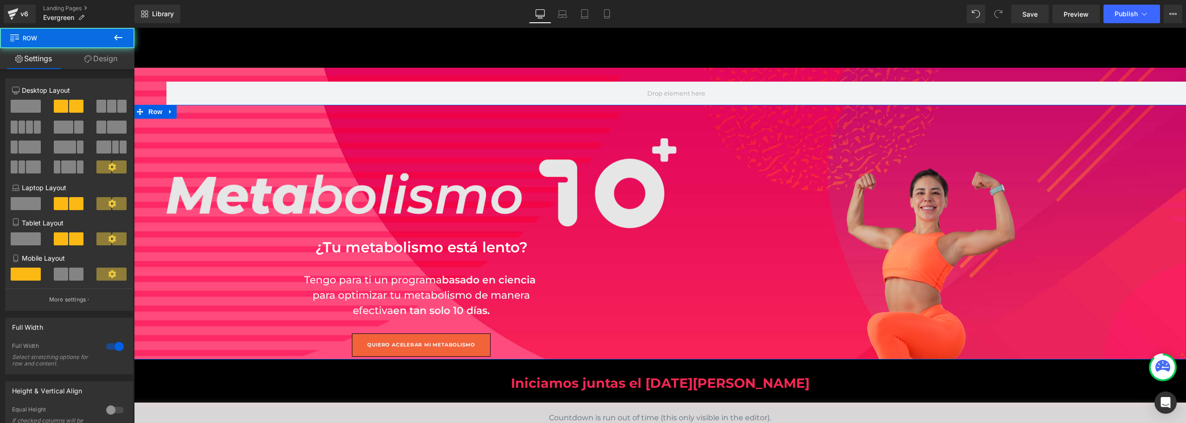
click at [434, 129] on img at bounding box center [422, 173] width 510 height 109
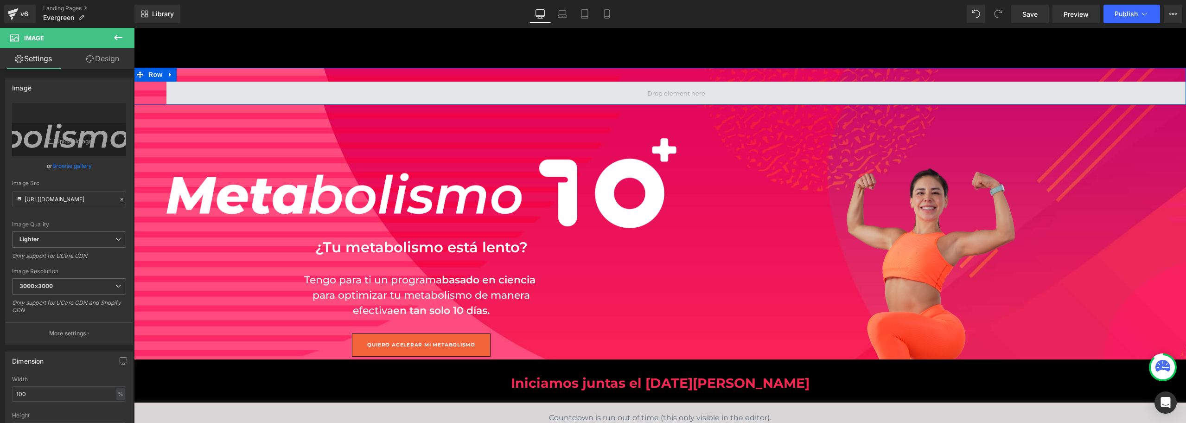
click at [809, 82] on span at bounding box center [677, 93] width 1020 height 23
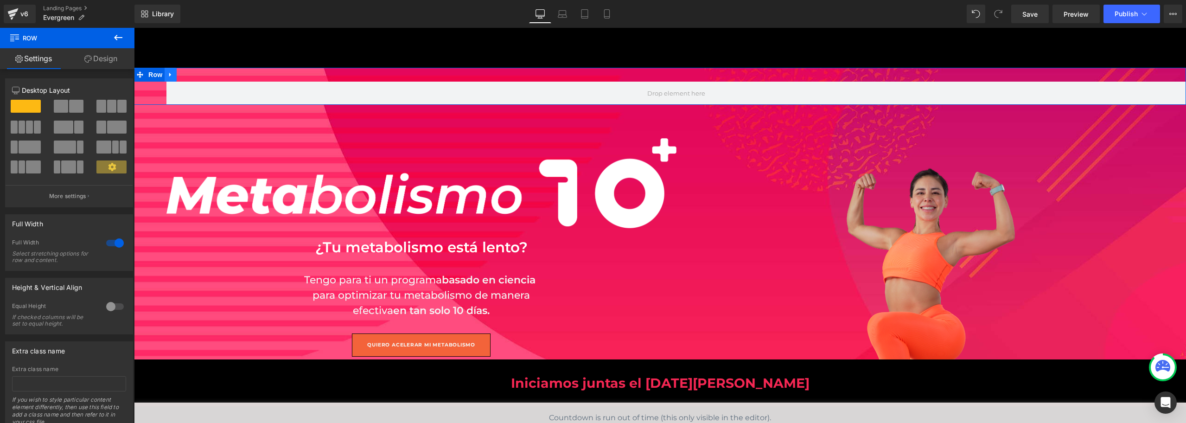
click at [170, 77] on link at bounding box center [171, 75] width 12 height 14
click at [192, 77] on icon at bounding box center [195, 74] width 6 height 6
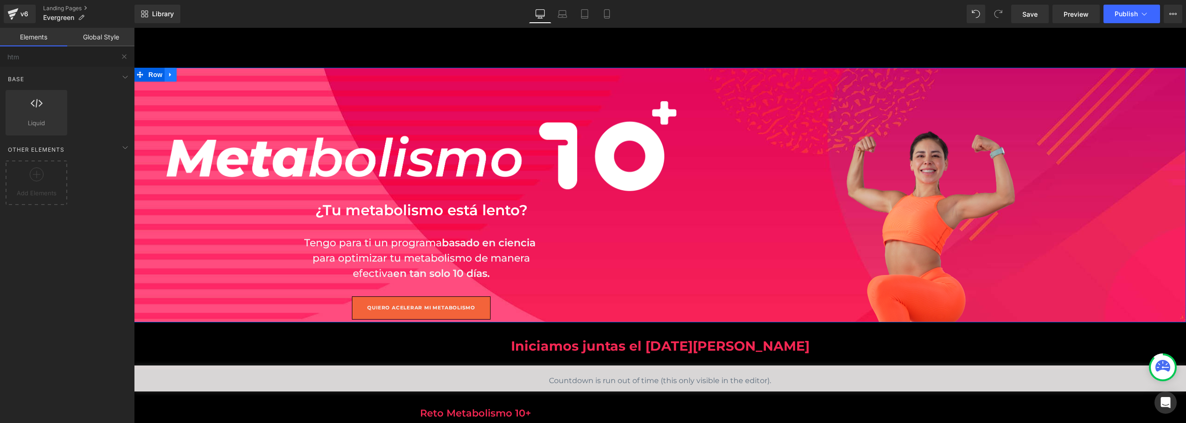
click at [169, 75] on icon at bounding box center [170, 75] width 2 height 4
click at [178, 78] on link at bounding box center [183, 75] width 12 height 14
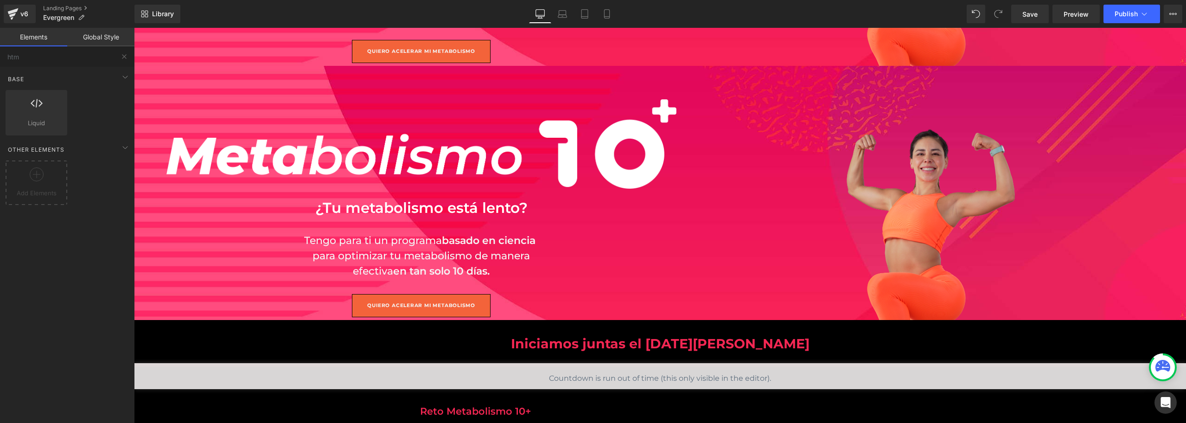
scroll to position [257, 0]
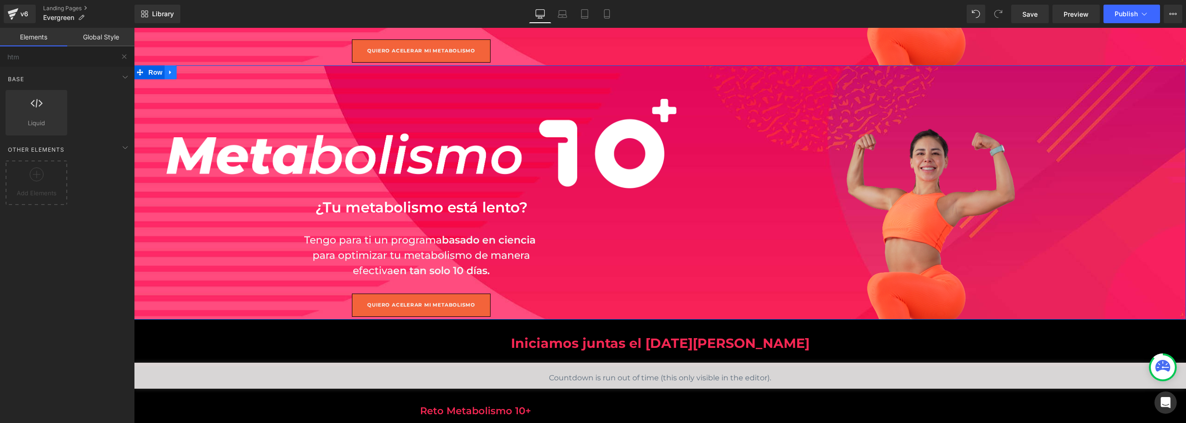
click at [167, 75] on icon at bounding box center [170, 72] width 6 height 7
click at [192, 74] on icon at bounding box center [195, 72] width 6 height 6
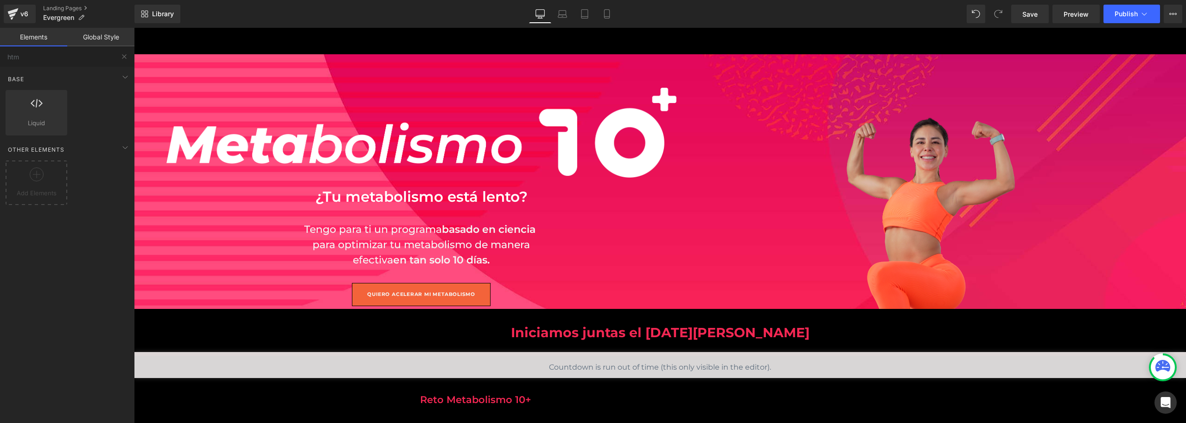
scroll to position [0, 0]
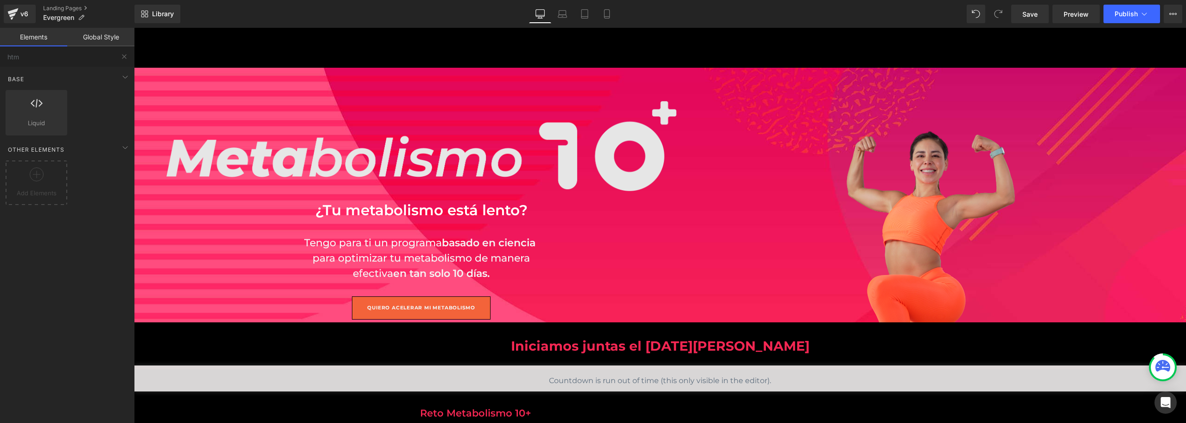
click at [432, 92] on img at bounding box center [422, 136] width 510 height 109
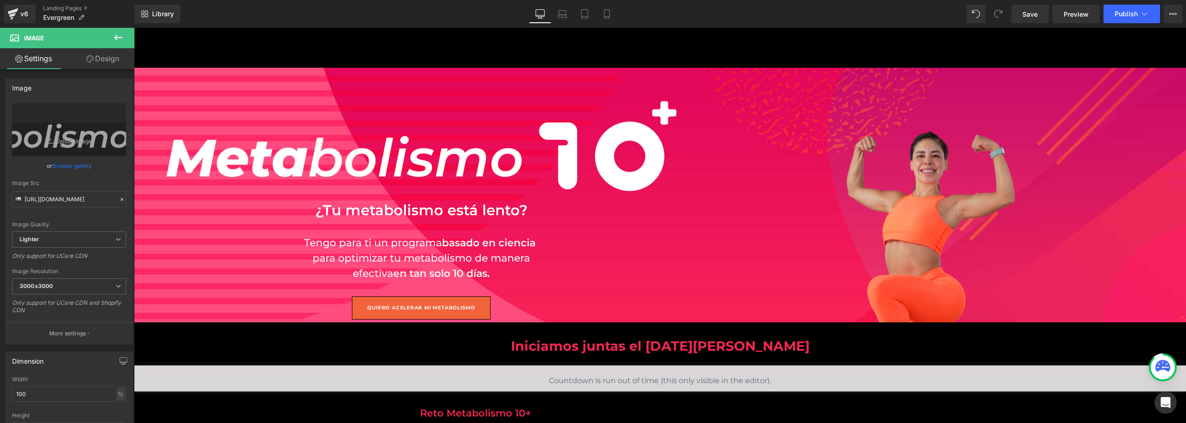
click at [121, 38] on icon at bounding box center [118, 37] width 11 height 11
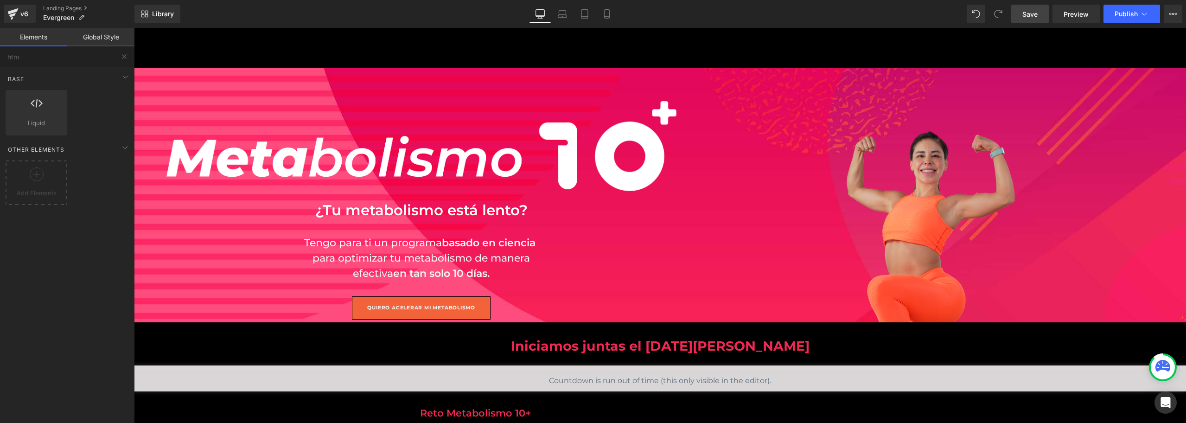
click at [809, 17] on span "Save" at bounding box center [1030, 14] width 15 height 10
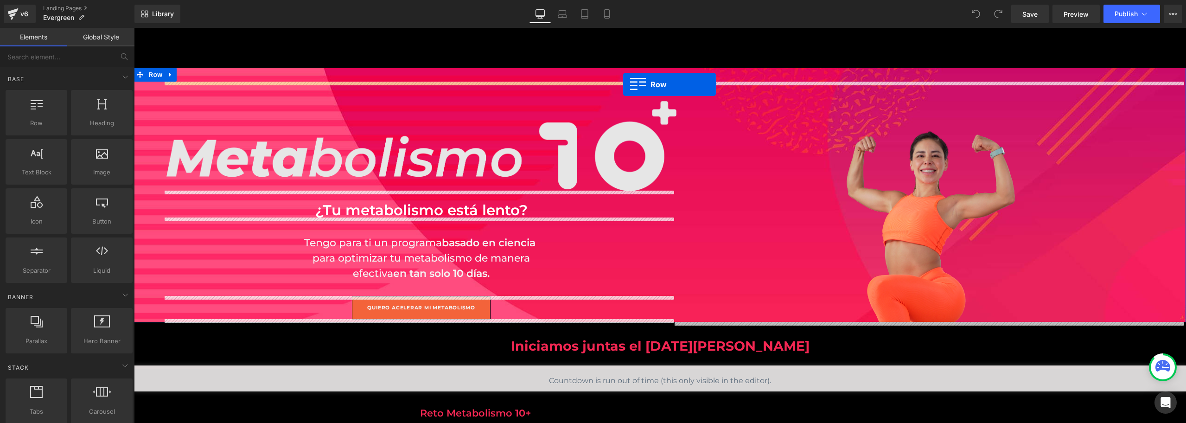
drag, startPoint x: 188, startPoint y: 146, endPoint x: 623, endPoint y: 84, distance: 439.4
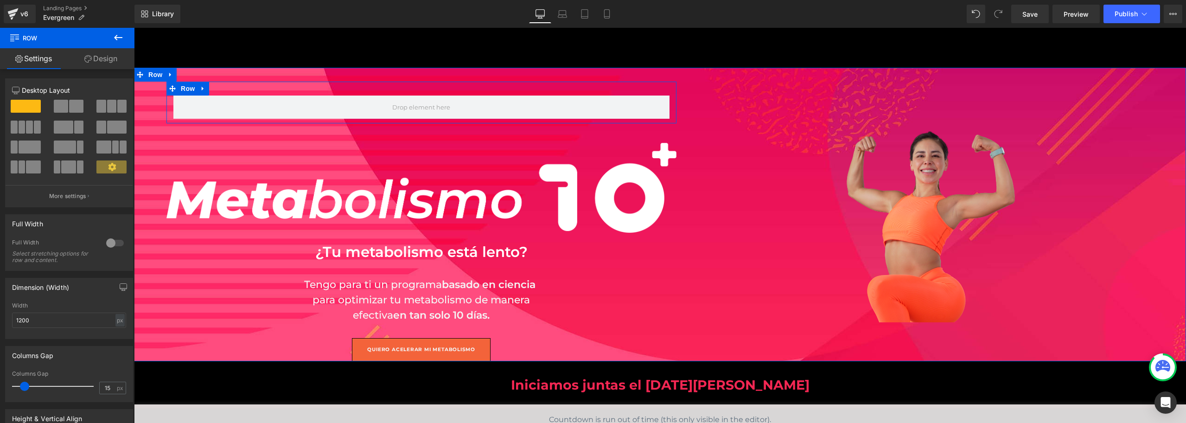
click at [610, 95] on div "Row" at bounding box center [422, 103] width 510 height 42
click at [200, 87] on icon at bounding box center [203, 88] width 6 height 7
click at [224, 89] on icon at bounding box center [227, 88] width 6 height 7
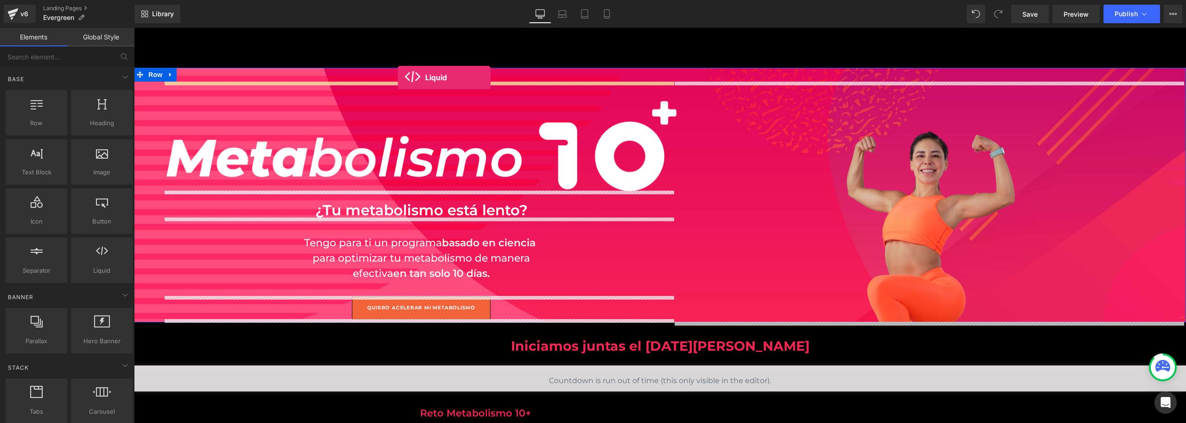
drag, startPoint x: 221, startPoint y: 285, endPoint x: 398, endPoint y: 77, distance: 273.1
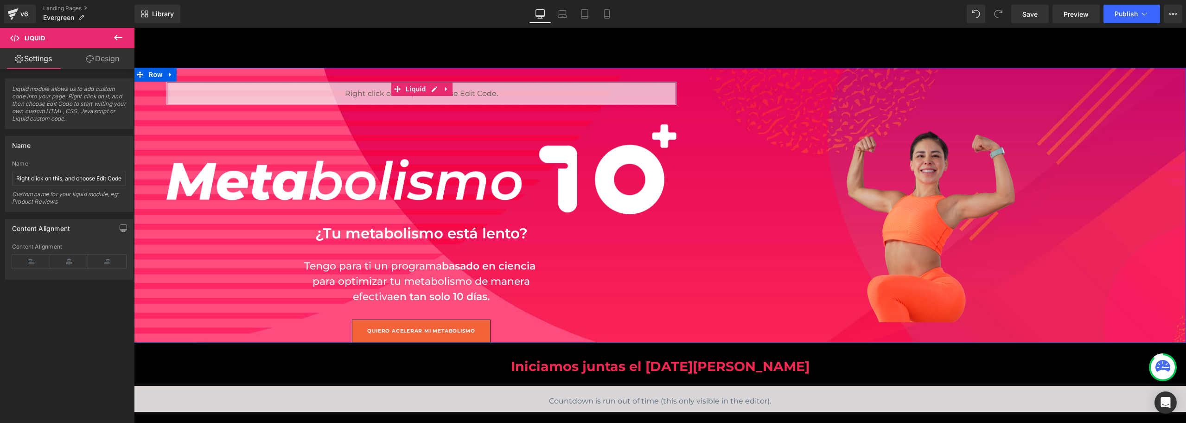
click at [340, 94] on div "Liquid" at bounding box center [422, 93] width 510 height 23
click at [355, 96] on div "Liquid" at bounding box center [422, 93] width 510 height 23
click at [426, 87] on div "Liquid" at bounding box center [422, 93] width 510 height 23
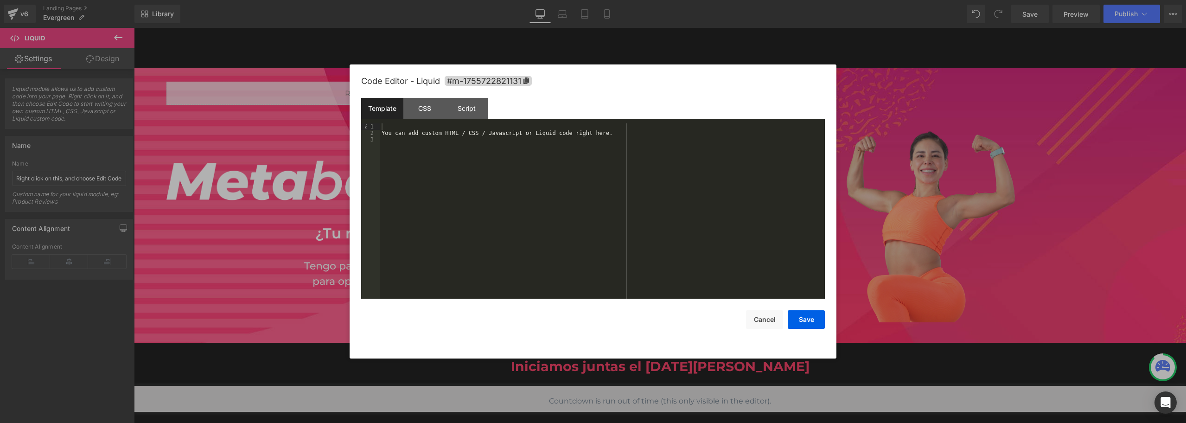
click at [130, 88] on div at bounding box center [593, 211] width 1186 height 423
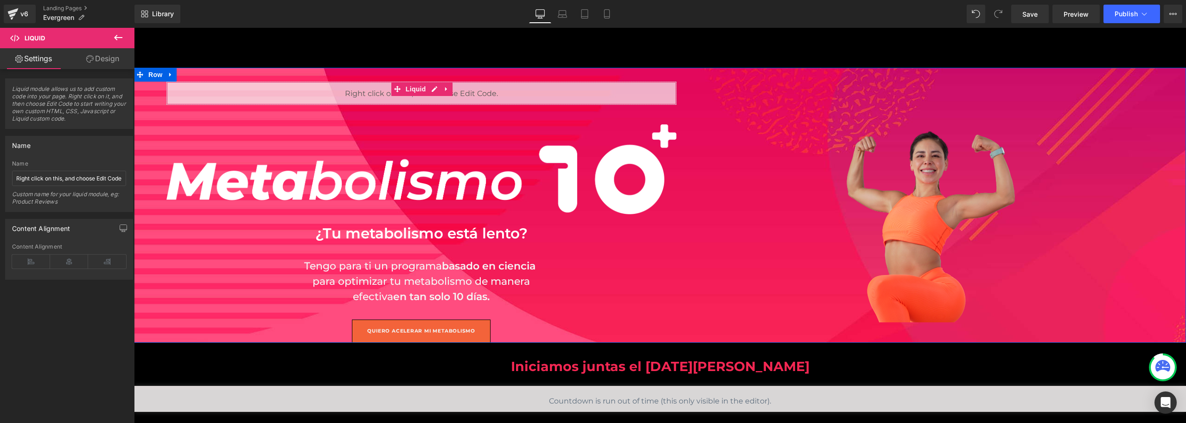
click at [585, 96] on div "Liquid" at bounding box center [422, 93] width 510 height 23
click at [443, 88] on icon at bounding box center [446, 89] width 6 height 7
click at [449, 92] on icon at bounding box center [452, 89] width 6 height 6
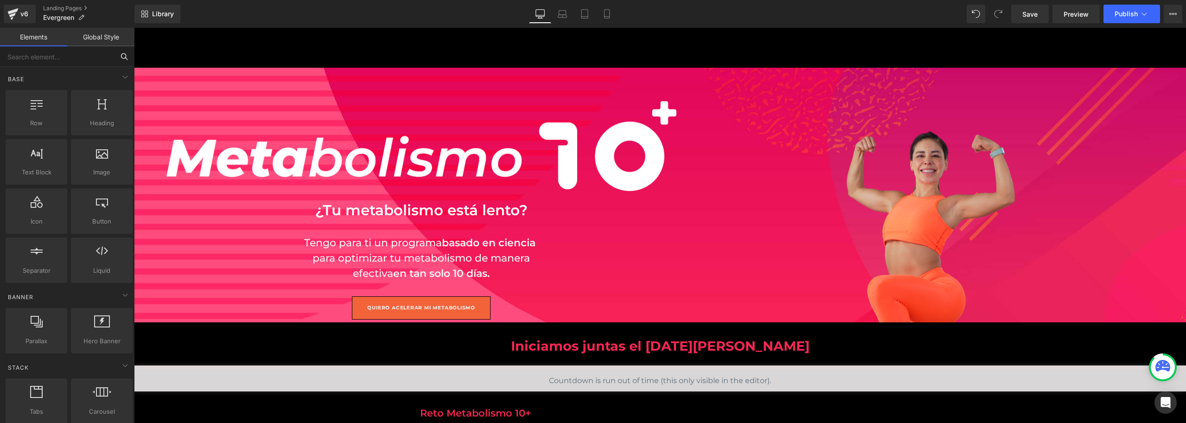
click at [70, 59] on input "text" at bounding box center [57, 56] width 114 height 20
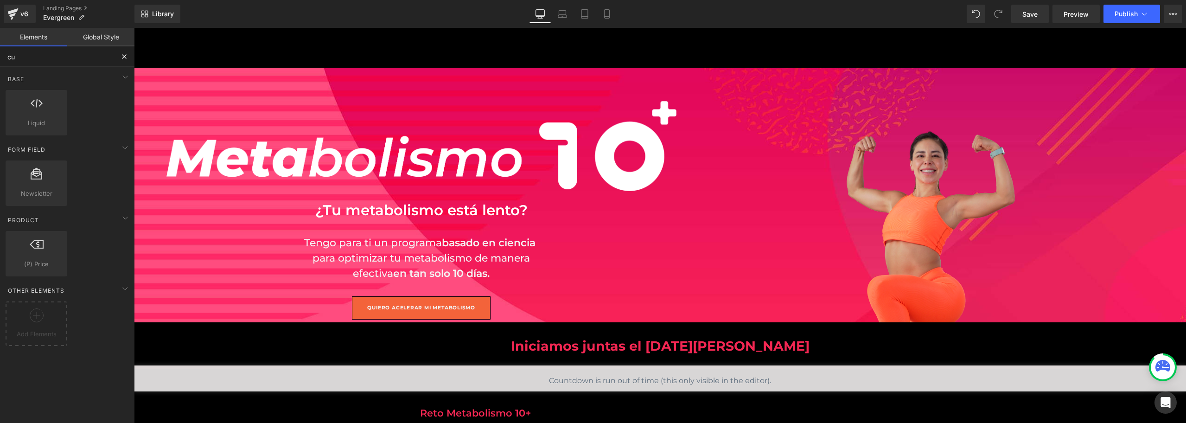
type input "cus"
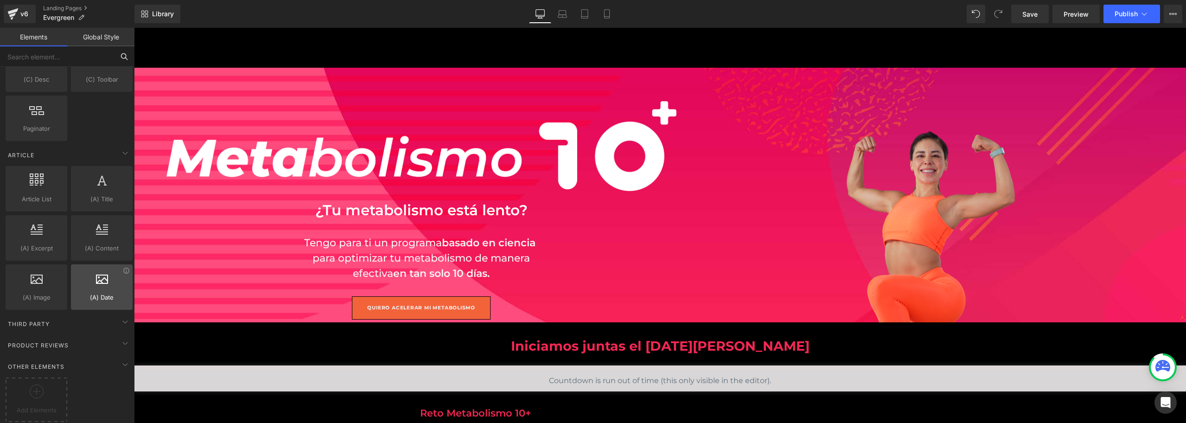
scroll to position [1690, 0]
click at [84, 314] on div "Third Party" at bounding box center [69, 323] width 131 height 19
click at [124, 316] on icon at bounding box center [125, 321] width 11 height 11
click at [120, 338] on icon at bounding box center [125, 343] width 11 height 11
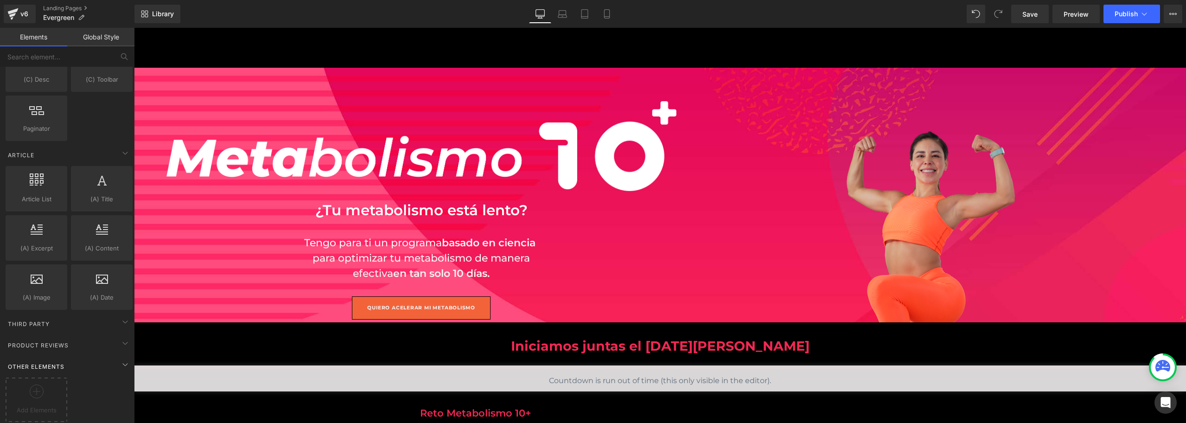
click at [109, 357] on div "Other Elements" at bounding box center [69, 366] width 131 height 19
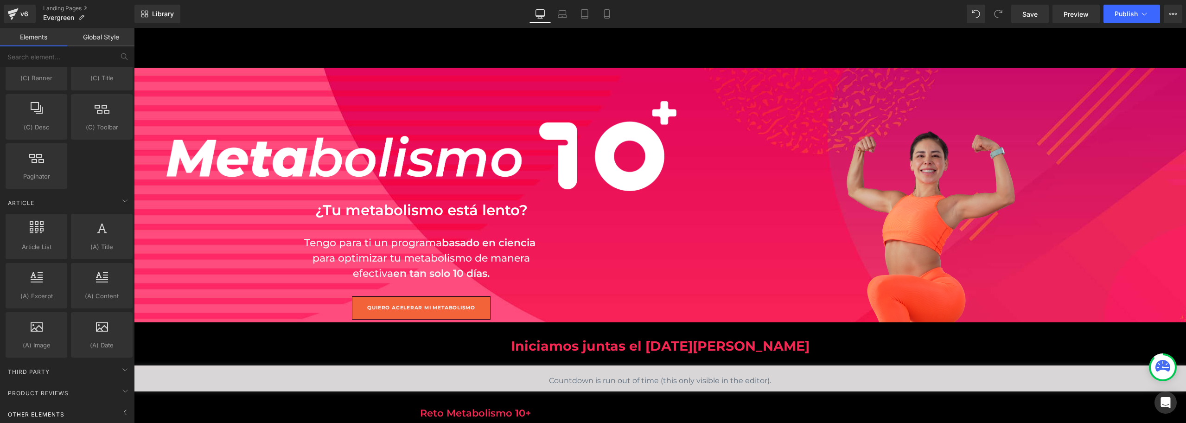
click at [109, 362] on div "Third Party" at bounding box center [69, 371] width 131 height 19
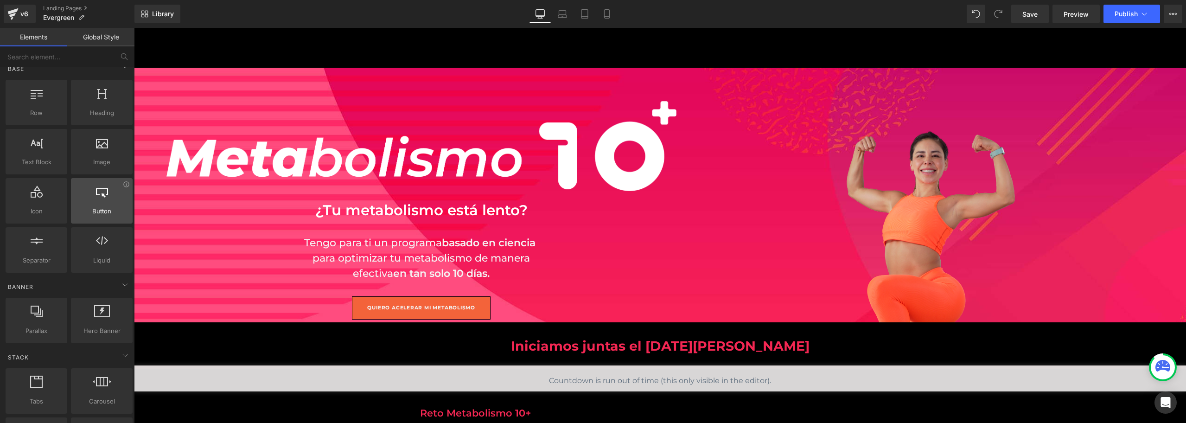
scroll to position [0, 0]
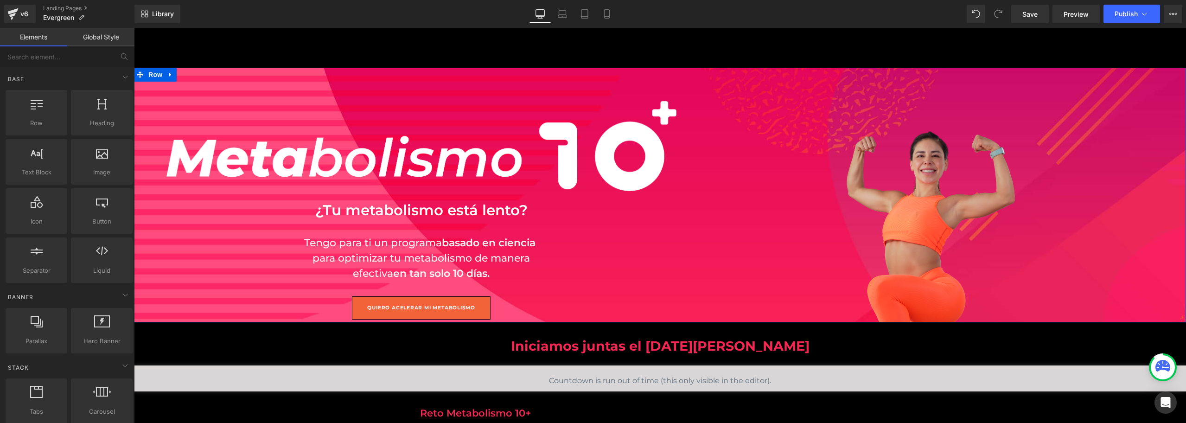
click at [688, 77] on div "Image ¿Tu metabolismo está lento? Text Block Tengo para ti un programa basado e…" at bounding box center [660, 195] width 1052 height 255
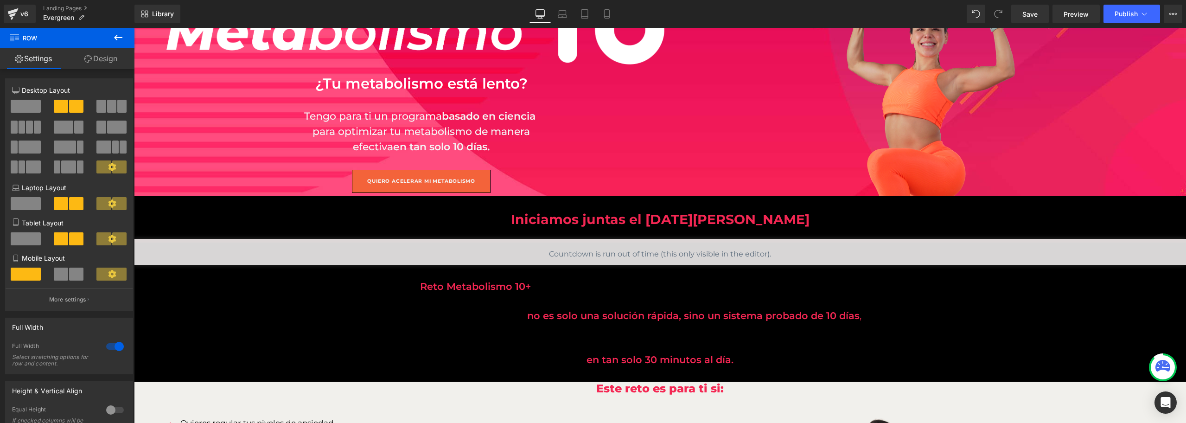
scroll to position [139, 0]
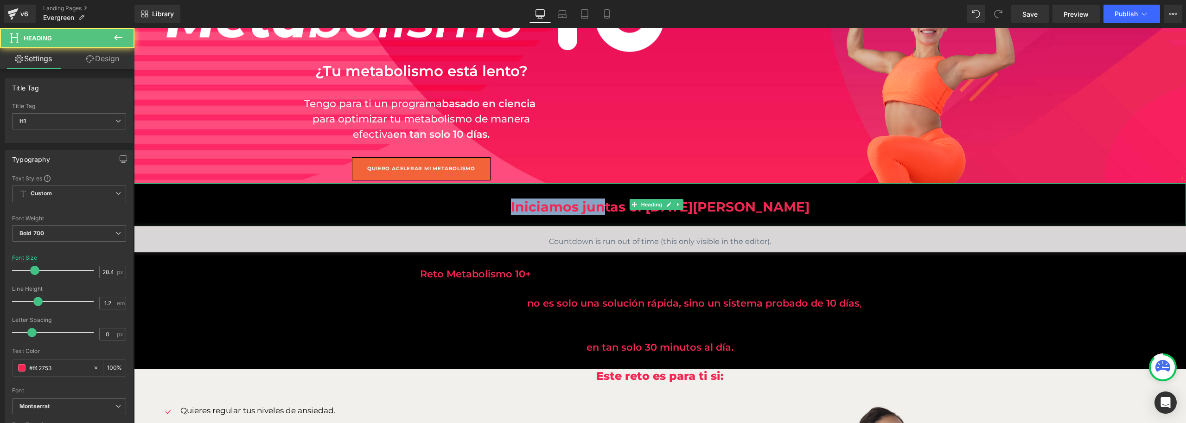
drag, startPoint x: 649, startPoint y: 211, endPoint x: 534, endPoint y: 211, distance: 115.0
click at [534, 211] on h1 "Iniciamos juntas el [DATE][PERSON_NAME]" at bounding box center [660, 207] width 1052 height 16
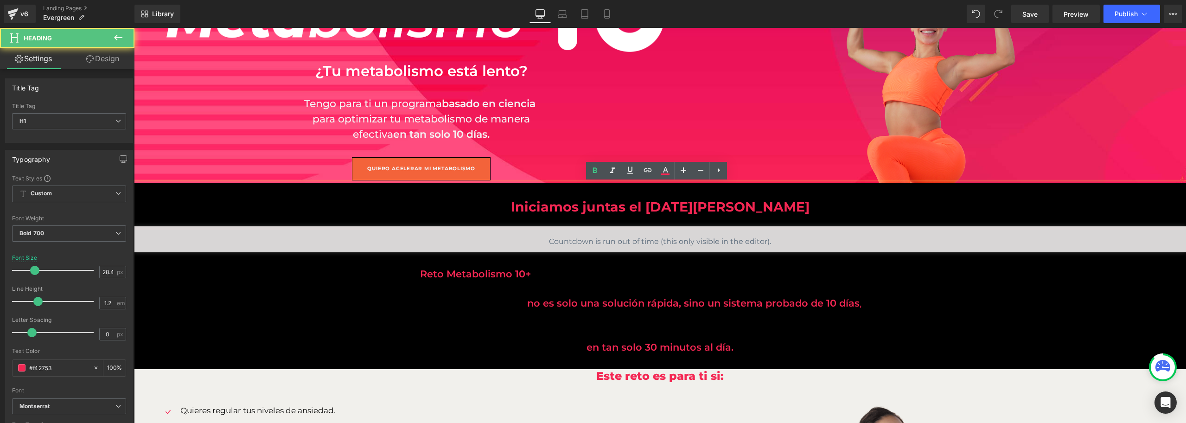
click at [669, 214] on h1 "Iniciamos juntas el [DATE][PERSON_NAME]" at bounding box center [660, 207] width 1052 height 16
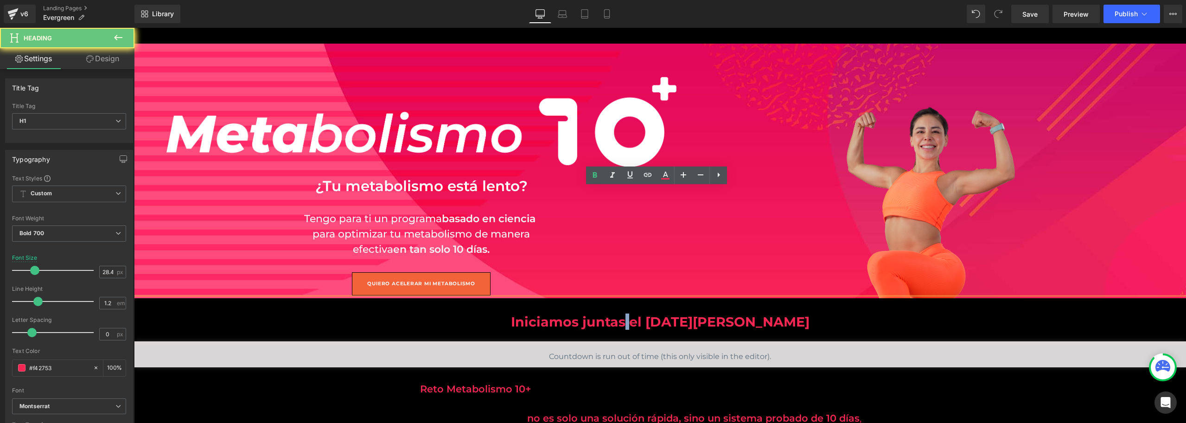
scroll to position [0, 0]
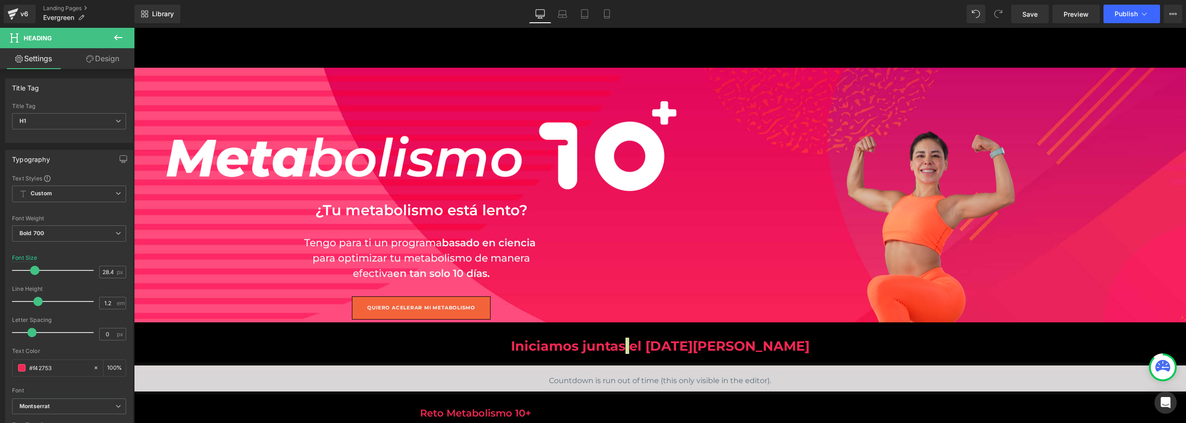
click at [120, 36] on icon at bounding box center [118, 37] width 11 height 11
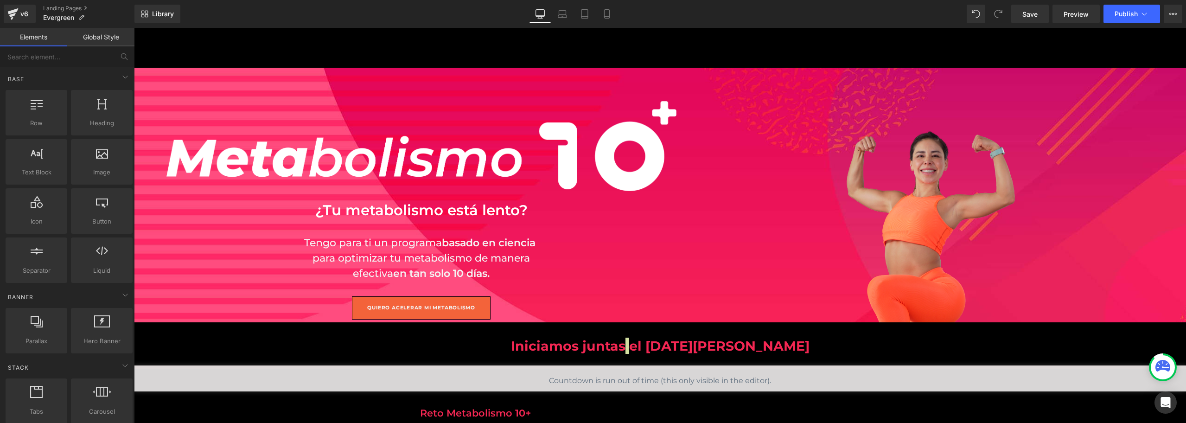
click at [115, 37] on link "Global Style" at bounding box center [100, 37] width 67 height 19
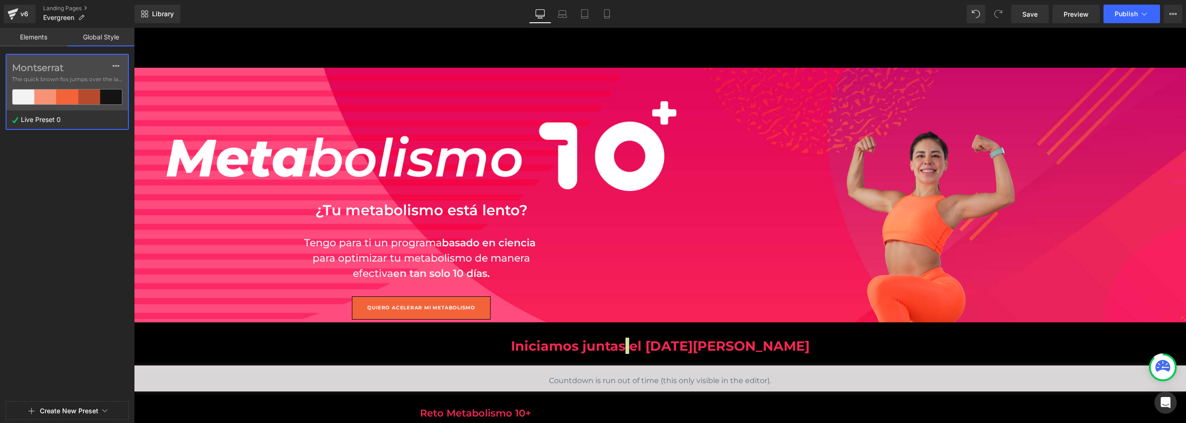
click at [35, 39] on link "Elements" at bounding box center [33, 37] width 67 height 19
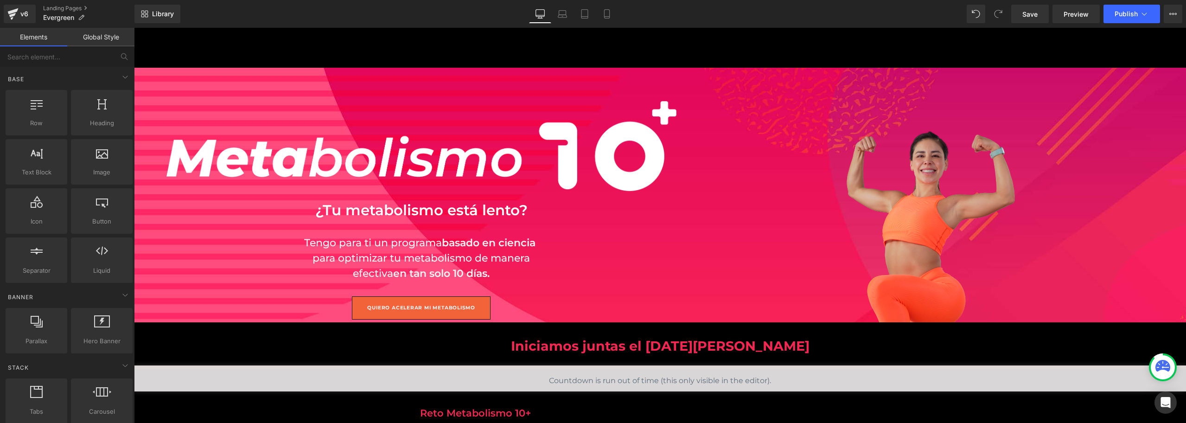
click at [316, 52] on loading-overlay at bounding box center [660, 225] width 1052 height 395
click at [678, 343] on icon at bounding box center [678, 343] width 1 height 3
click at [697, 343] on link at bounding box center [694, 343] width 10 height 11
click at [679, 346] on icon at bounding box center [678, 344] width 5 height 6
click at [660, 44] on loading-overlay at bounding box center [660, 225] width 1052 height 395
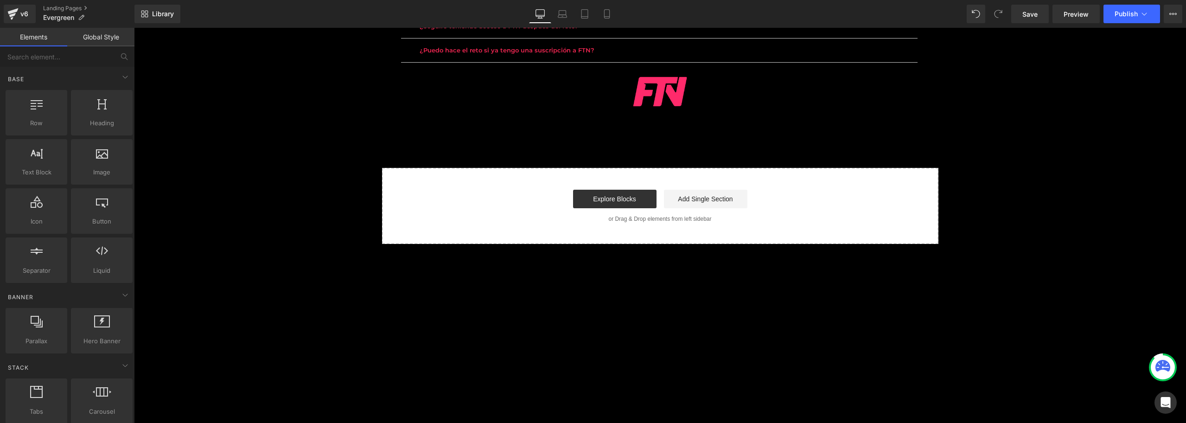
scroll to position [2111, 0]
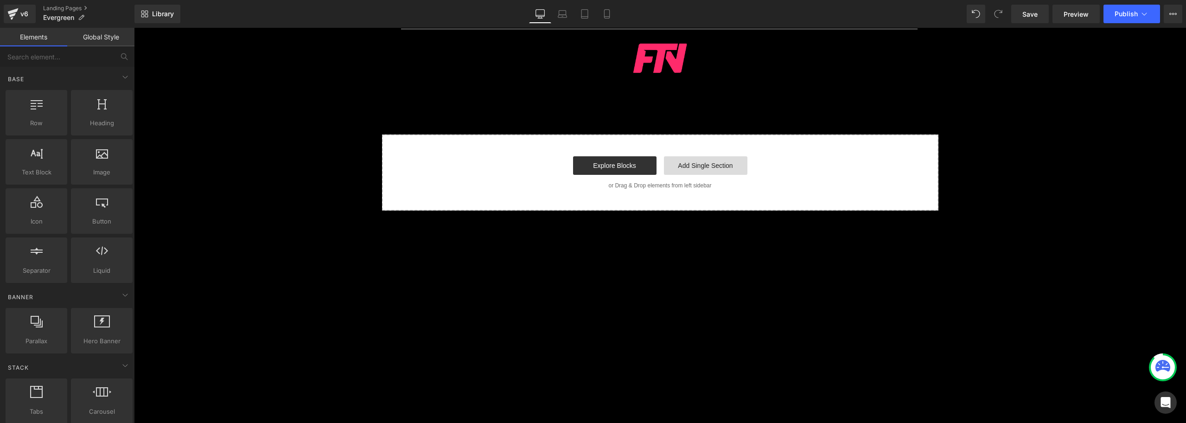
click at [701, 165] on link "Add Single Section" at bounding box center [705, 165] width 83 height 19
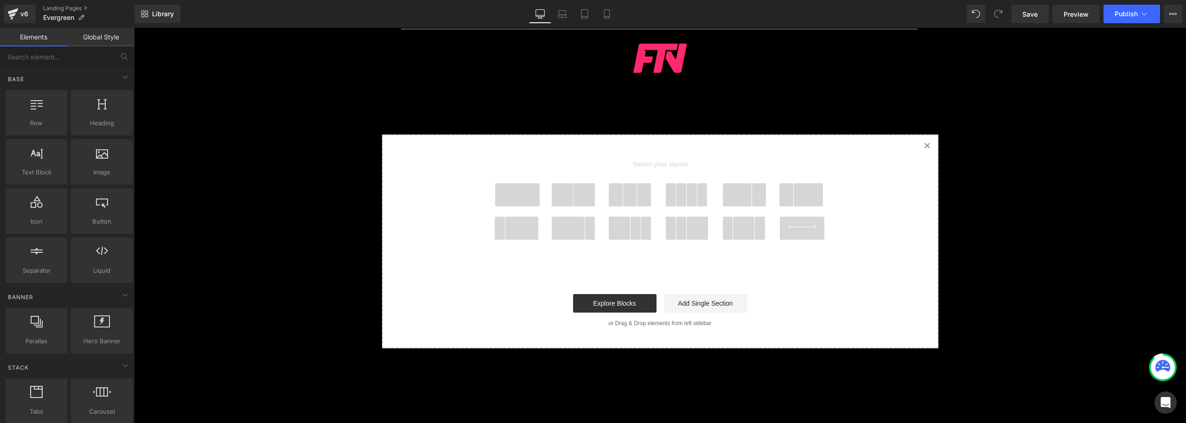
click at [529, 195] on span at bounding box center [517, 194] width 45 height 23
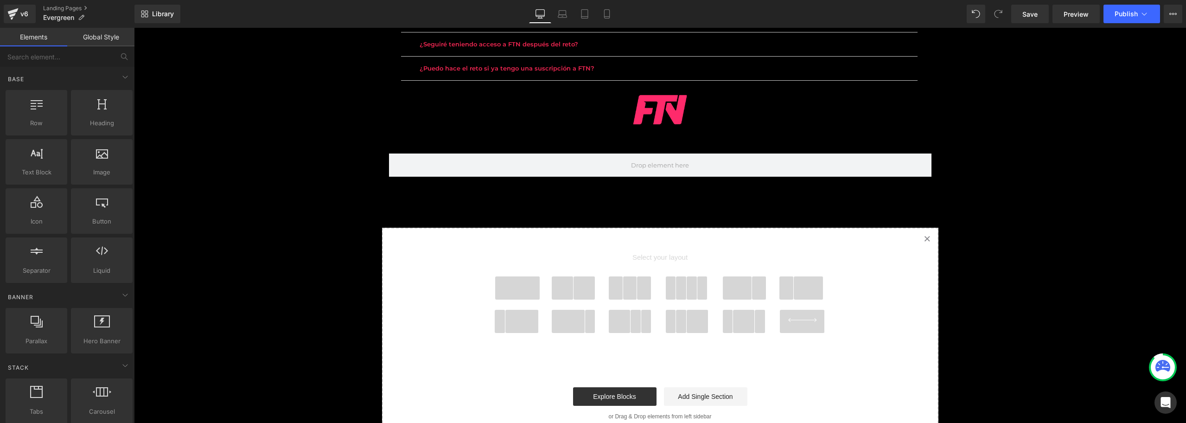
scroll to position [2088, 0]
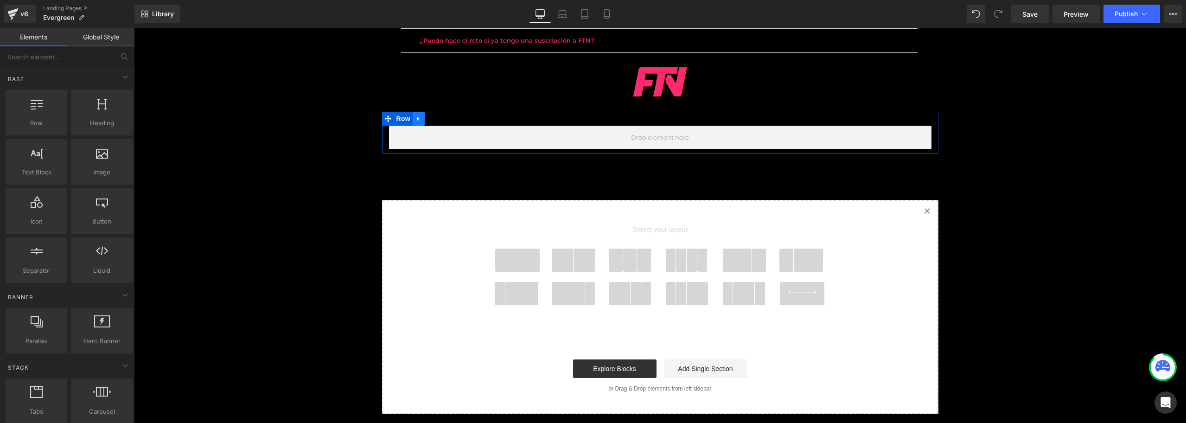
click at [416, 118] on icon at bounding box center [419, 118] width 6 height 7
click at [396, 124] on span "Row" at bounding box center [403, 119] width 19 height 14
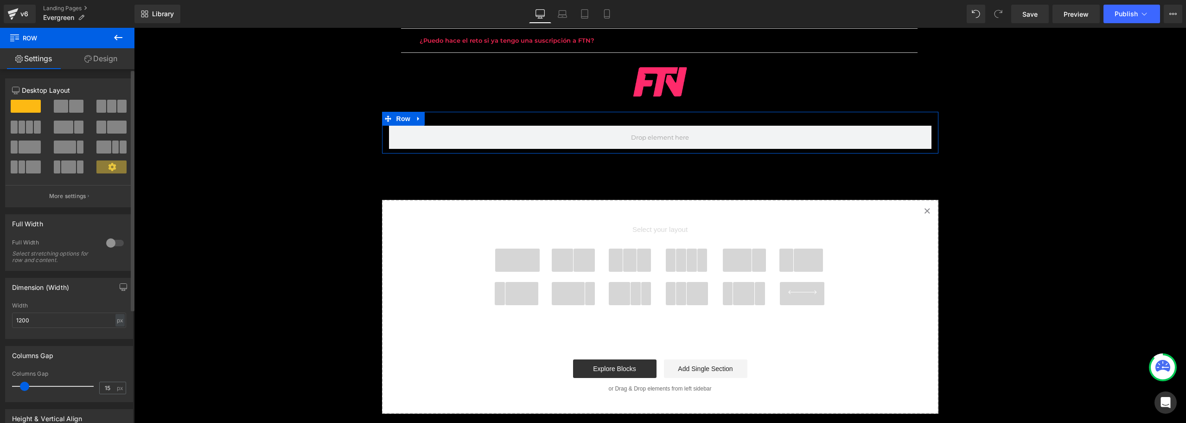
click at [107, 245] on div at bounding box center [115, 243] width 22 height 15
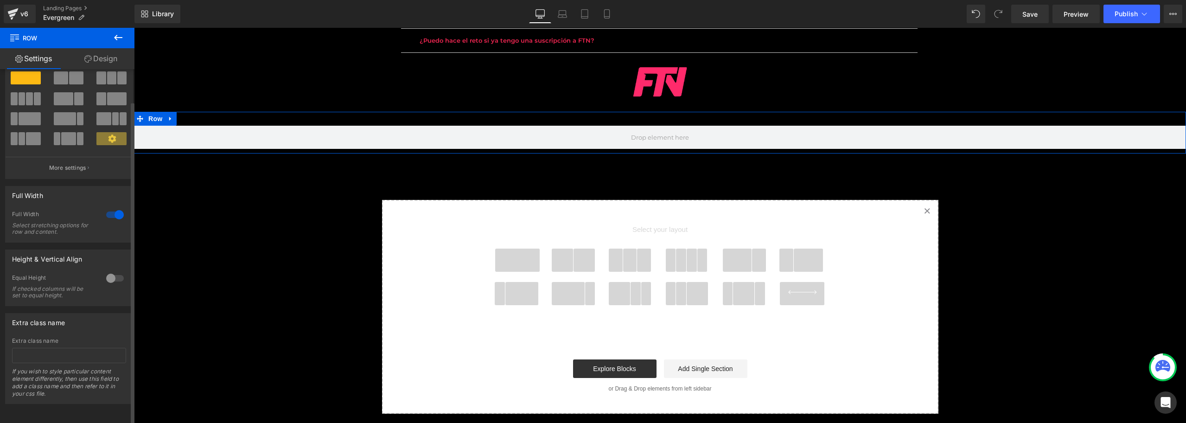
scroll to position [35, 0]
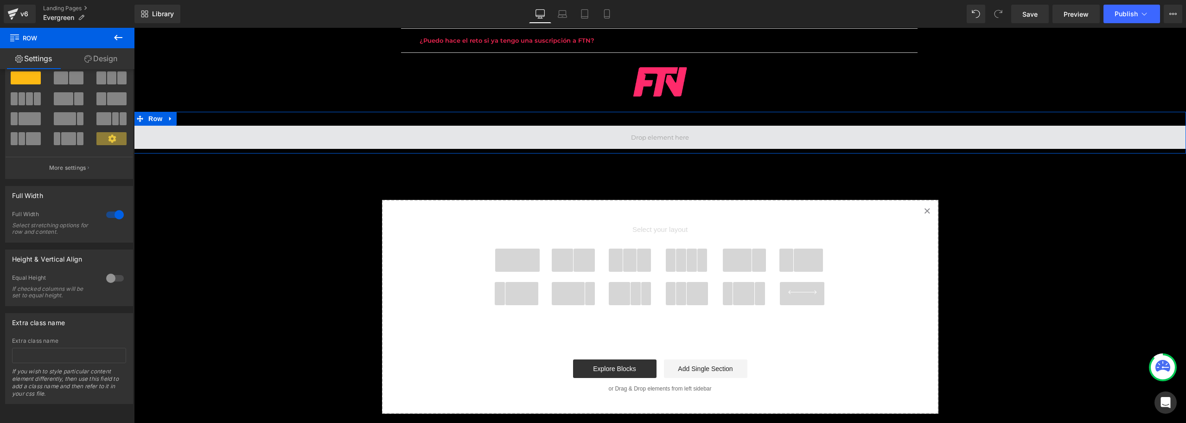
click at [485, 138] on span at bounding box center [660, 137] width 1052 height 23
click at [577, 128] on span at bounding box center [660, 137] width 1052 height 23
click at [578, 128] on span at bounding box center [660, 137] width 1052 height 23
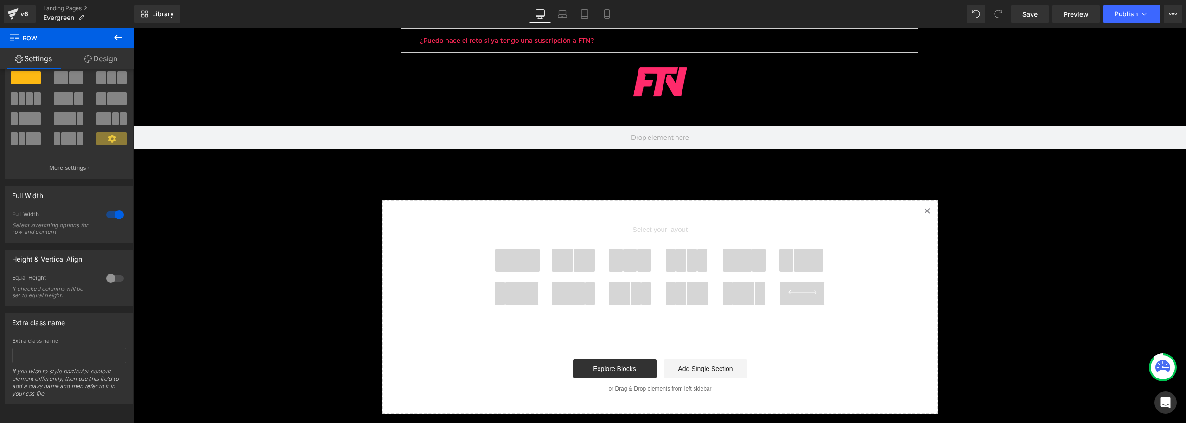
click at [118, 37] on icon at bounding box center [118, 38] width 8 height 6
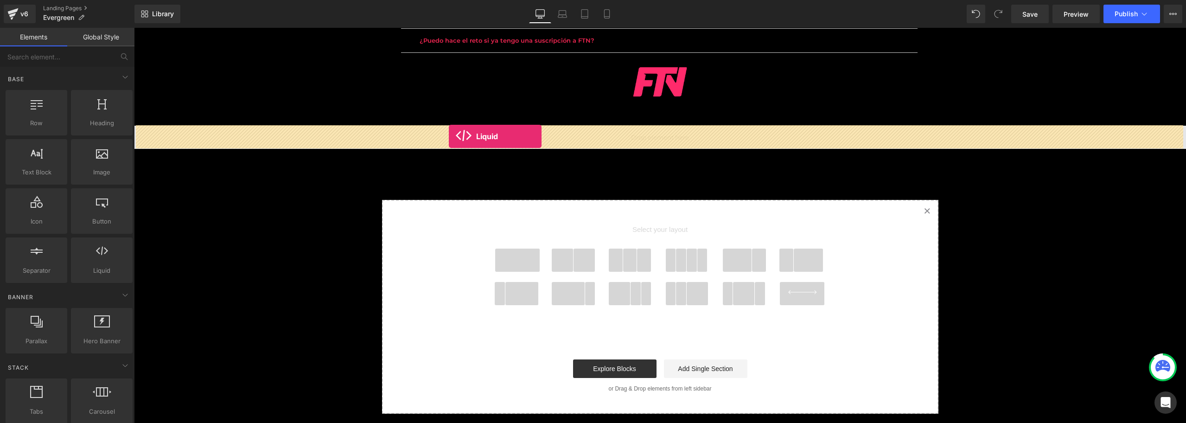
drag, startPoint x: 177, startPoint y: 243, endPoint x: 449, endPoint y: 136, distance: 291.8
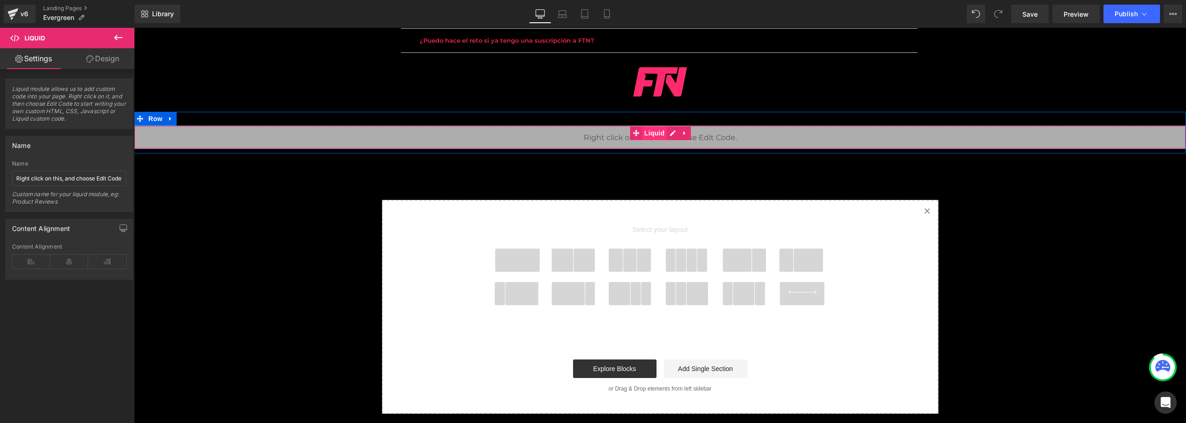
click at [642, 137] on span "Liquid" at bounding box center [654, 133] width 25 height 14
click at [668, 133] on div "Liquid" at bounding box center [660, 137] width 1052 height 23
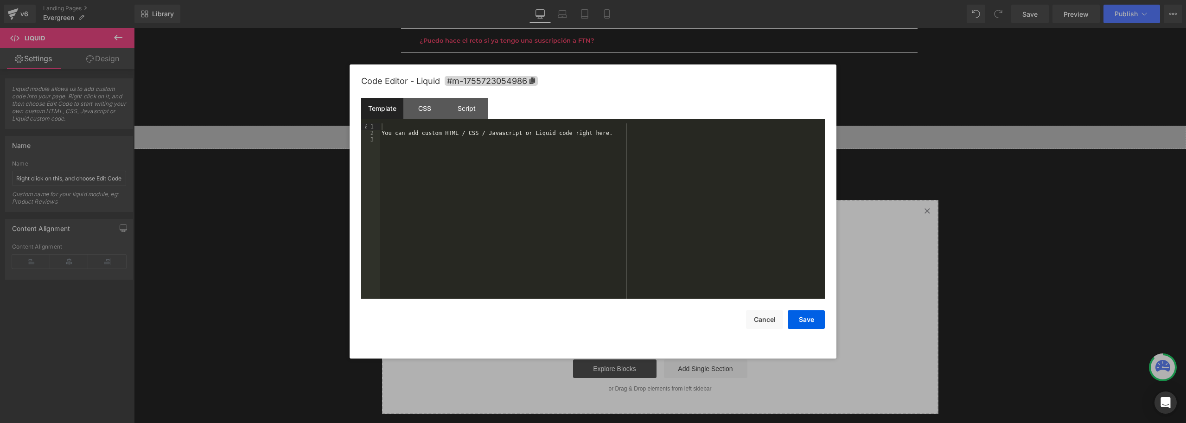
click at [501, 170] on div "You can add custom HTML / CSS / Javascript or Liquid code right here." at bounding box center [602, 217] width 445 height 188
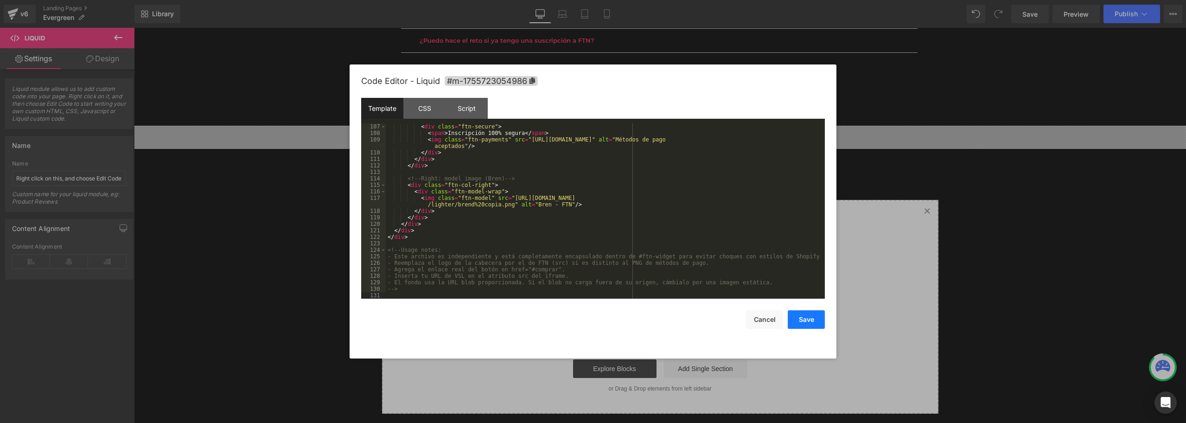
click at [800, 321] on button "Save" at bounding box center [806, 319] width 37 height 19
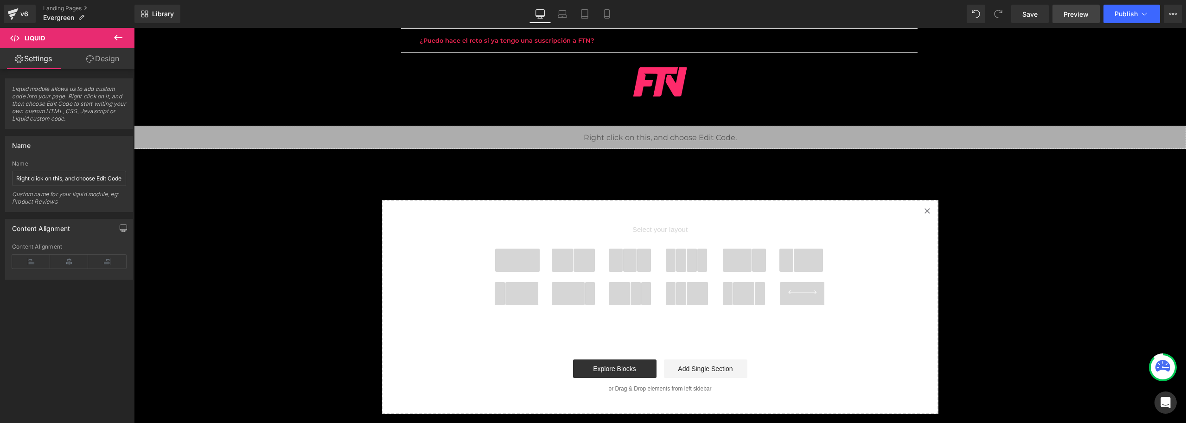
click at [1085, 15] on span "Preview" at bounding box center [1076, 14] width 25 height 10
click at [682, 137] on link at bounding box center [685, 133] width 12 height 14
click at [688, 133] on icon at bounding box center [691, 133] width 6 height 6
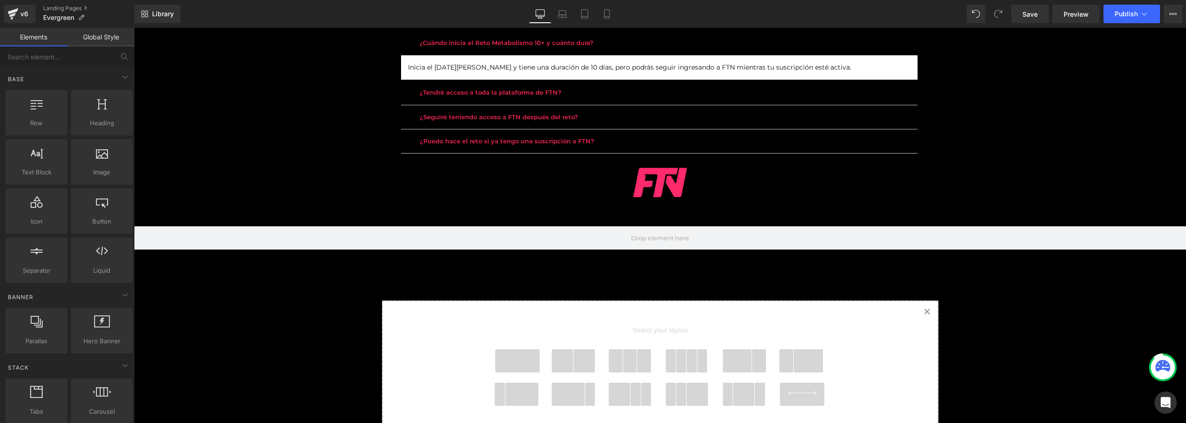
scroll to position [1995, 0]
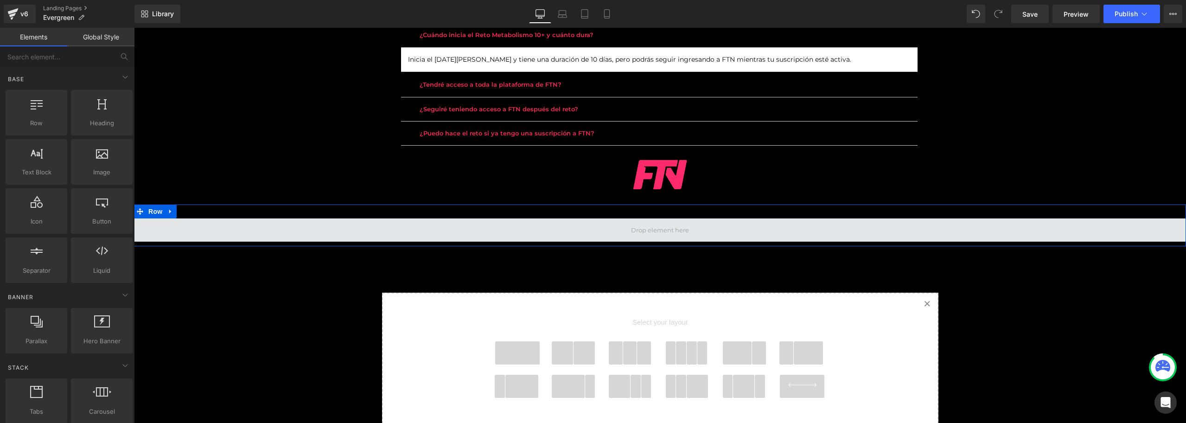
click at [660, 230] on span at bounding box center [660, 230] width 64 height 14
click at [1074, 234] on span at bounding box center [660, 229] width 1052 height 23
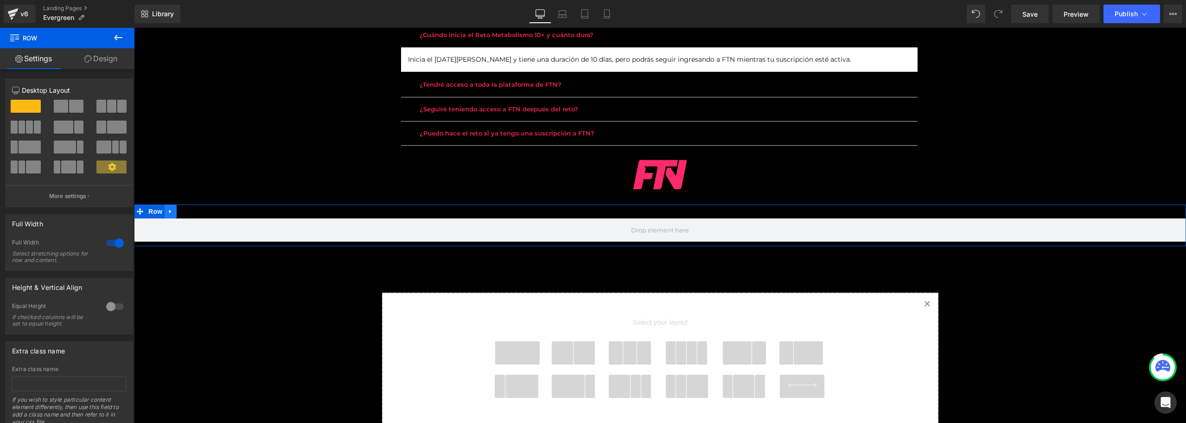
click at [167, 213] on icon at bounding box center [170, 211] width 6 height 7
click at [189, 212] on link at bounding box center [195, 212] width 12 height 14
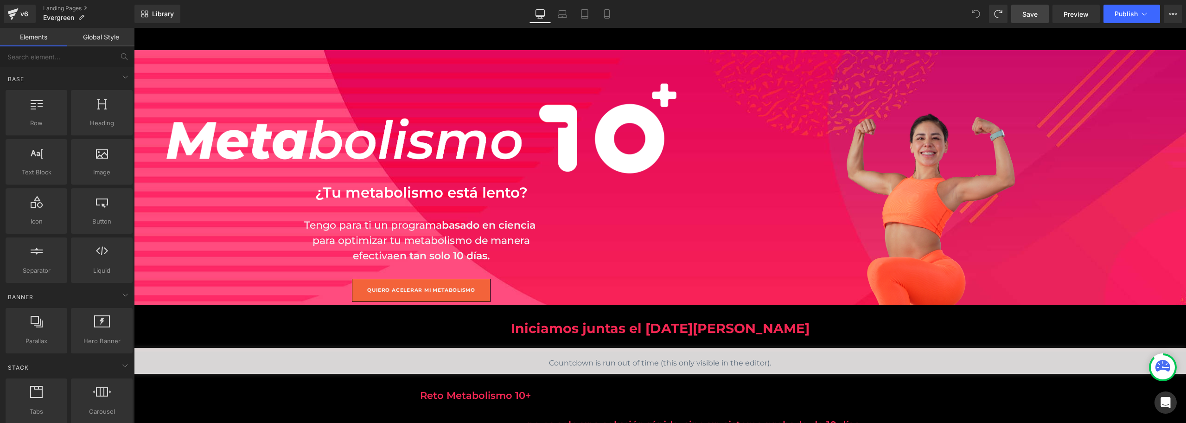
scroll to position [0, 0]
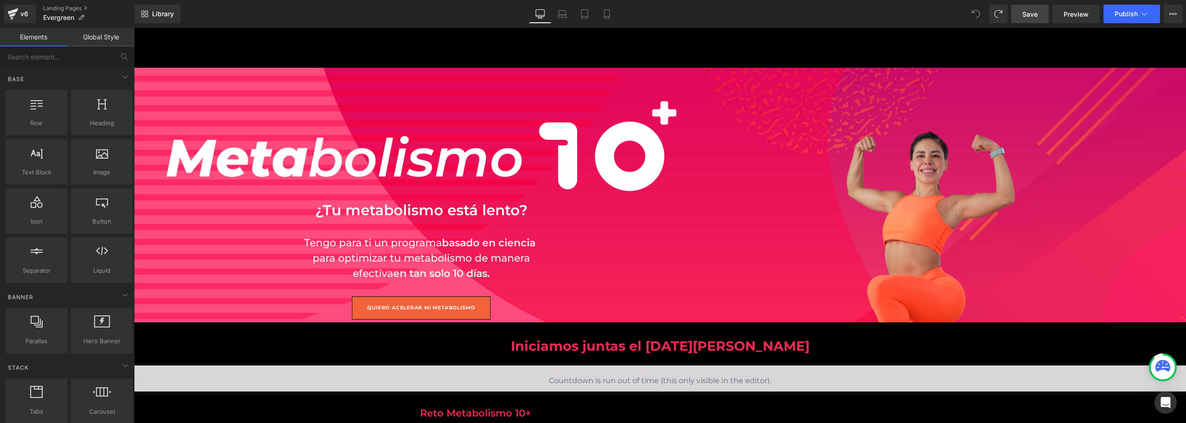
click at [1029, 18] on span "Save" at bounding box center [1030, 14] width 15 height 10
click at [885, 100] on div "Image" at bounding box center [932, 202] width 510 height 241
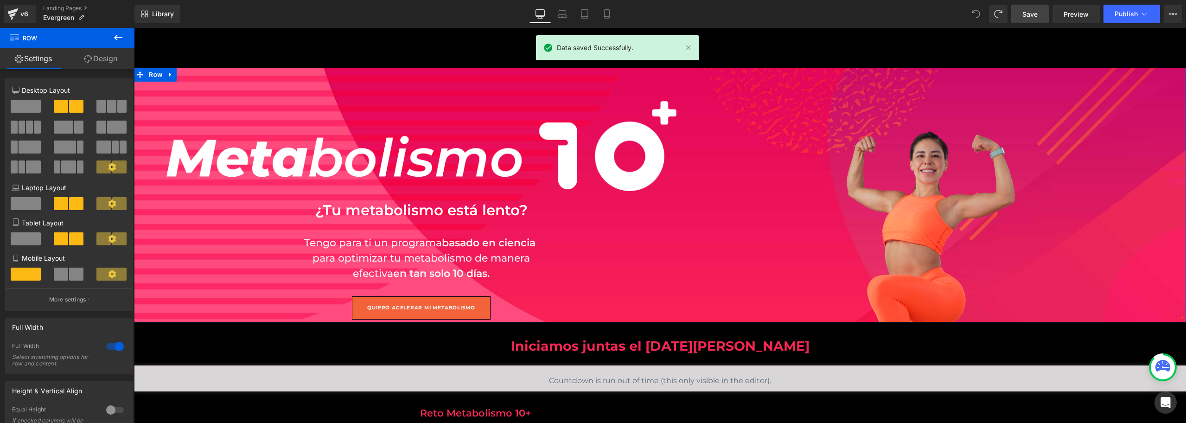
click at [110, 58] on link "Design" at bounding box center [100, 58] width 67 height 21
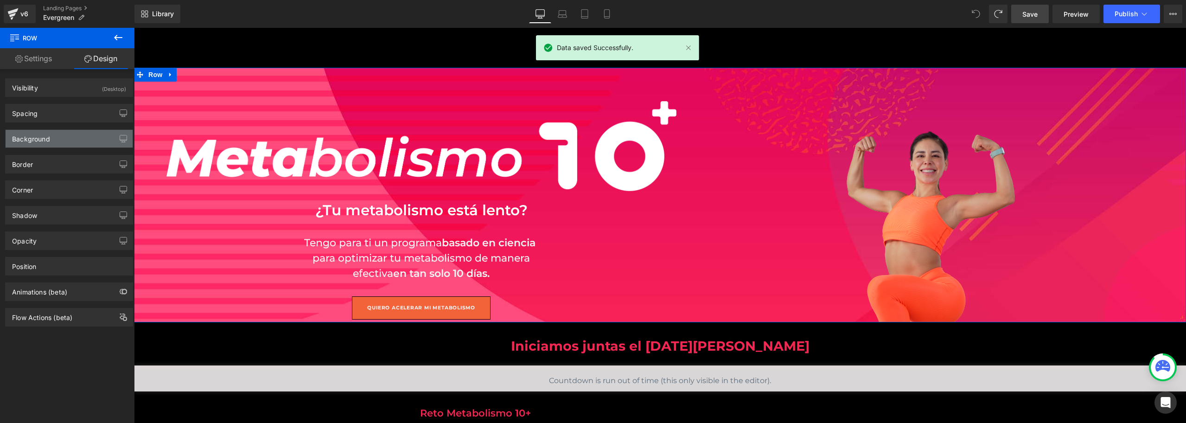
click at [84, 135] on div "Background" at bounding box center [69, 139] width 127 height 18
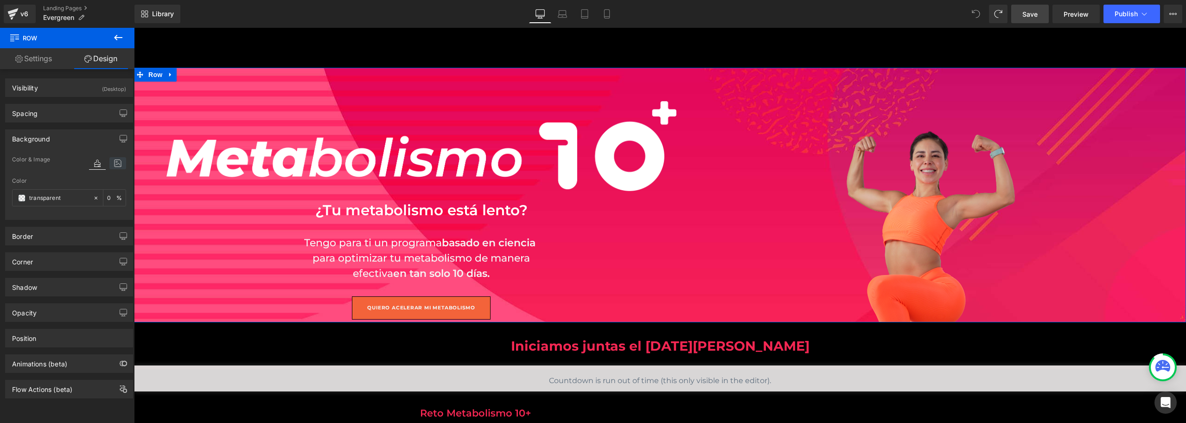
click at [114, 164] on icon at bounding box center [117, 163] width 17 height 12
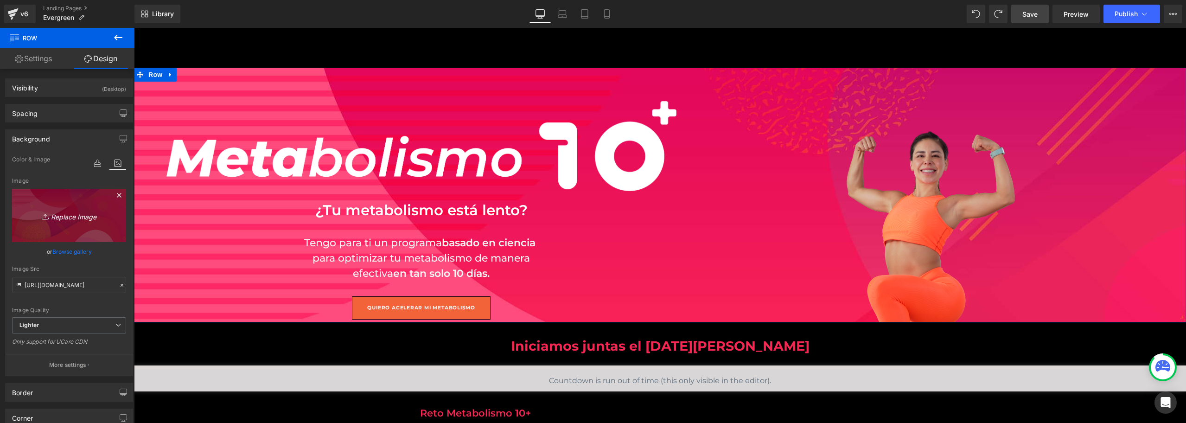
click at [83, 215] on icon "Replace Image" at bounding box center [69, 216] width 74 height 12
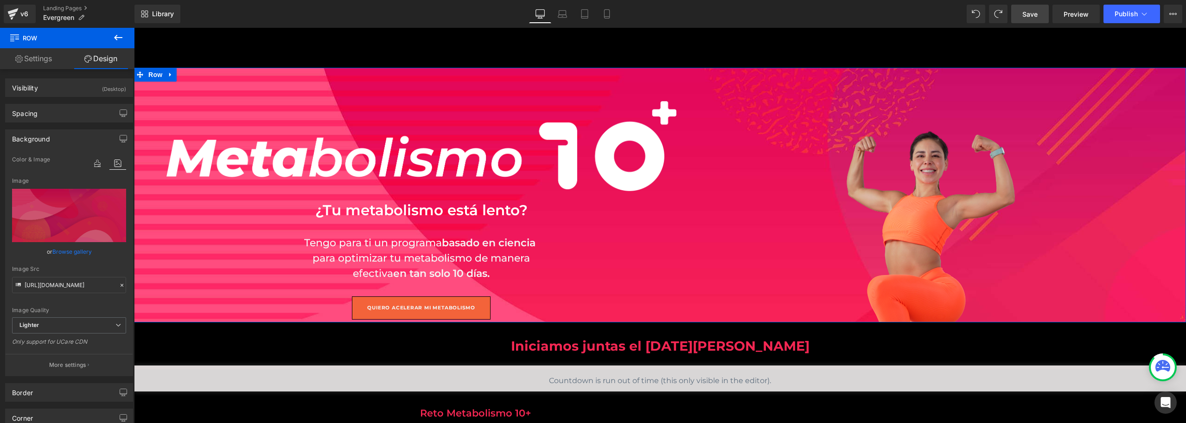
click at [71, 251] on link "Browse gallery" at bounding box center [71, 252] width 39 height 16
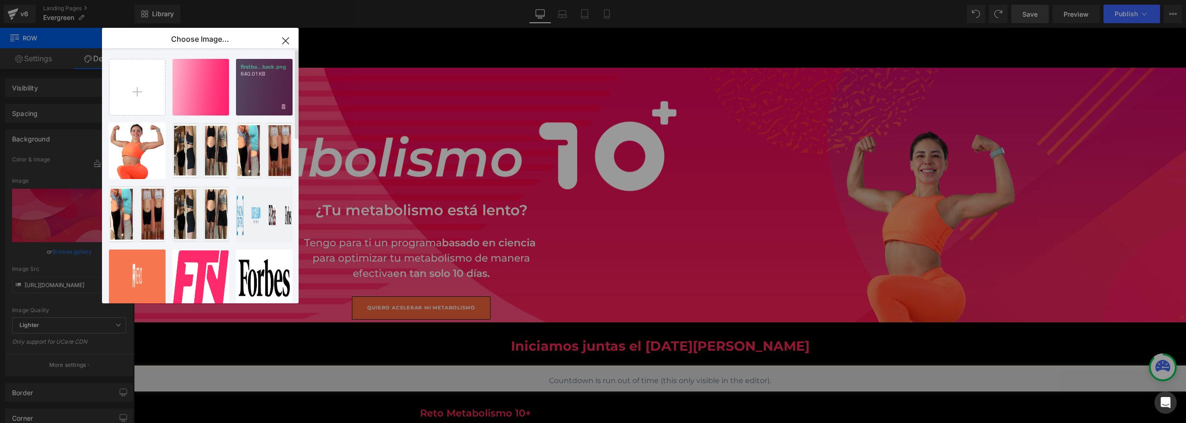
click at [263, 97] on div "firstba...back.png 640.01 KB" at bounding box center [264, 87] width 57 height 57
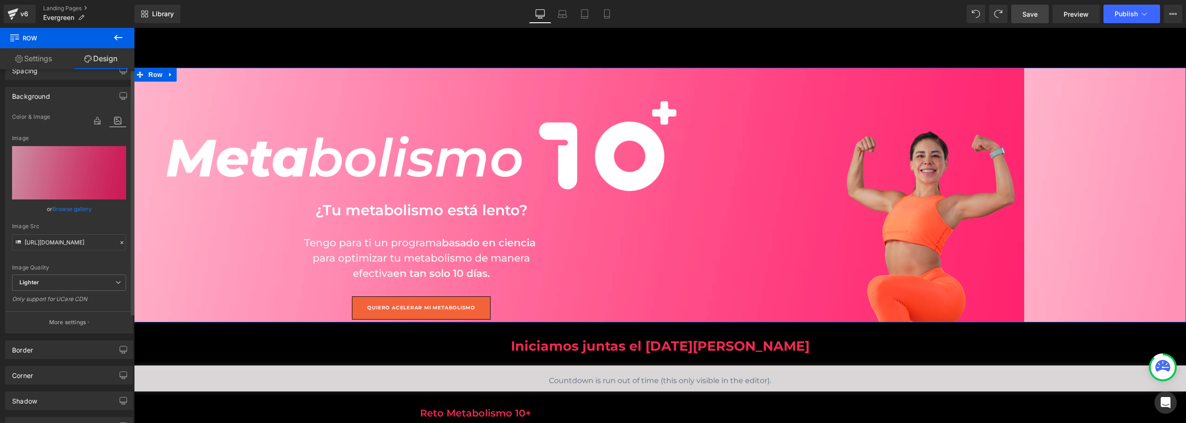
scroll to position [46, 0]
click at [96, 277] on span "Lighter" at bounding box center [69, 279] width 114 height 16
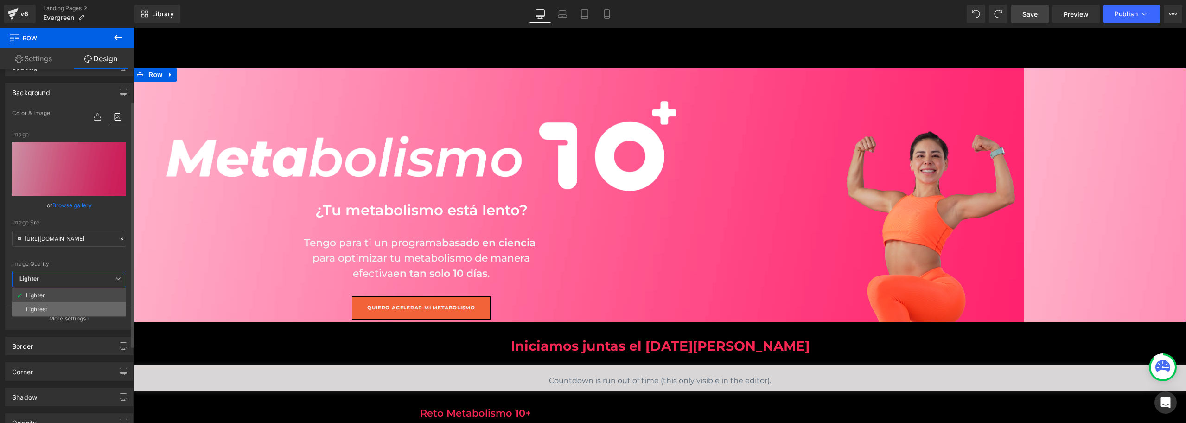
click at [73, 303] on li "Lightest" at bounding box center [69, 309] width 114 height 14
click at [88, 274] on span "Lightest" at bounding box center [69, 279] width 114 height 16
click at [80, 288] on ul "Lighter Lightest" at bounding box center [69, 302] width 114 height 29
click at [80, 290] on li "Lighter" at bounding box center [69, 296] width 114 height 14
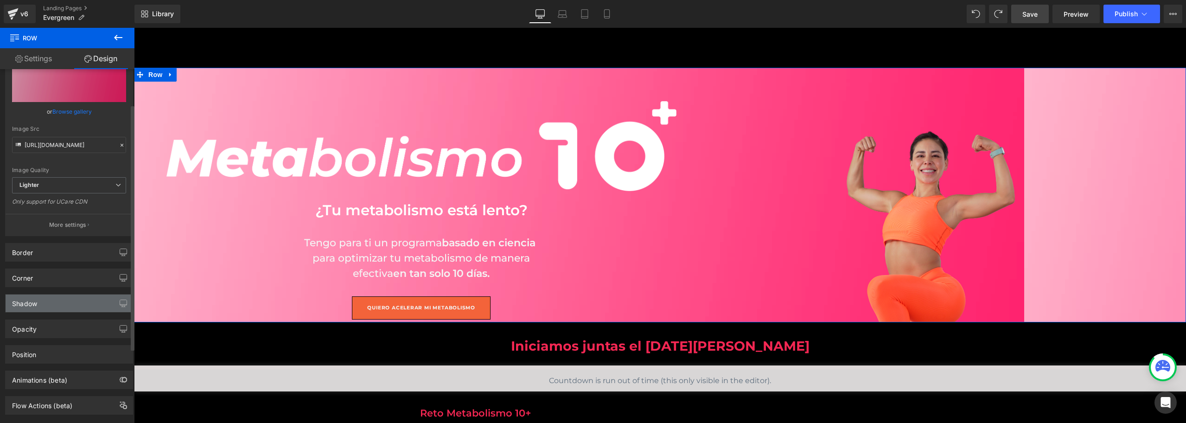
scroll to position [158, 0]
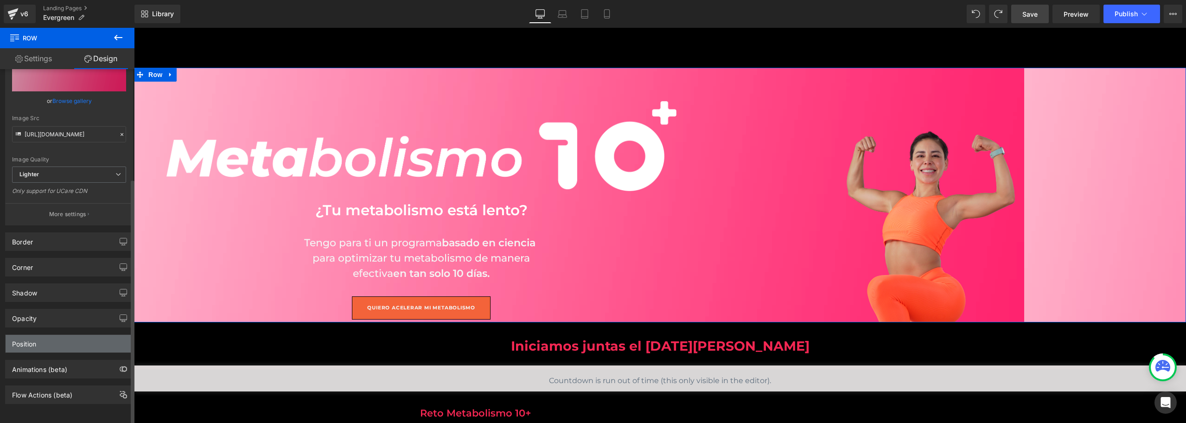
click at [65, 335] on div "Position" at bounding box center [69, 344] width 127 height 18
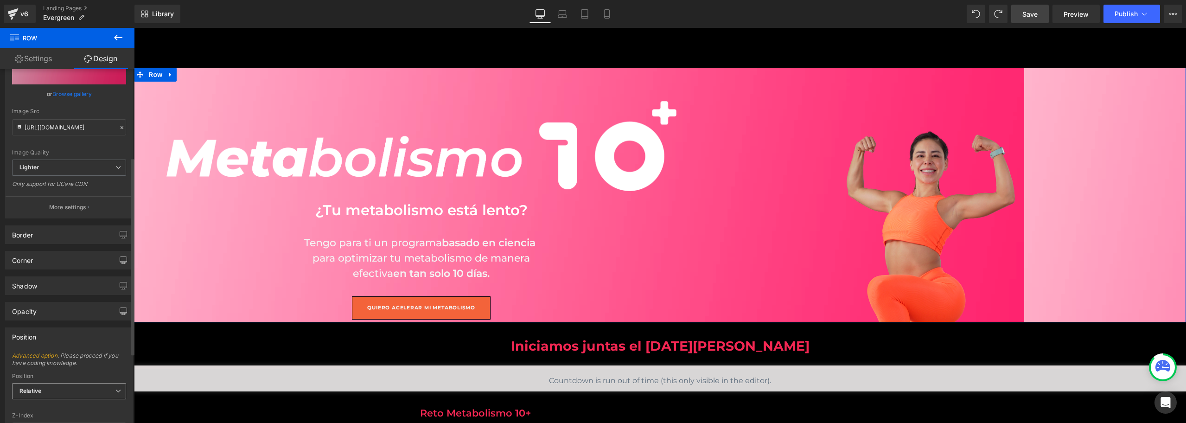
click at [63, 388] on span "Relative" at bounding box center [69, 391] width 114 height 16
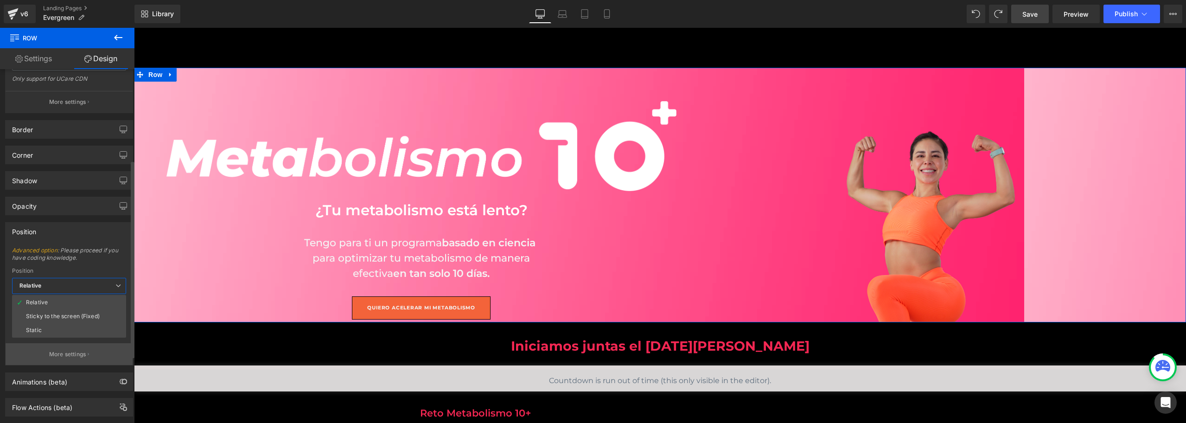
scroll to position [282, 0]
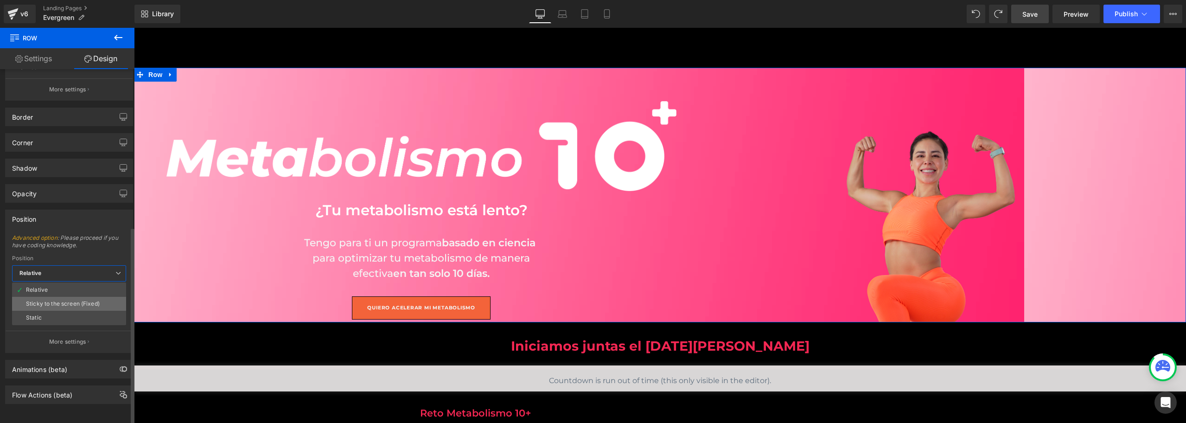
click at [80, 301] on div "Sticky to the screen (Fixed)" at bounding box center [63, 304] width 74 height 6
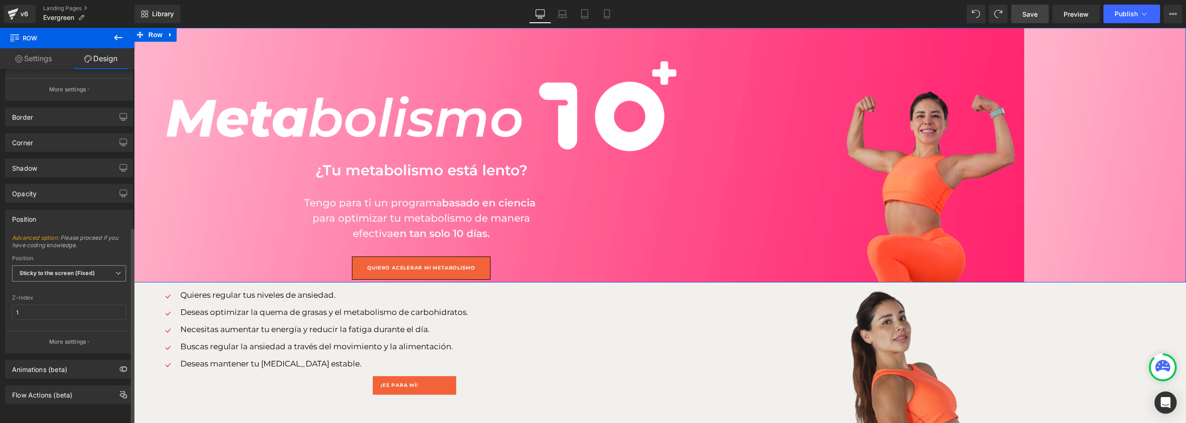
click at [111, 265] on span "Sticky to the screen (Fixed)" at bounding box center [69, 273] width 114 height 16
click at [66, 312] on li "Static" at bounding box center [69, 318] width 114 height 14
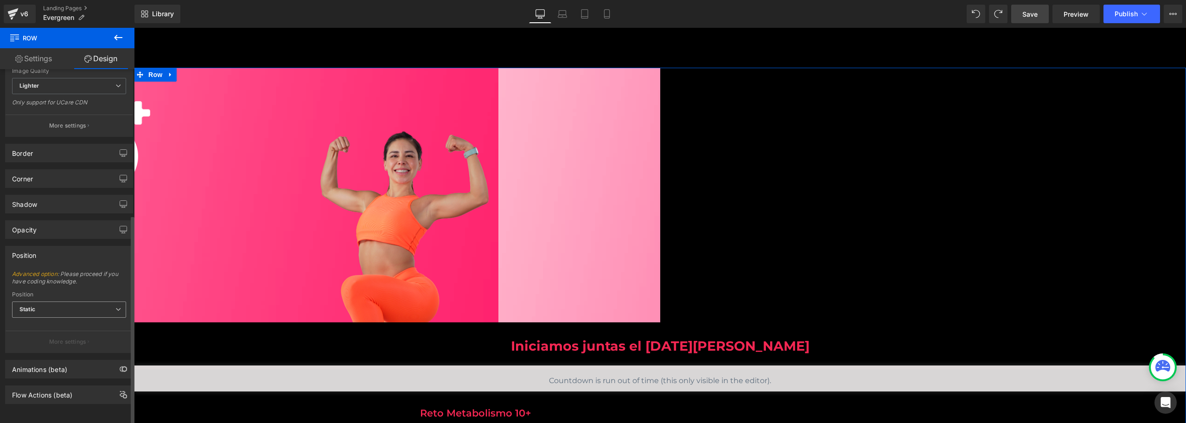
click at [72, 301] on span "Static" at bounding box center [69, 309] width 114 height 16
click at [72, 319] on li "Relative" at bounding box center [69, 326] width 114 height 14
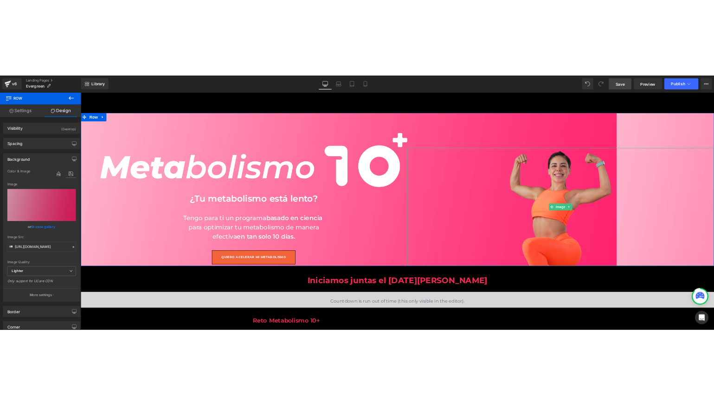
scroll to position [0, 0]
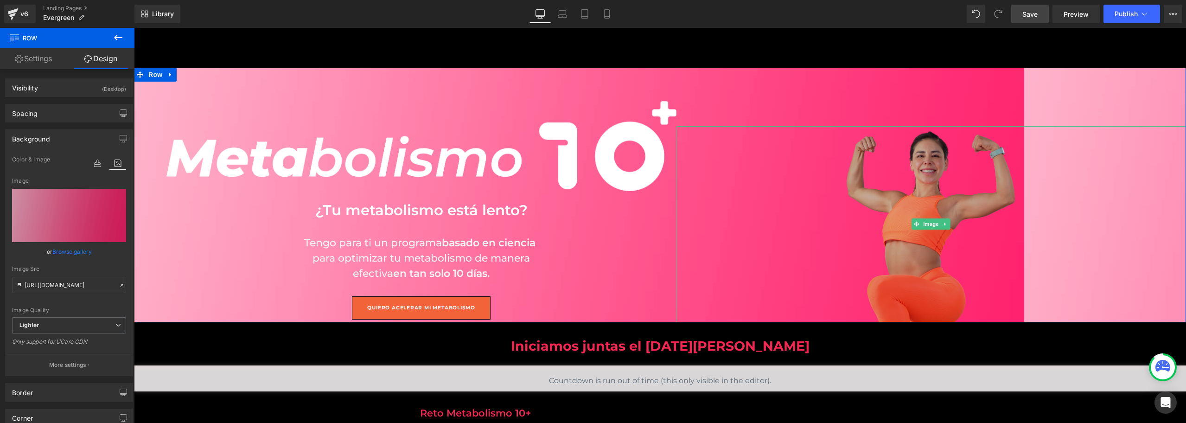
click at [913, 173] on img at bounding box center [931, 224] width 179 height 196
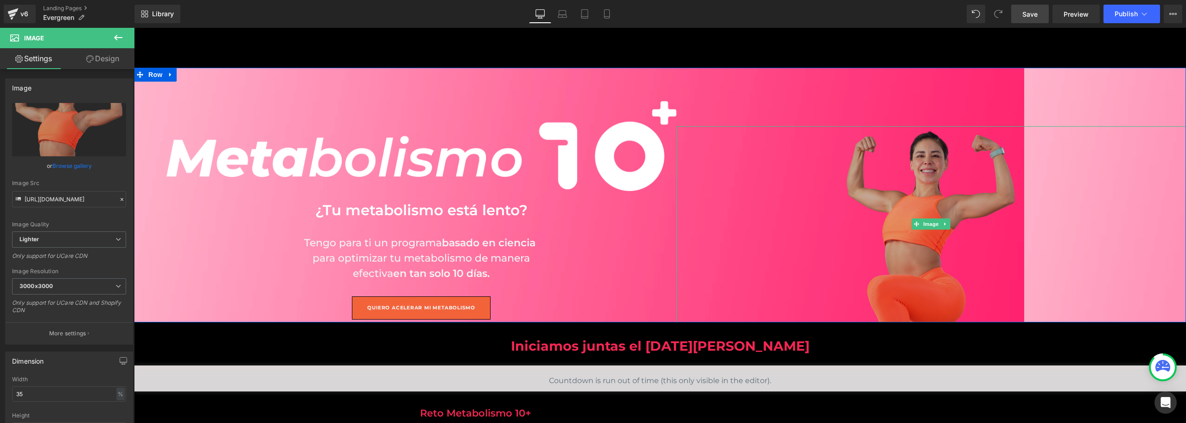
click at [891, 191] on img at bounding box center [931, 224] width 179 height 196
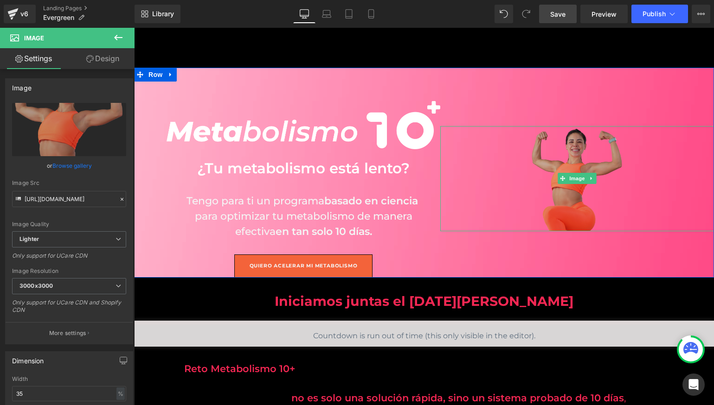
click at [579, 169] on img at bounding box center [577, 178] width 96 height 105
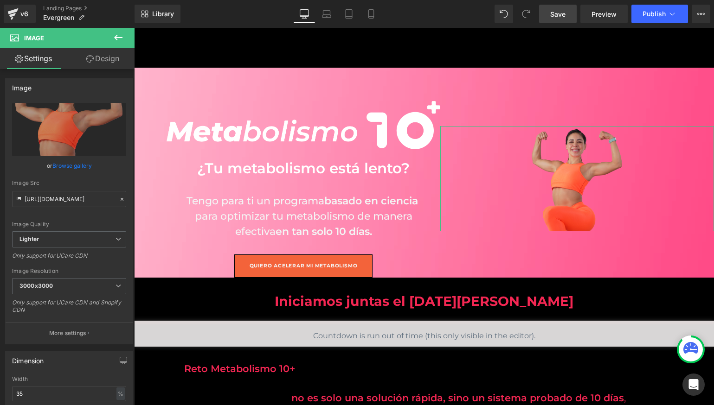
click at [97, 53] on link "Design" at bounding box center [102, 58] width 67 height 21
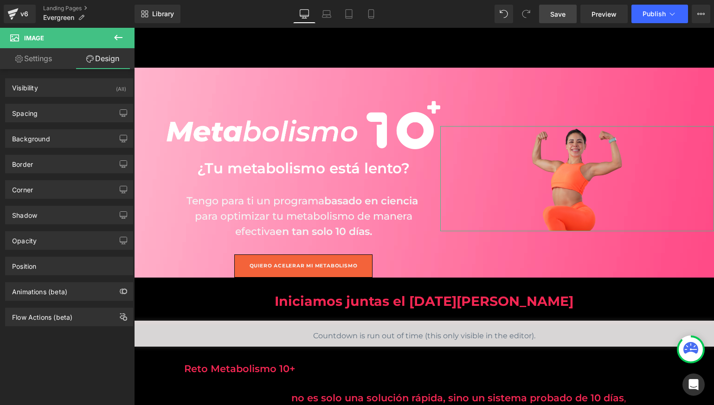
click at [38, 61] on link "Settings" at bounding box center [33, 58] width 67 height 21
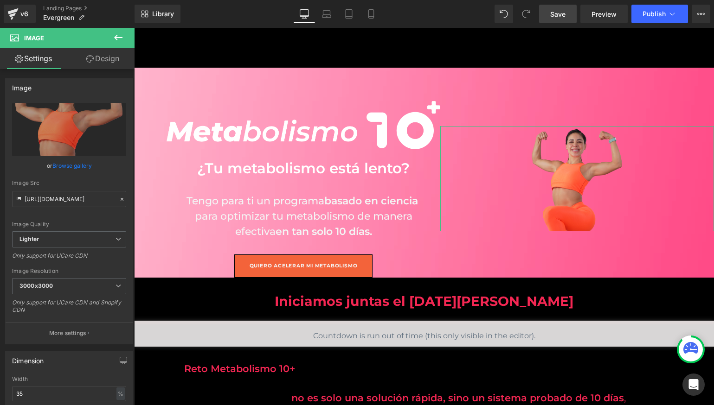
click at [118, 52] on link "Design" at bounding box center [102, 58] width 67 height 21
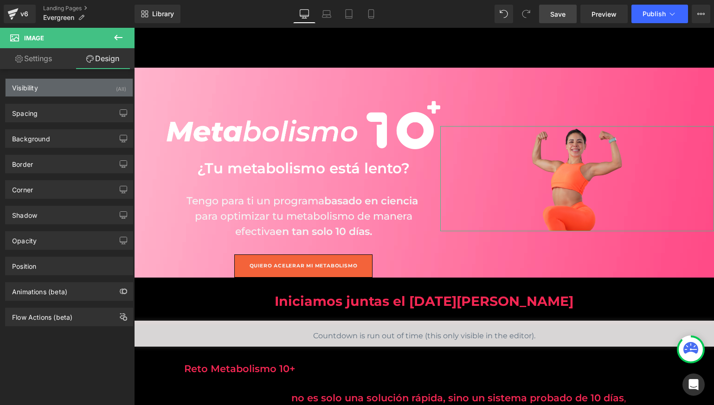
click at [87, 90] on div "Visibility (All)" at bounding box center [69, 88] width 127 height 18
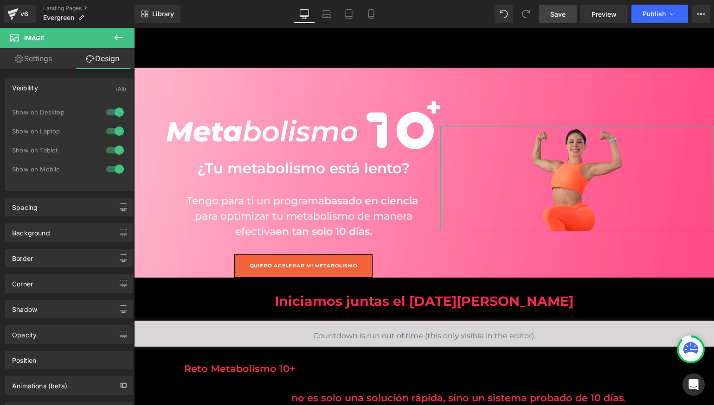
click at [87, 90] on div "Visibility (All)" at bounding box center [69, 88] width 127 height 18
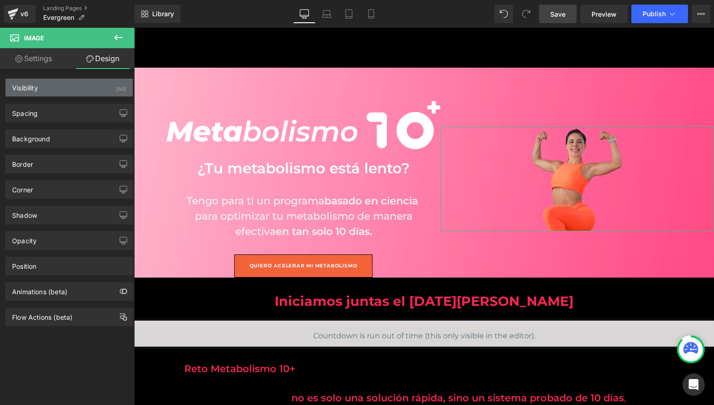
click at [87, 90] on div "Visibility (All)" at bounding box center [69, 88] width 127 height 18
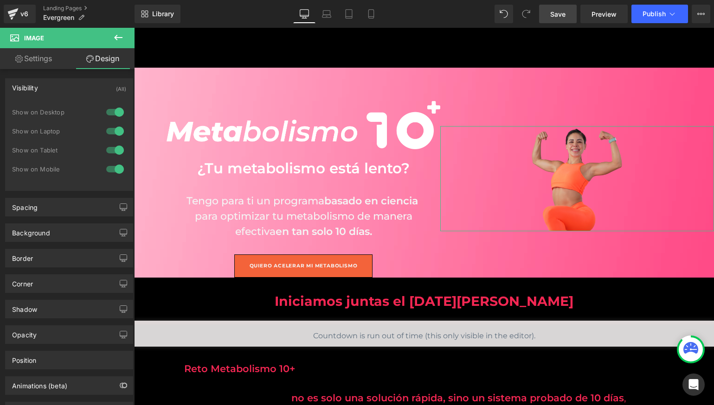
click at [112, 115] on div at bounding box center [115, 112] width 22 height 15
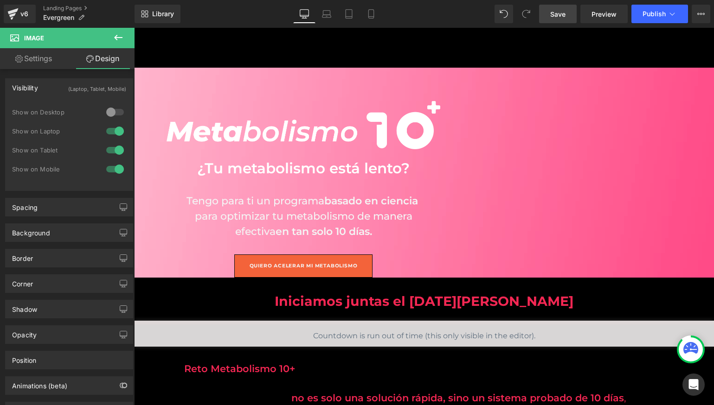
click at [112, 115] on div at bounding box center [115, 112] width 22 height 15
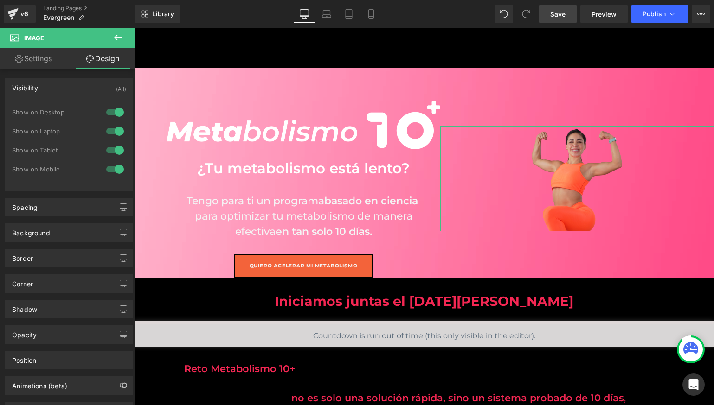
click at [105, 87] on div "Visibility (All)" at bounding box center [69, 88] width 127 height 18
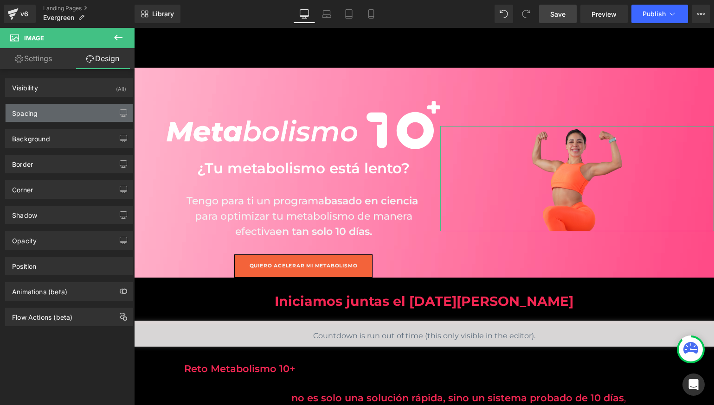
click at [94, 110] on div "Spacing" at bounding box center [69, 113] width 127 height 18
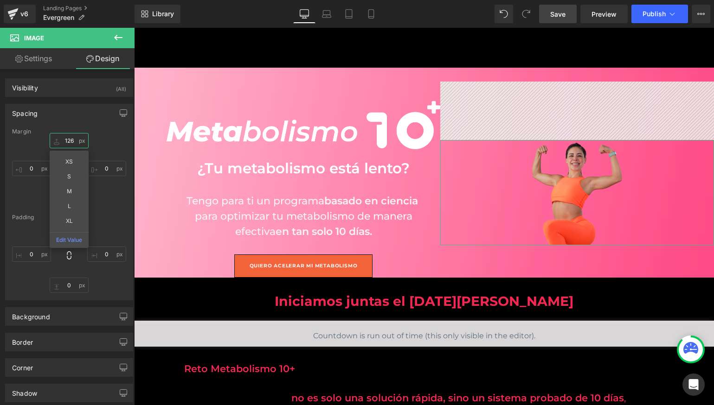
click at [70, 141] on input "96" at bounding box center [69, 140] width 39 height 15
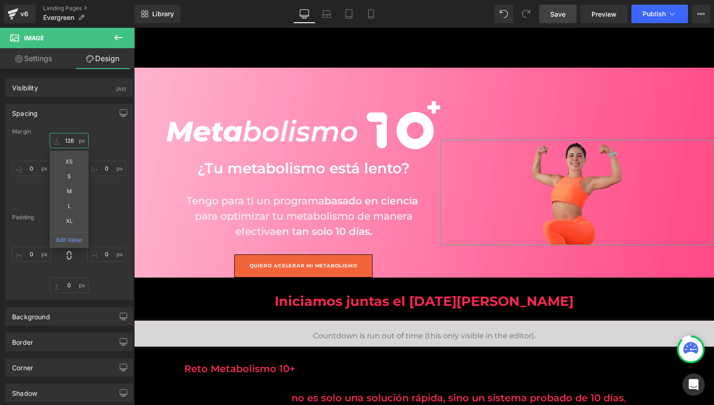
click at [70, 141] on input "96" at bounding box center [69, 140] width 39 height 15
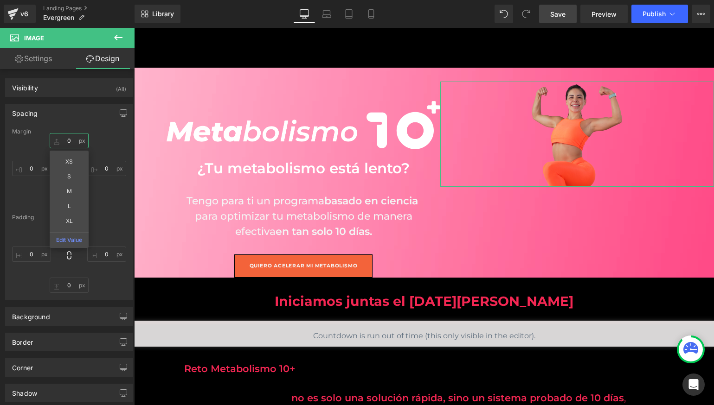
type input "0"
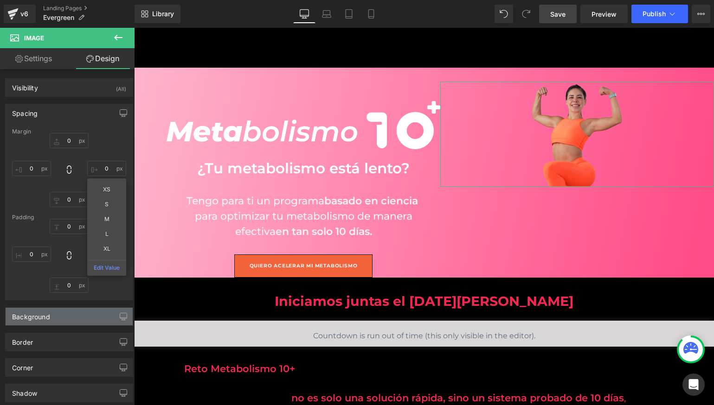
click at [94, 321] on div "Background" at bounding box center [69, 317] width 127 height 18
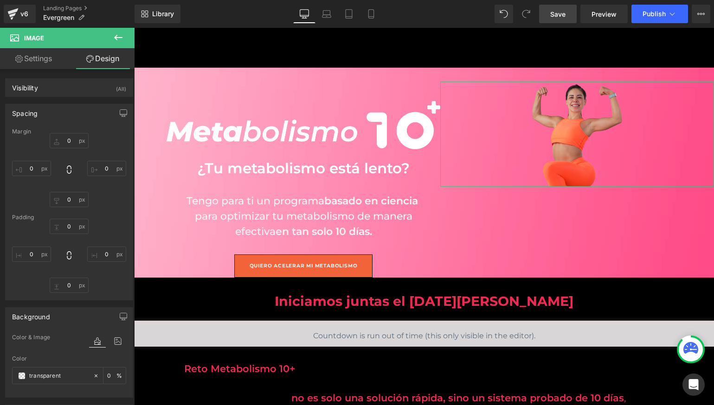
click at [94, 321] on div "Background" at bounding box center [69, 317] width 127 height 18
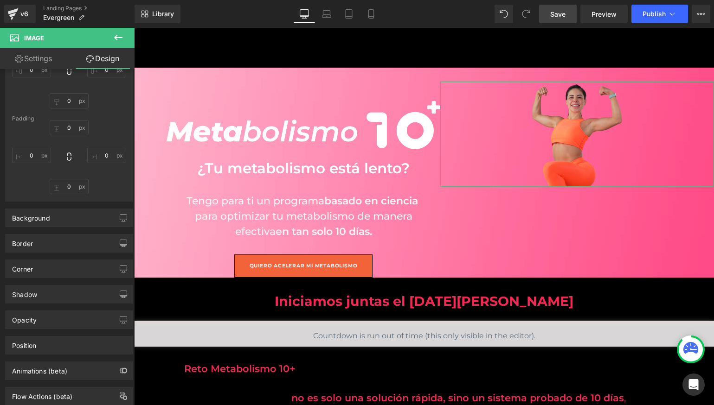
scroll to position [125, 0]
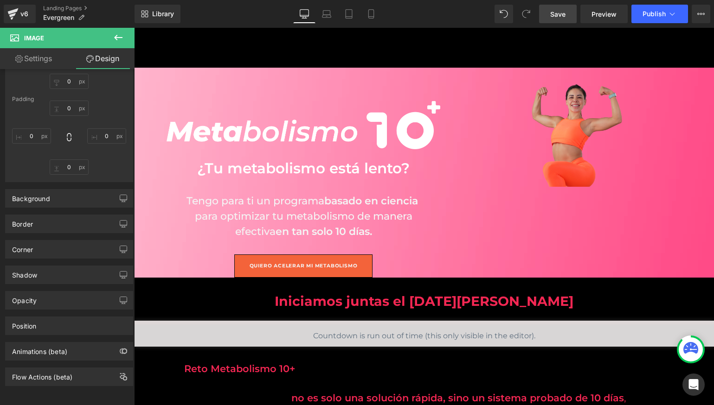
click at [118, 41] on icon at bounding box center [118, 37] width 11 height 11
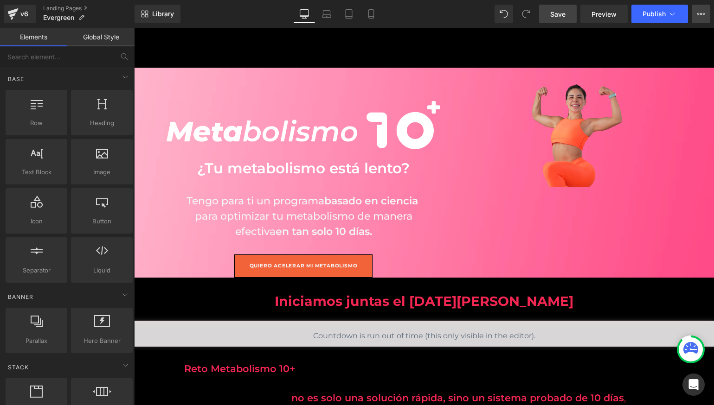
click at [702, 11] on icon at bounding box center [700, 13] width 7 height 7
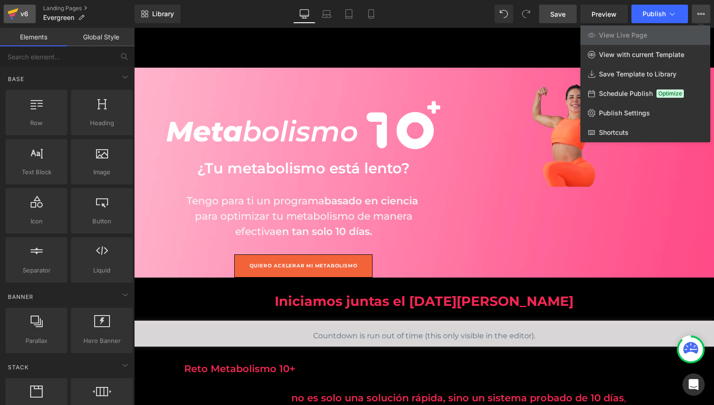
click at [32, 16] on link "v6" at bounding box center [20, 14] width 32 height 19
